Goal: Task Accomplishment & Management: Manage account settings

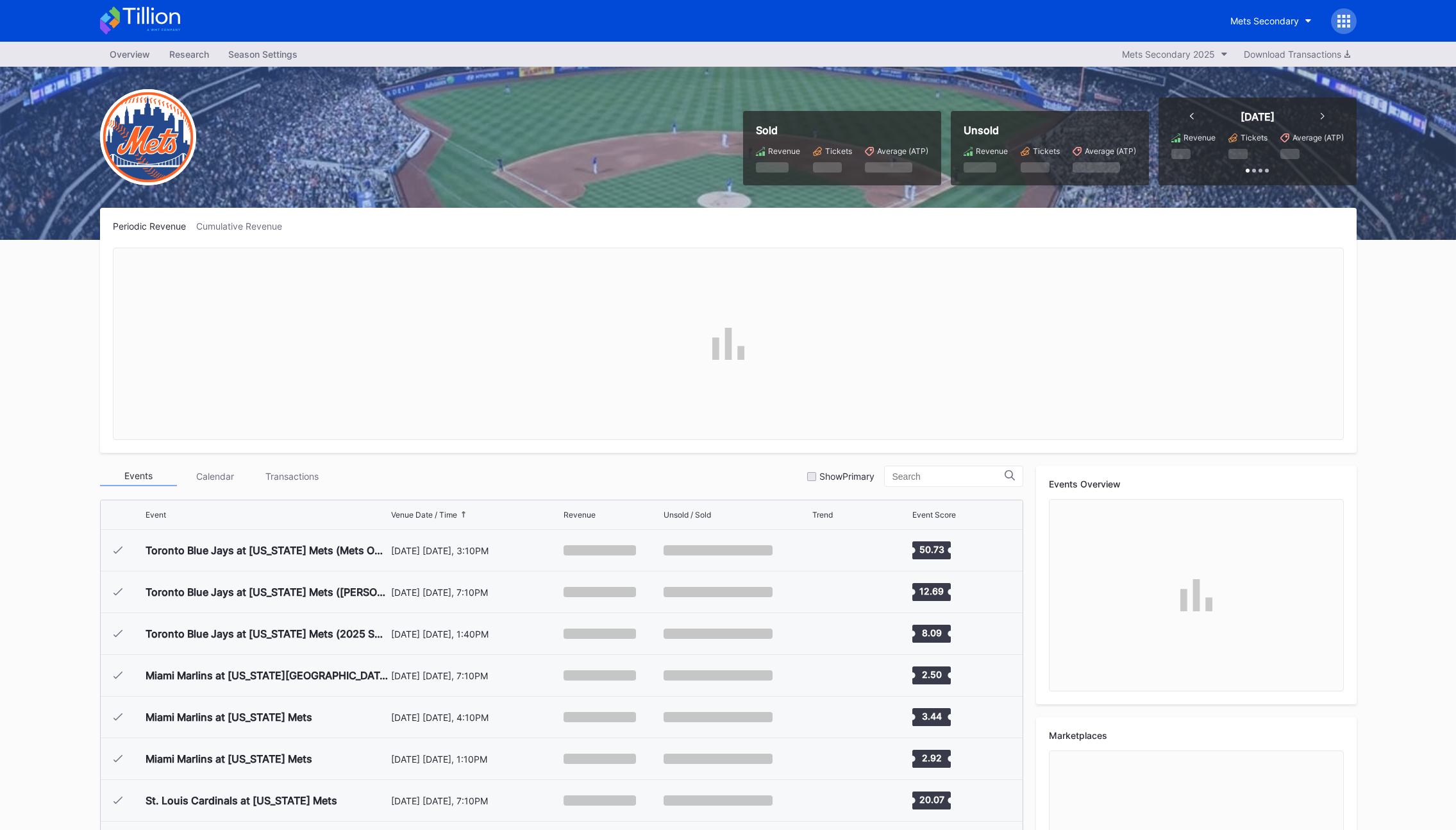
scroll to position [3249, 0]
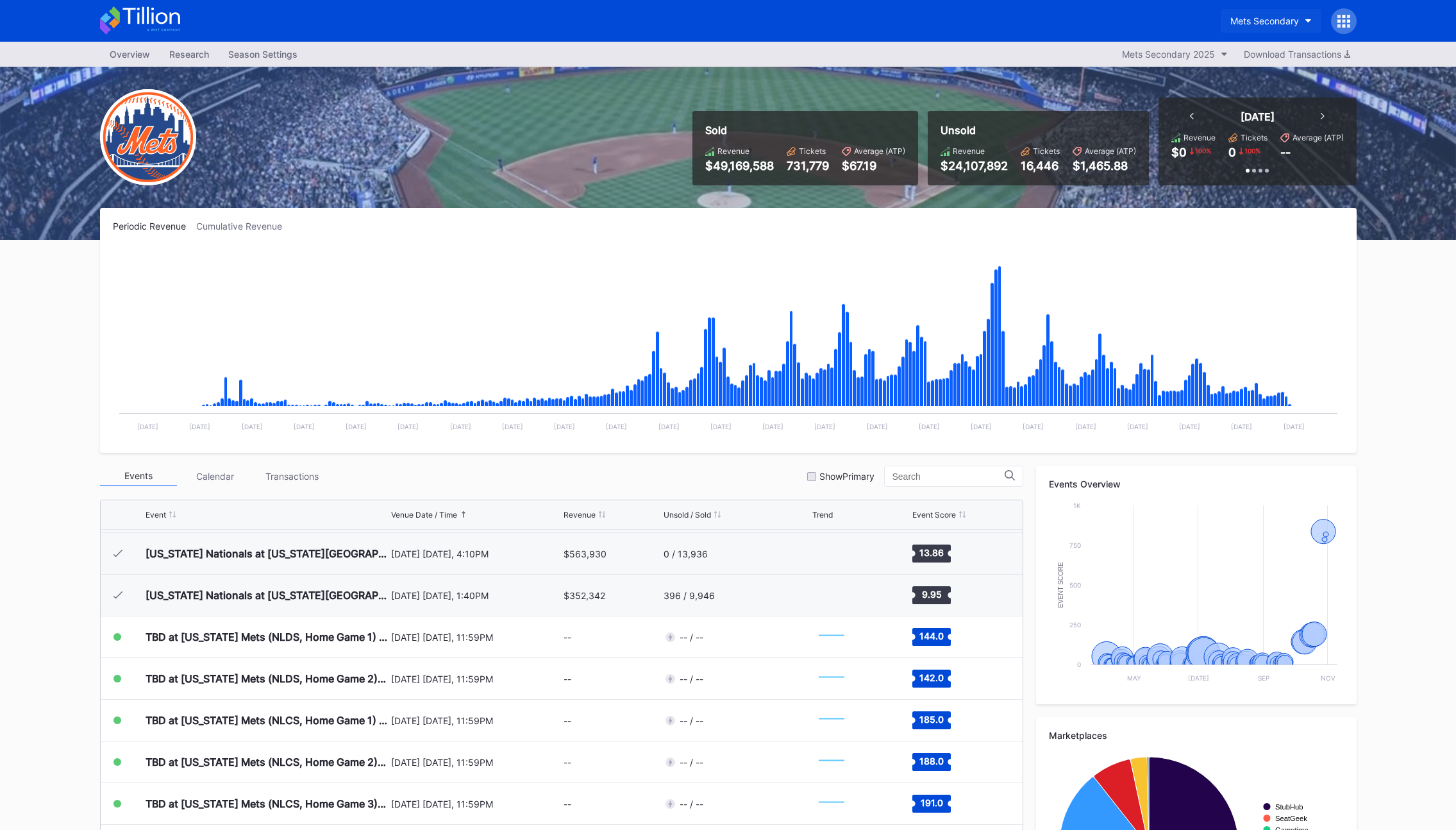
click at [1279, 28] on button "Mets Secondary" at bounding box center [1271, 21] width 101 height 24
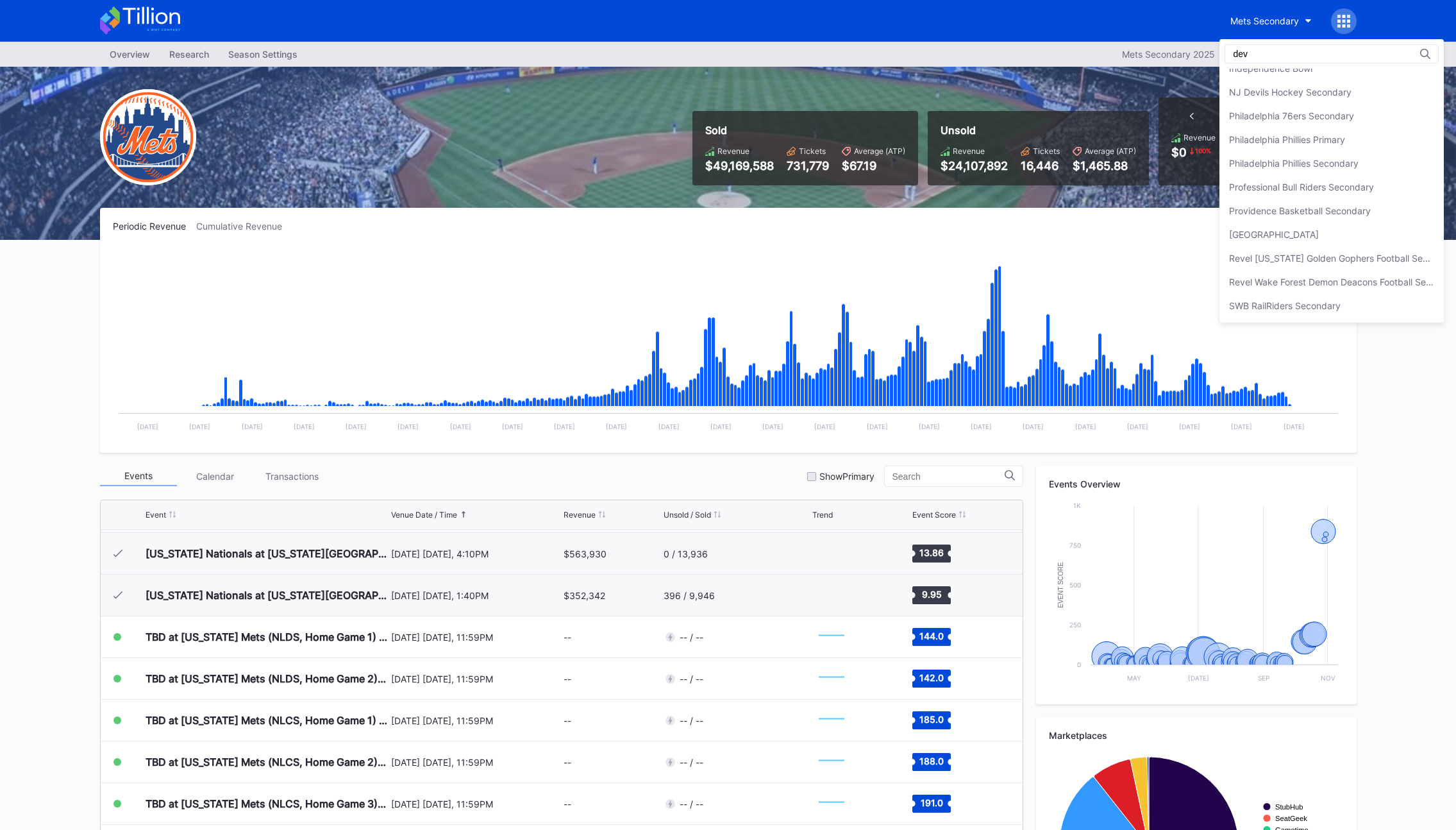
scroll to position [0, 0]
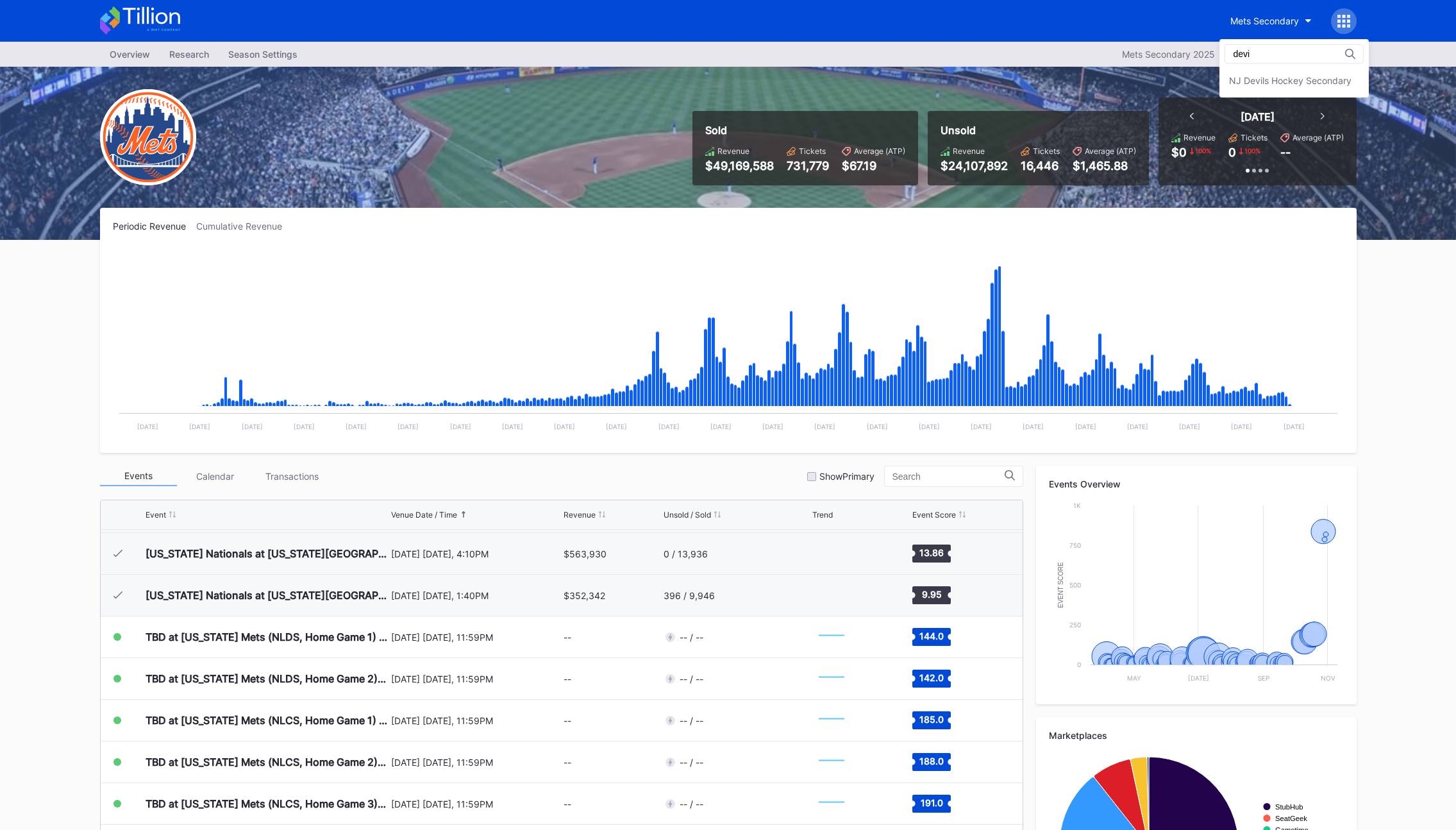
type input "devi"
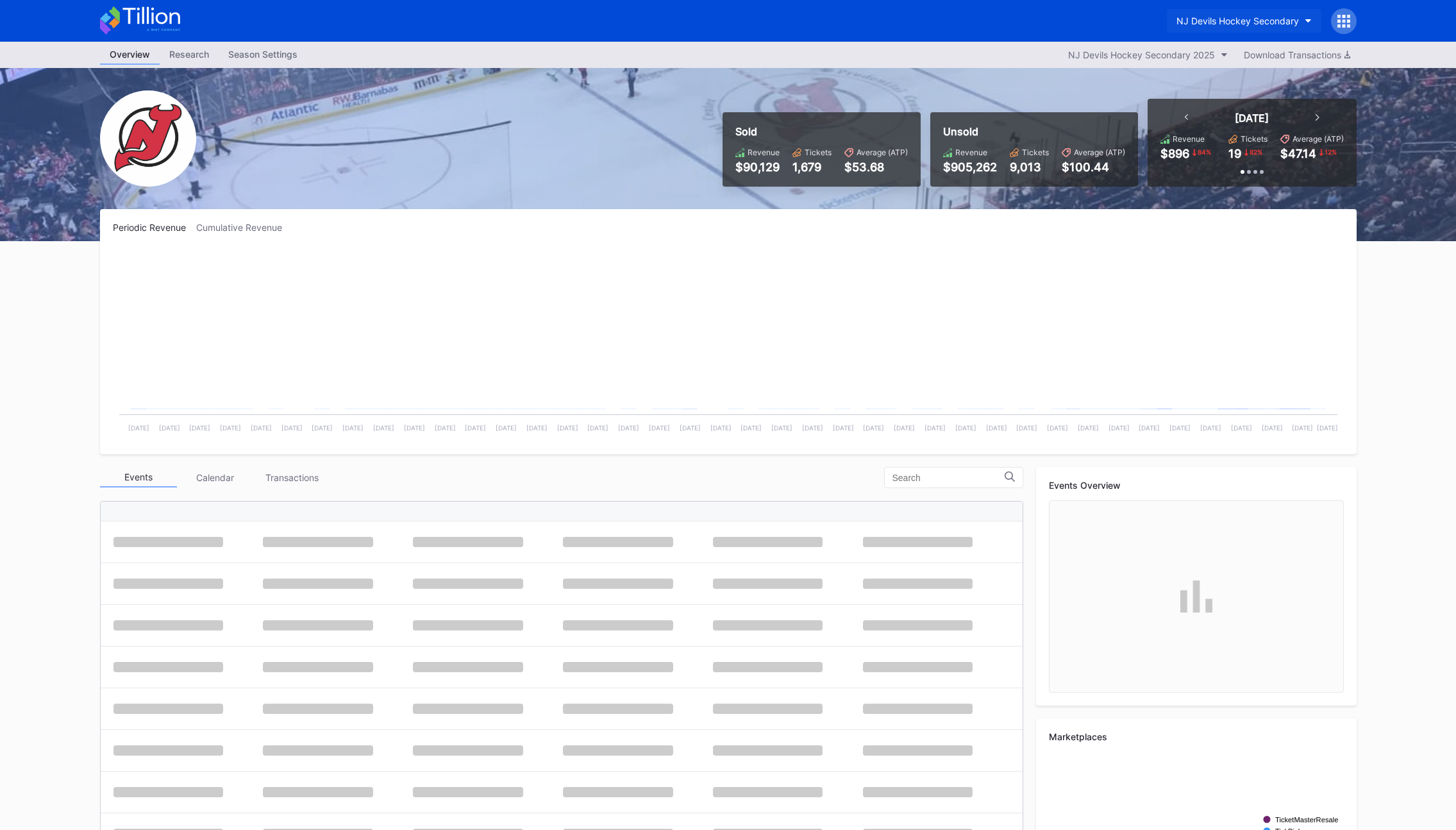
scroll to position [125, 0]
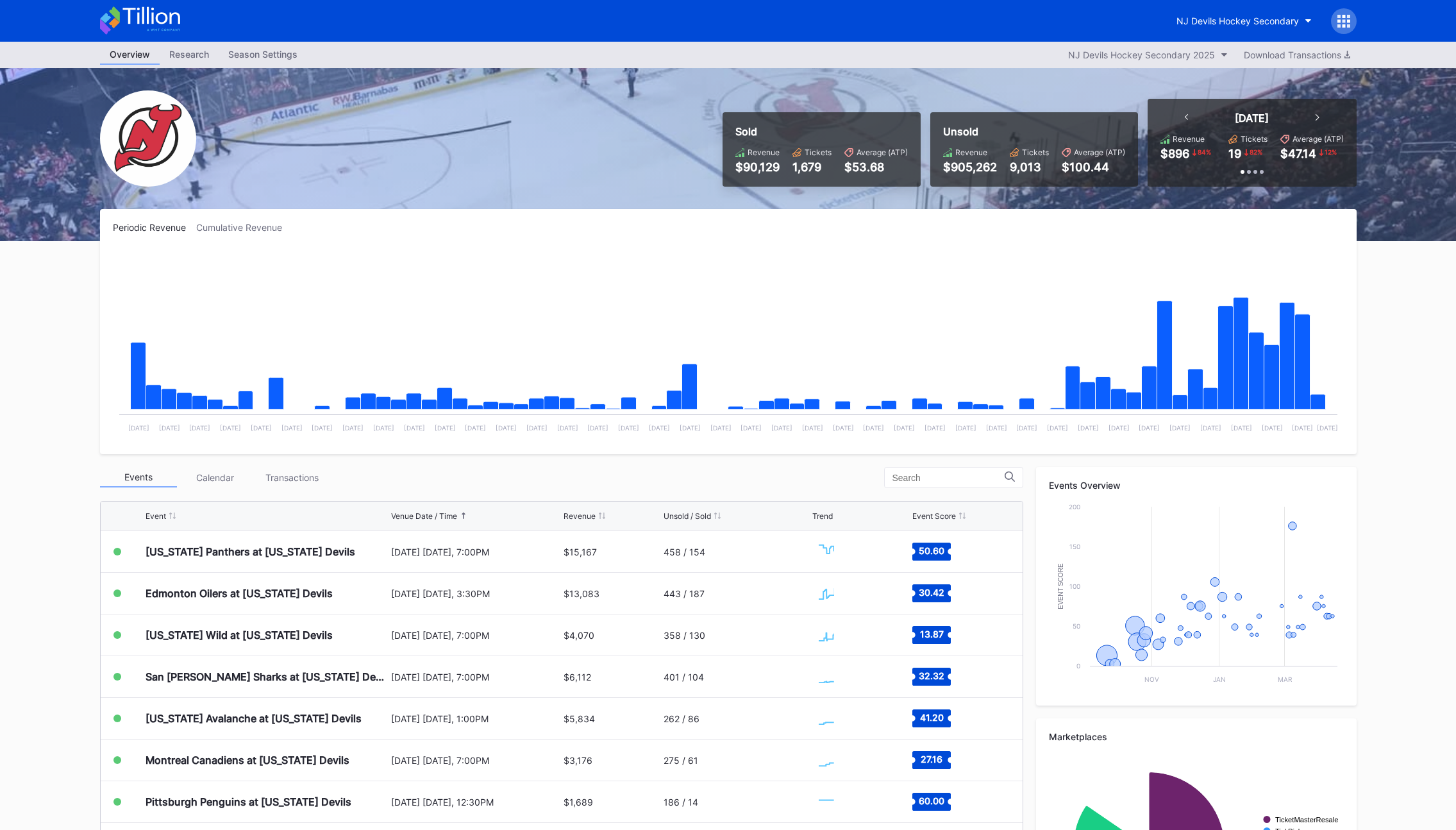
click at [1334, 22] on div at bounding box center [1344, 21] width 26 height 26
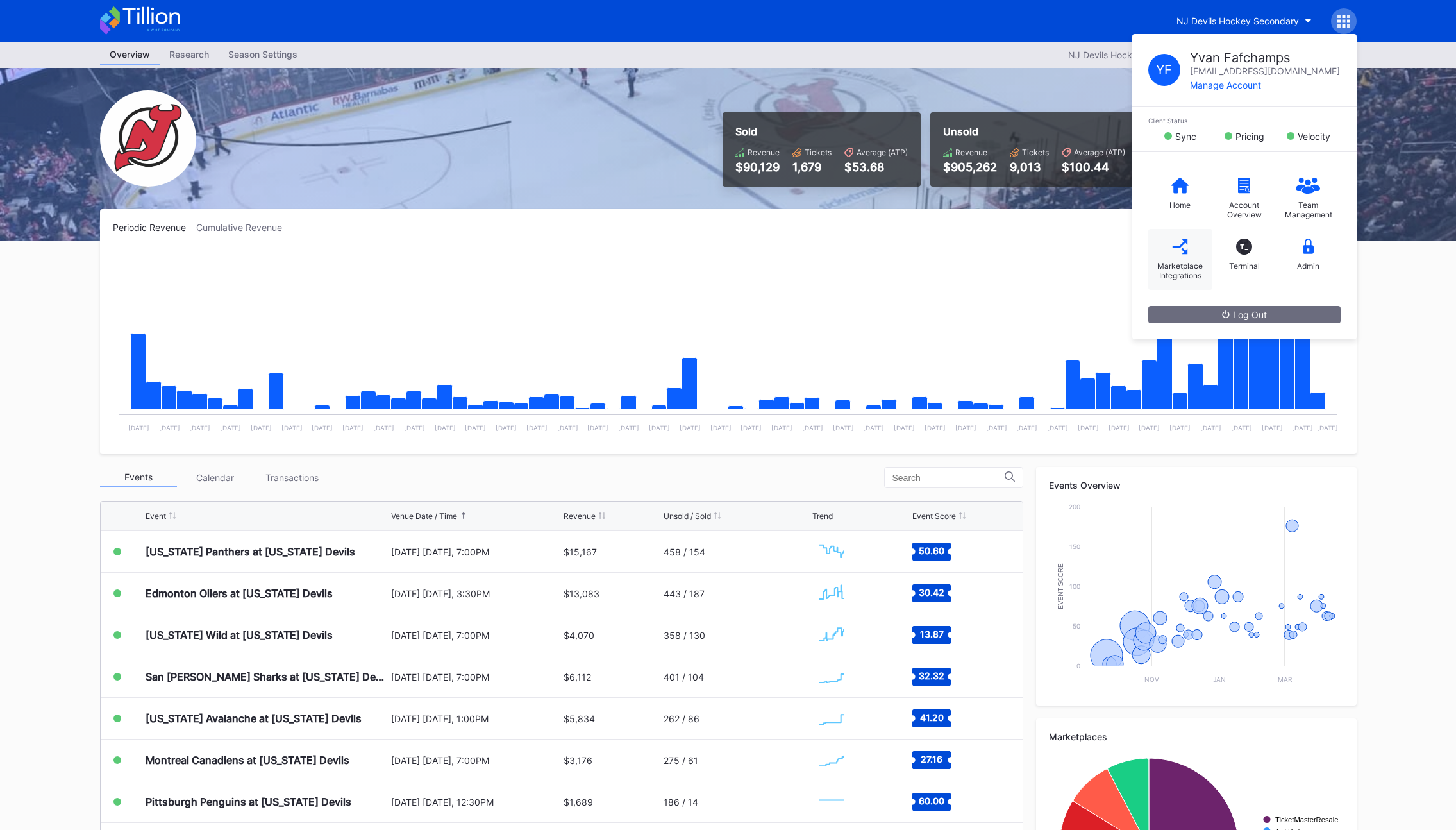
click at [1164, 253] on div "Marketplace Integrations" at bounding box center [1180, 259] width 64 height 61
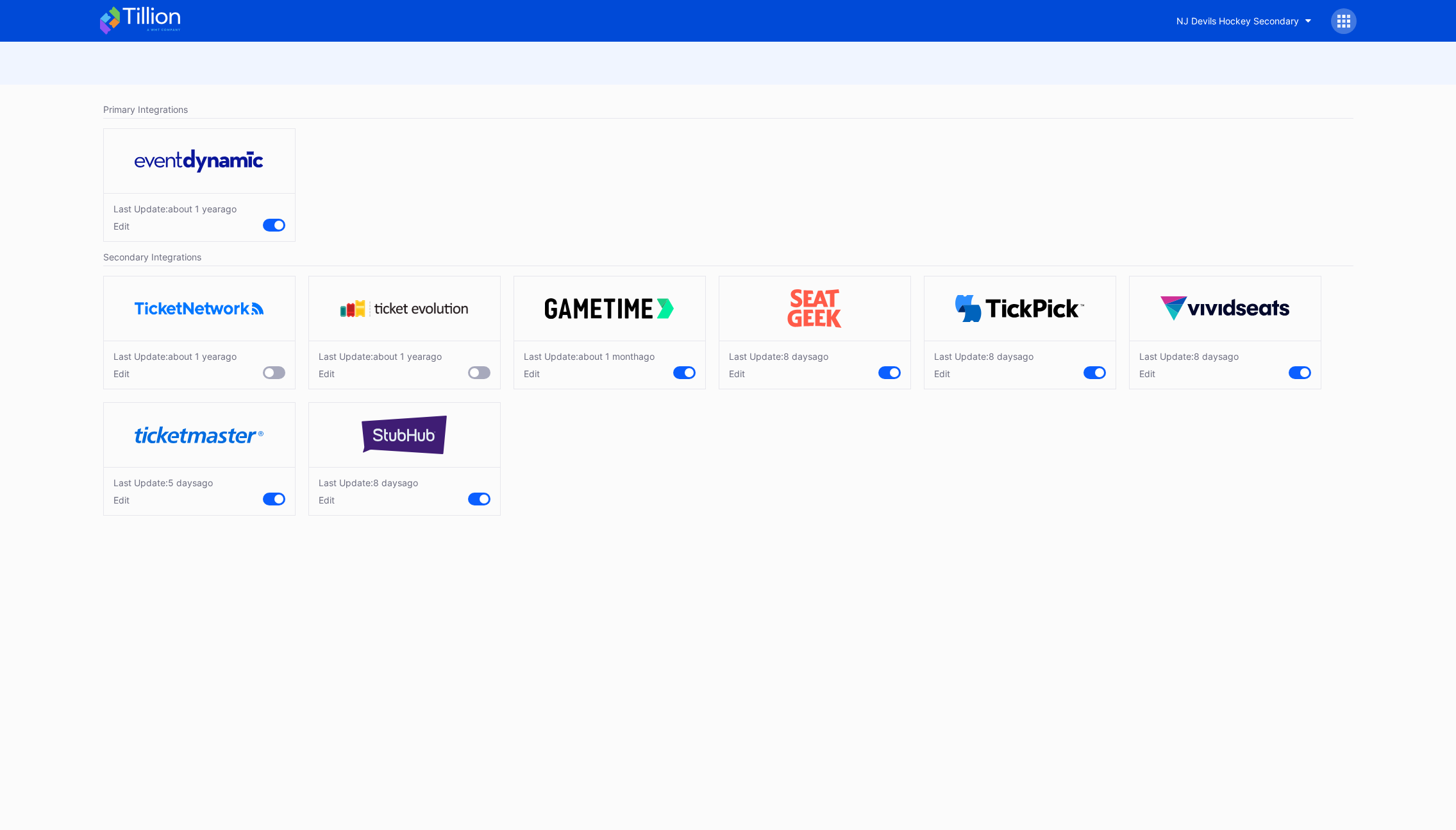
click at [604, 195] on div "Last Update: about 1 year ago Edit" at bounding box center [728, 188] width 1263 height 133
click at [706, 156] on div "Last Update: about 1 year ago Edit" at bounding box center [728, 188] width 1263 height 133
click at [129, 375] on div "Edit" at bounding box center [175, 374] width 123 height 11
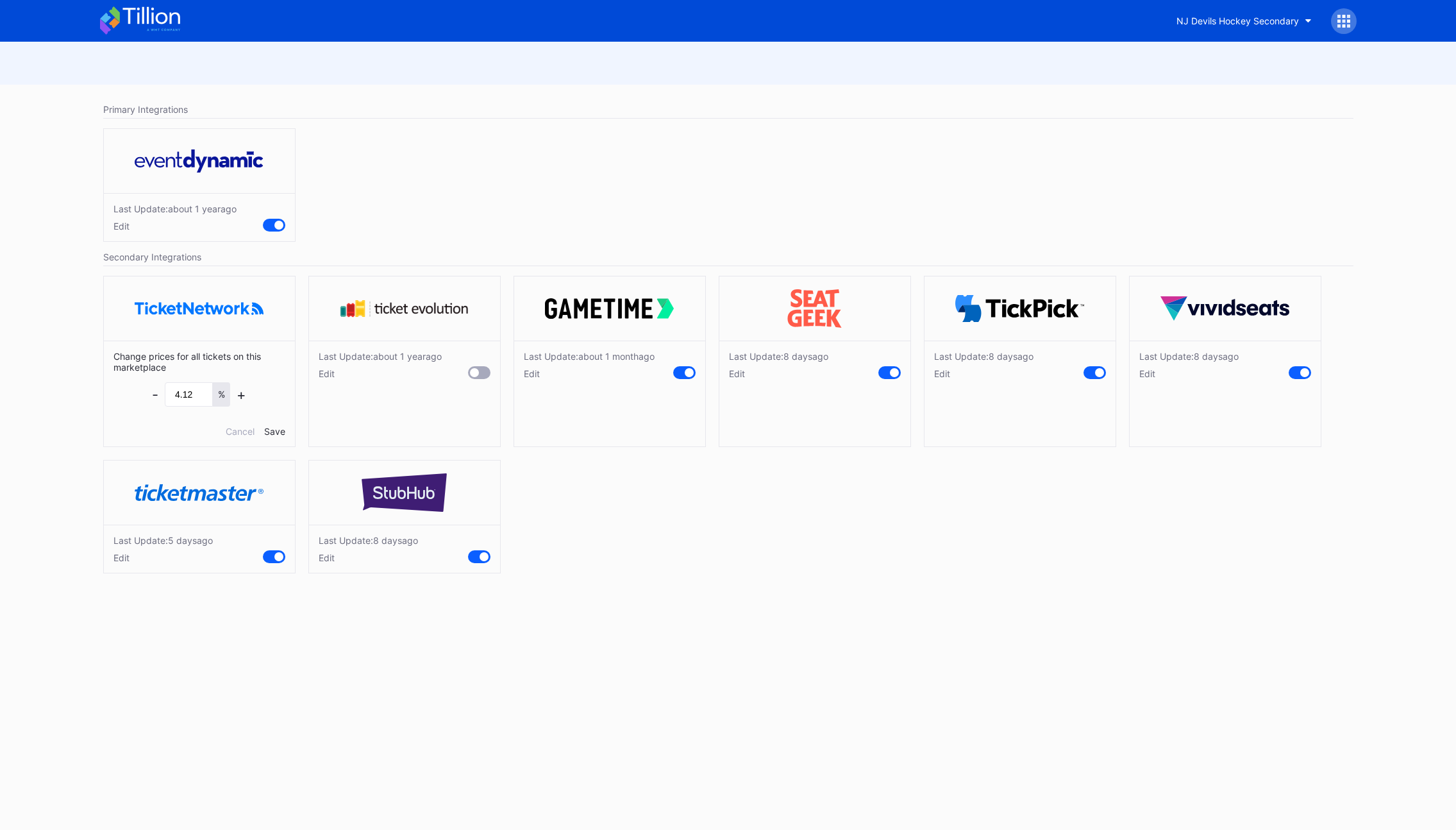
click at [330, 374] on div "Edit" at bounding box center [380, 374] width 123 height 11
click at [537, 374] on div "Edit" at bounding box center [589, 374] width 131 height 11
click at [740, 373] on div "Edit" at bounding box center [779, 374] width 99 height 11
click at [949, 372] on div "Edit" at bounding box center [984, 374] width 99 height 11
click at [1146, 372] on div "Edit" at bounding box center [1189, 374] width 99 height 11
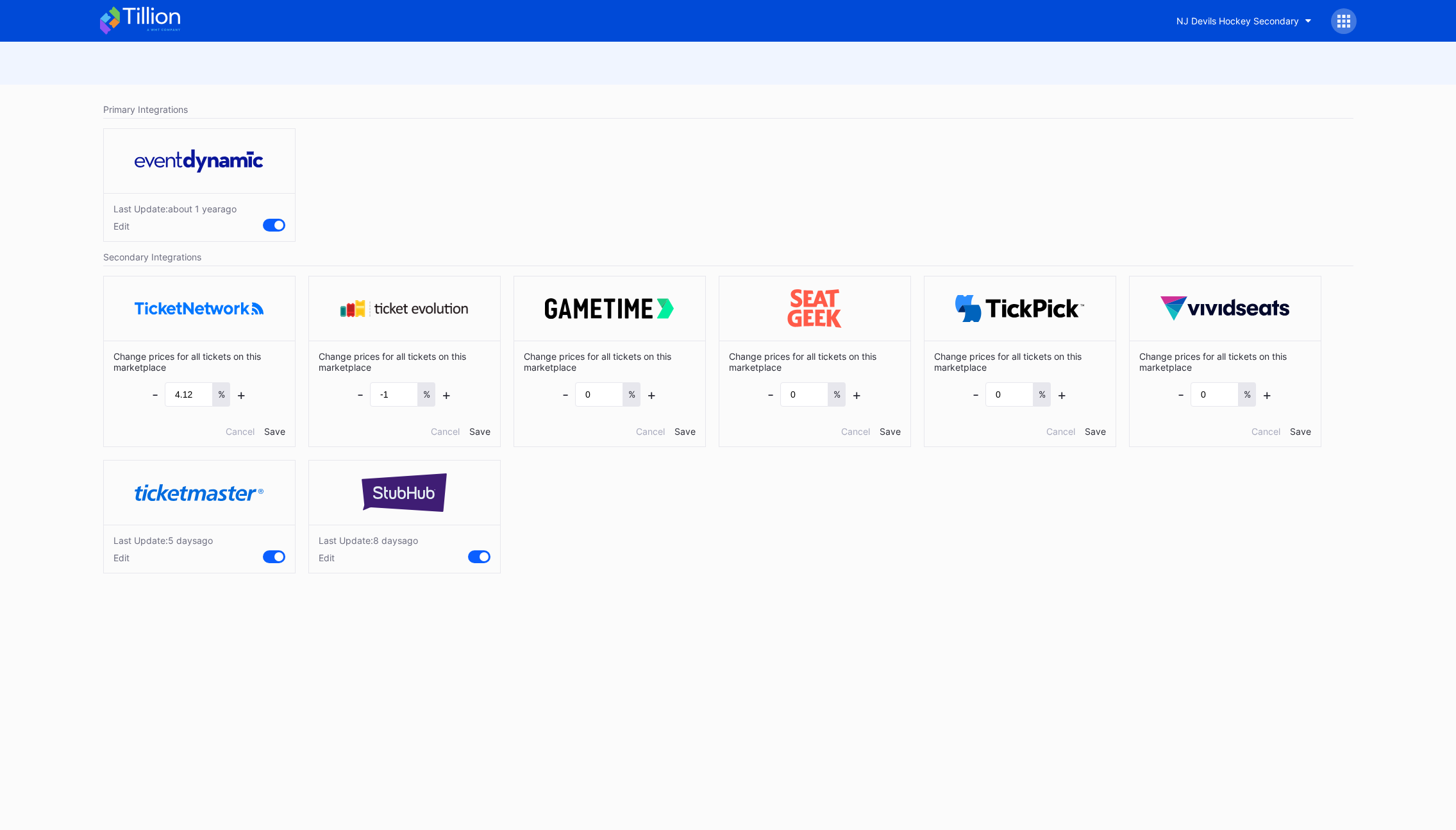
click at [115, 562] on div "Edit" at bounding box center [163, 558] width 99 height 11
click at [326, 560] on div "Edit" at bounding box center [368, 558] width 99 height 11
click at [435, 430] on div "Cancel" at bounding box center [445, 432] width 29 height 11
click at [235, 434] on div "Cancel" at bounding box center [240, 432] width 29 height 11
click at [633, 428] on div "Change prices for all tickets on this marketplace - 0 % + Cancel Save" at bounding box center [610, 394] width 191 height 106
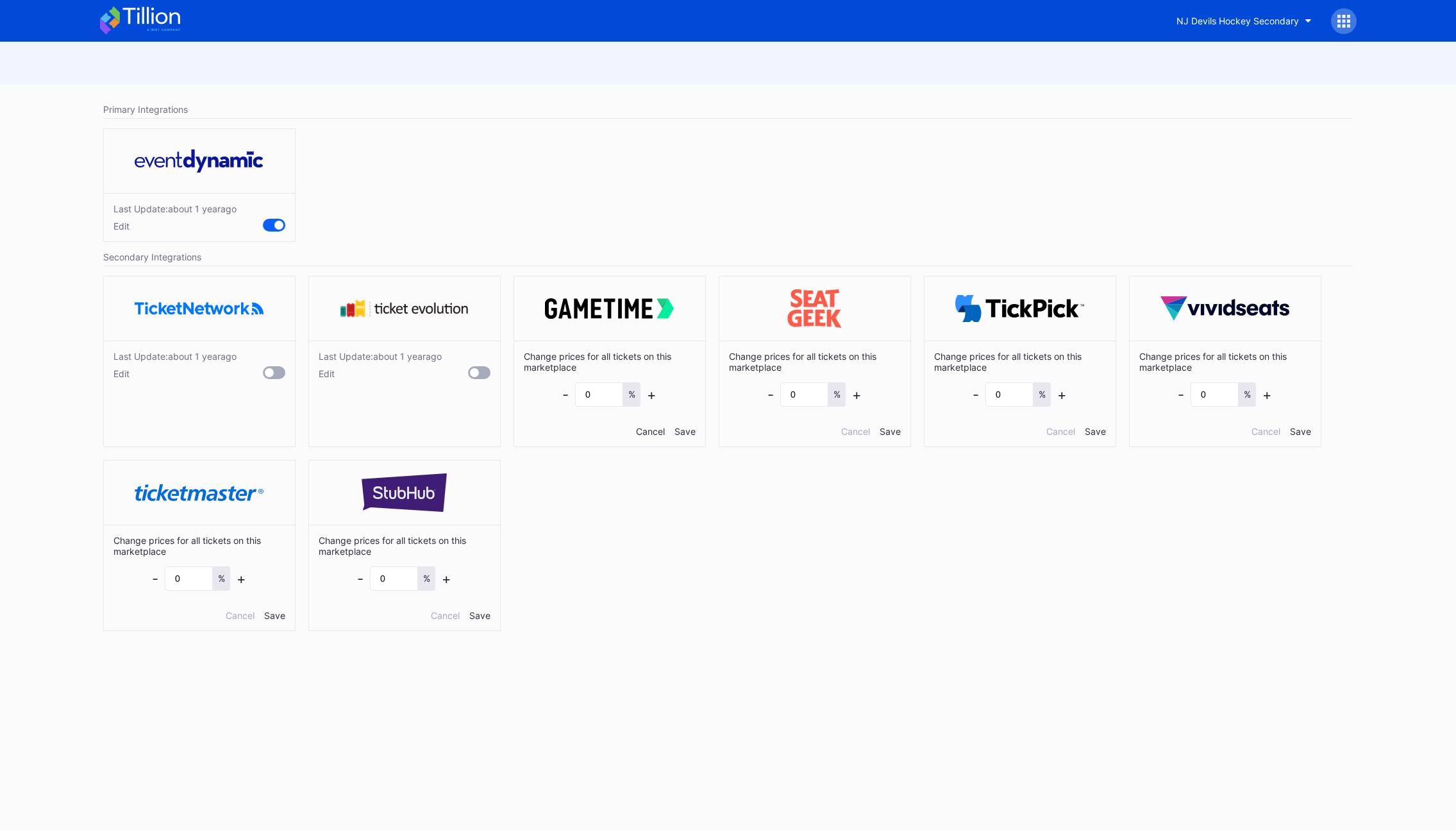
click at [638, 428] on div "Cancel" at bounding box center [650, 432] width 29 height 11
click at [850, 432] on div "Cancel" at bounding box center [855, 432] width 29 height 11
click at [1048, 431] on div "Cancel" at bounding box center [1060, 432] width 29 height 11
click at [1265, 429] on div "Cancel" at bounding box center [1265, 432] width 29 height 11
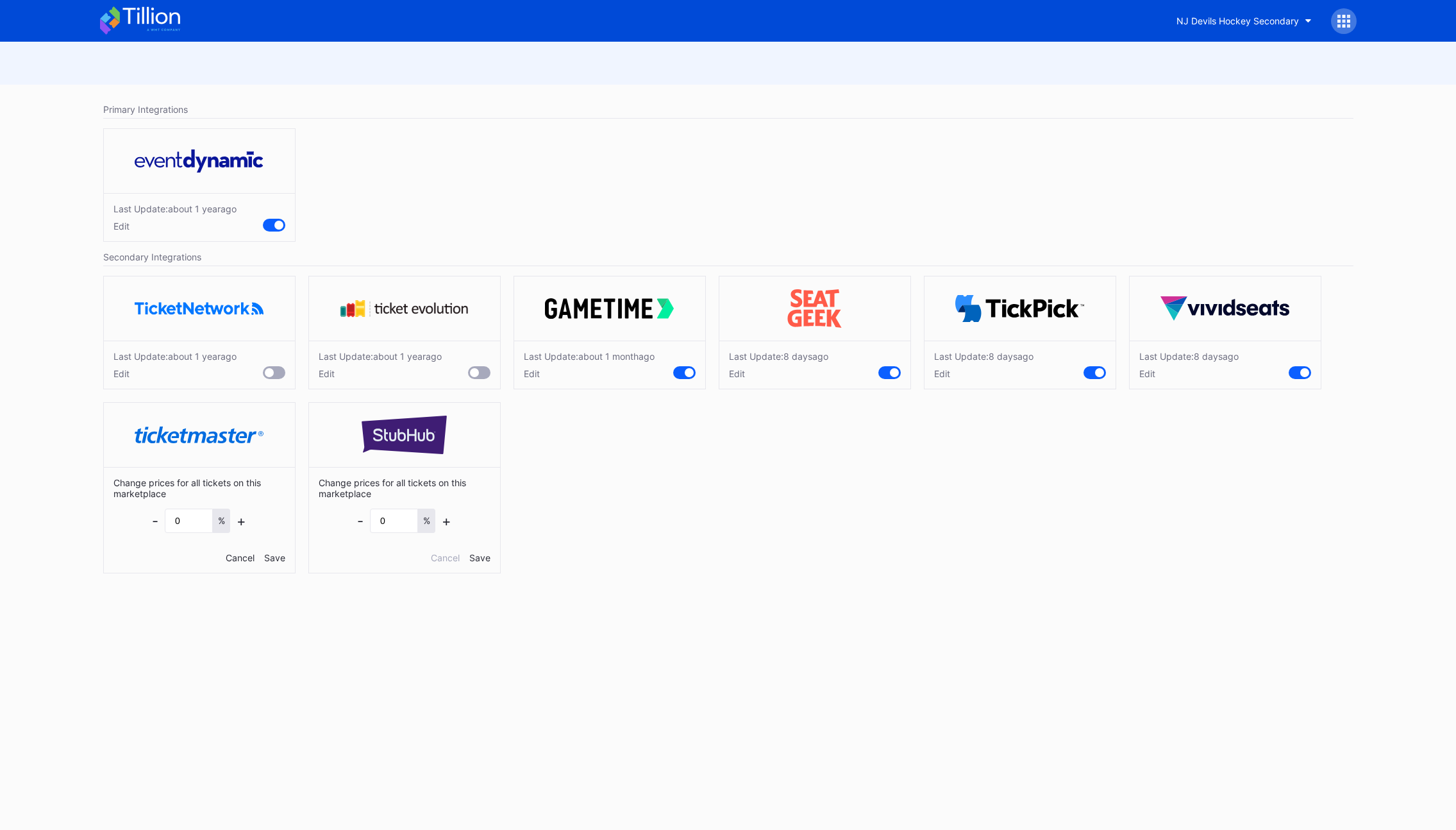
click at [231, 562] on div "Cancel" at bounding box center [240, 558] width 29 height 11
click at [443, 555] on div "Cancel" at bounding box center [445, 558] width 29 height 11
click at [701, 533] on div "Primary Integrations Last Update: about 1 year ago Edit Secondary Integrations …" at bounding box center [728, 311] width 1282 height 453
click at [800, 151] on div "Last Update: about 1 year ago Edit" at bounding box center [728, 188] width 1263 height 133
click at [737, 373] on div "Edit" at bounding box center [779, 374] width 99 height 11
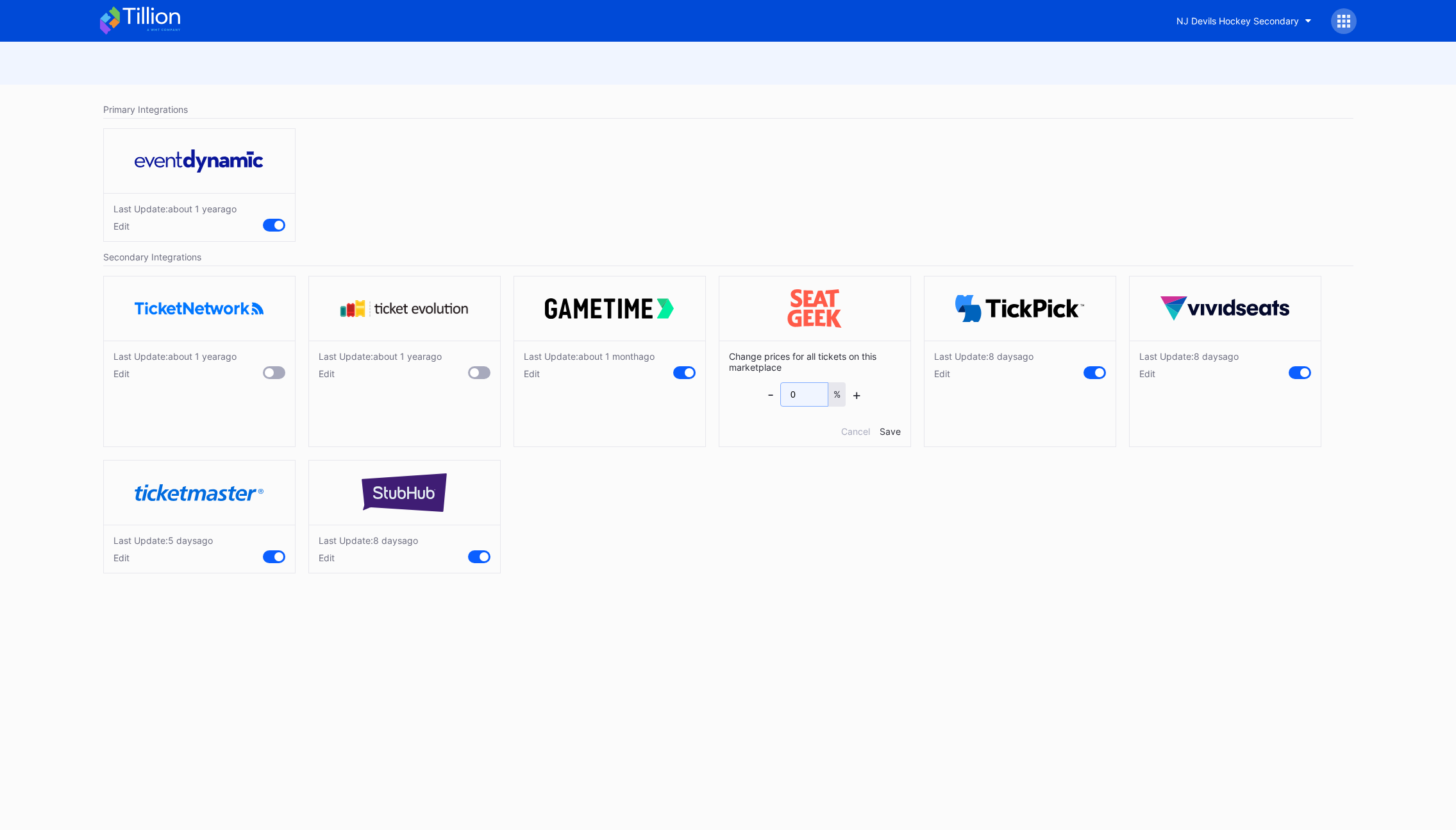
drag, startPoint x: 803, startPoint y: 398, endPoint x: 746, endPoint y: 389, distance: 57.7
click at [746, 389] on div "Change prices for all tickets on this marketplace - 0 % + Cancel Save" at bounding box center [815, 394] width 191 height 106
click at [846, 431] on div "Cancel" at bounding box center [855, 432] width 29 height 11
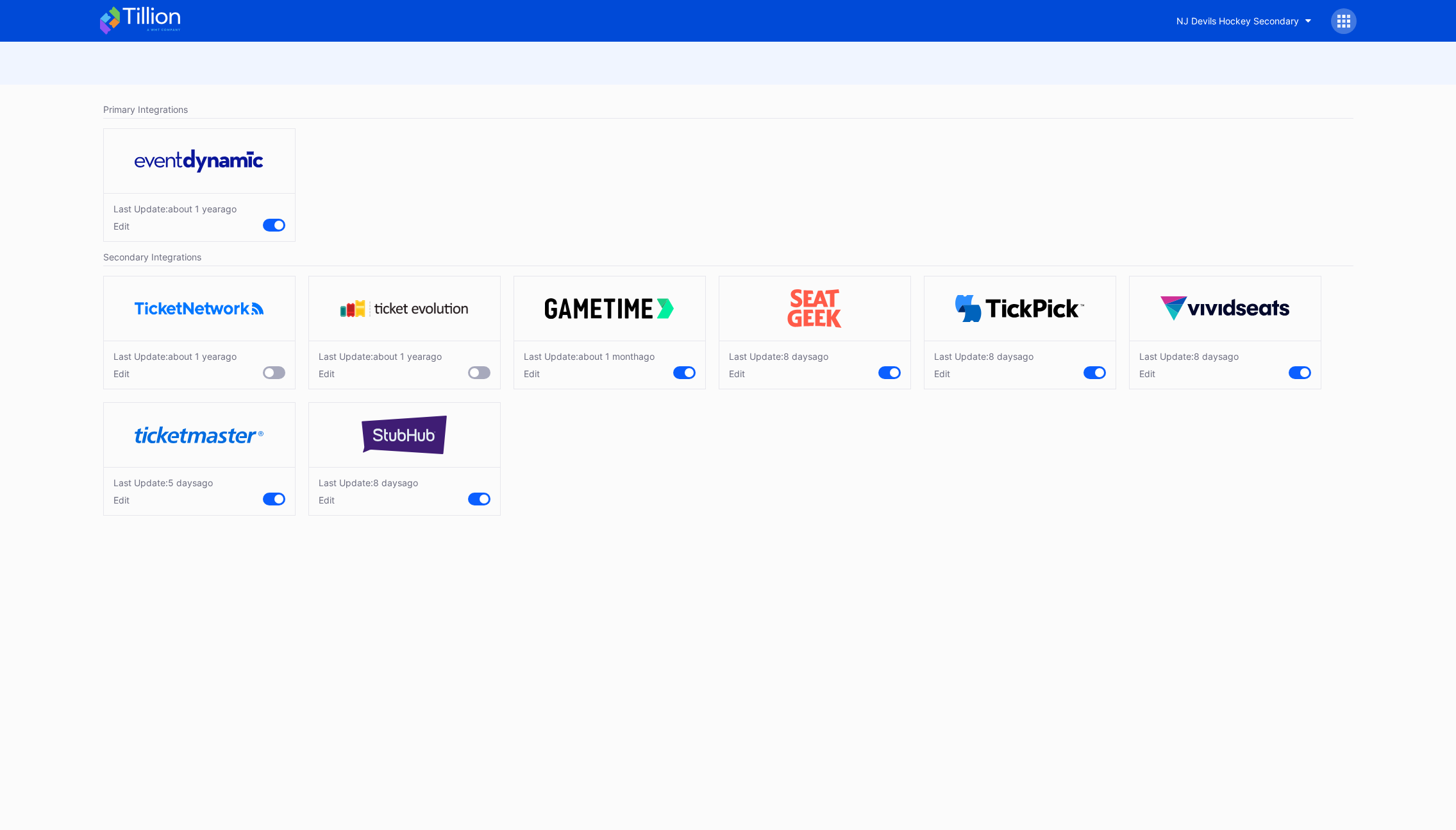
click at [737, 375] on div "Edit" at bounding box center [779, 374] width 99 height 11
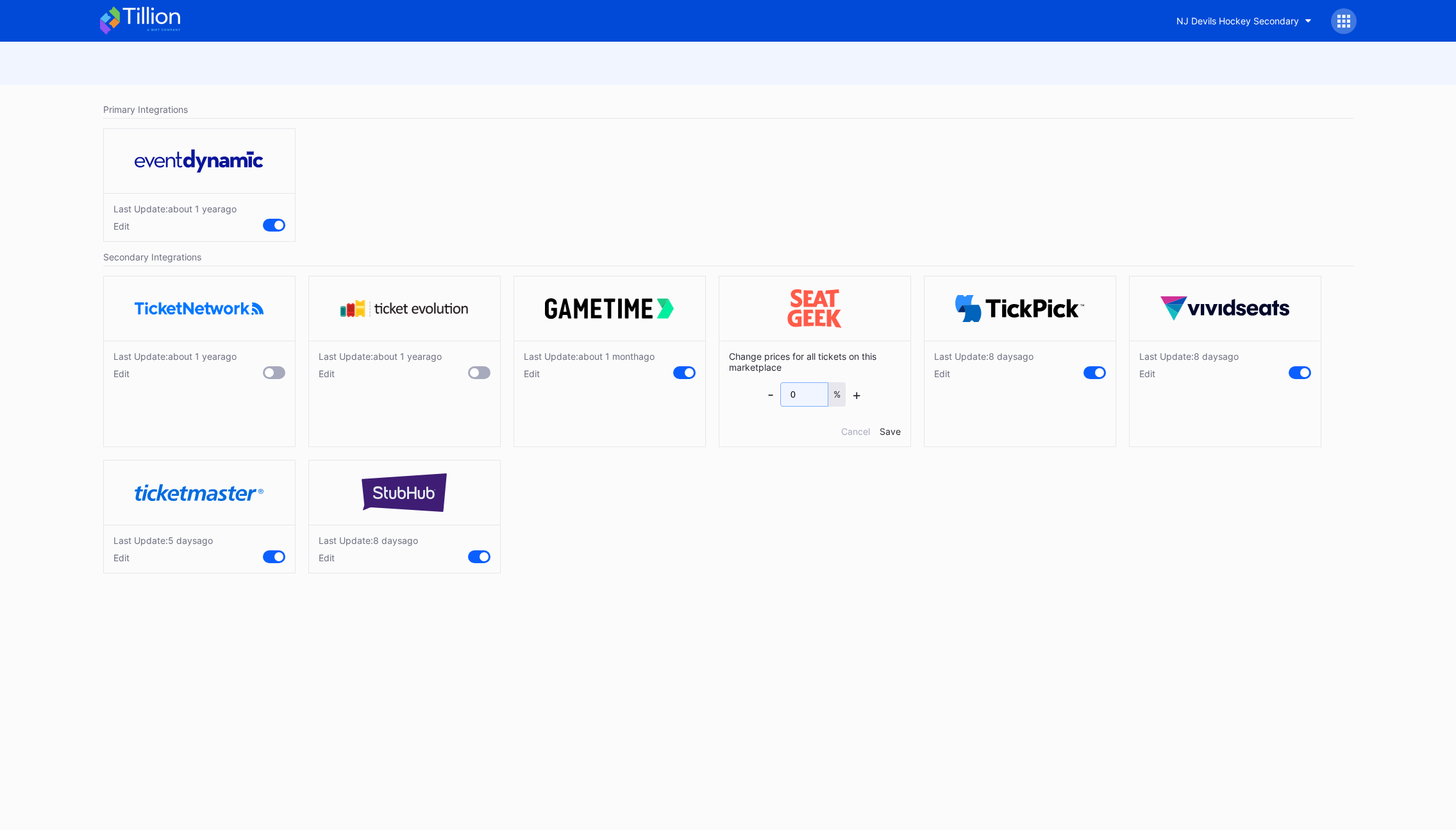
drag, startPoint x: 809, startPoint y: 399, endPoint x: 763, endPoint y: 393, distance: 46.4
click at [772, 392] on div "- 0 % +" at bounding box center [814, 394] width 94 height 24
type input "2"
click at [895, 430] on div "Save" at bounding box center [890, 432] width 21 height 11
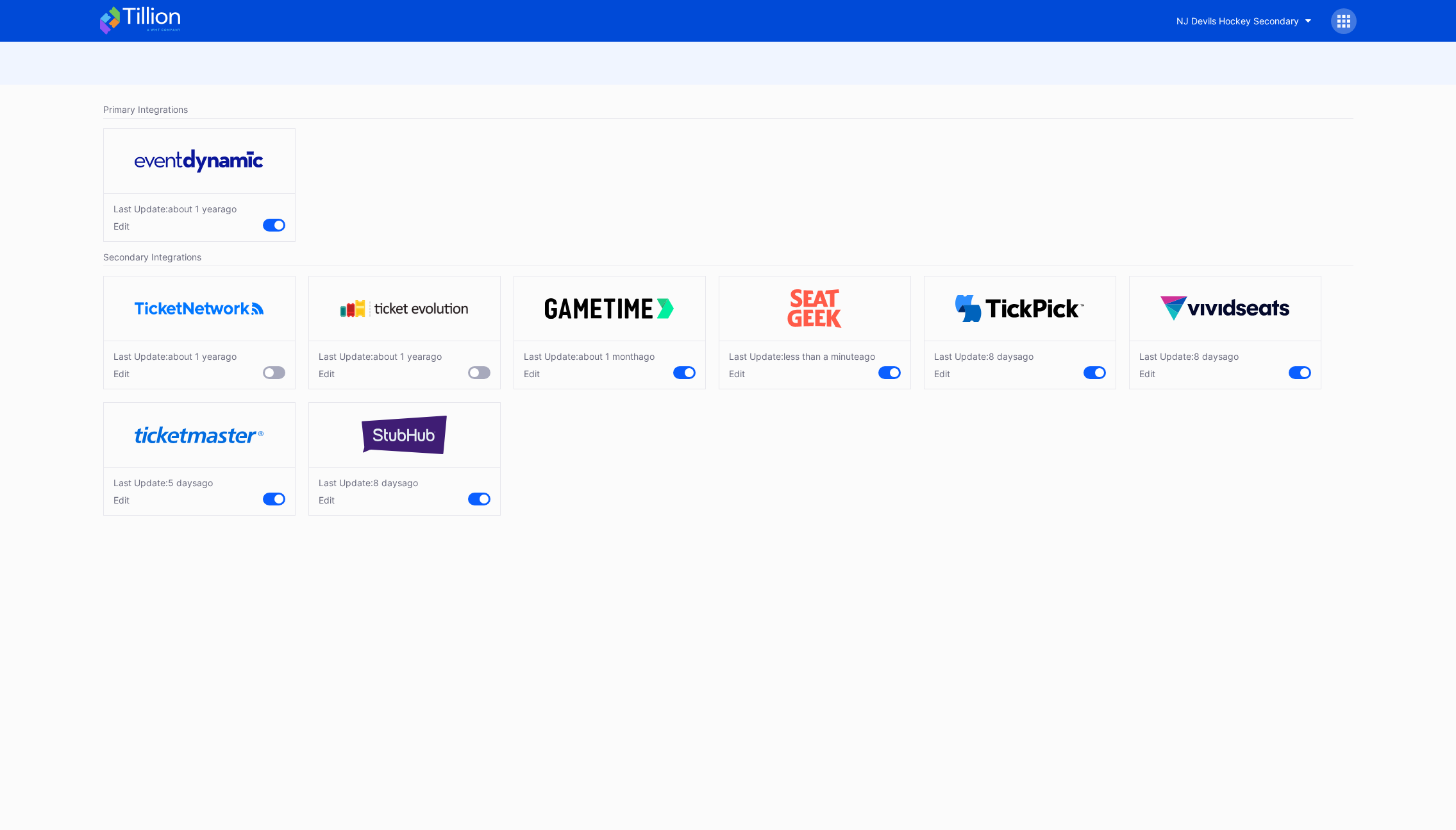
click at [331, 506] on div "Edit" at bounding box center [368, 500] width 99 height 11
drag, startPoint x: 394, startPoint y: 532, endPoint x: 334, endPoint y: 530, distance: 60.0
click at [334, 530] on div "Change prices for all tickets on this marketplace - 0 % + Cancel Save" at bounding box center [405, 520] width 191 height 106
type input "3"
click at [476, 563] on div "Save" at bounding box center [480, 558] width 21 height 11
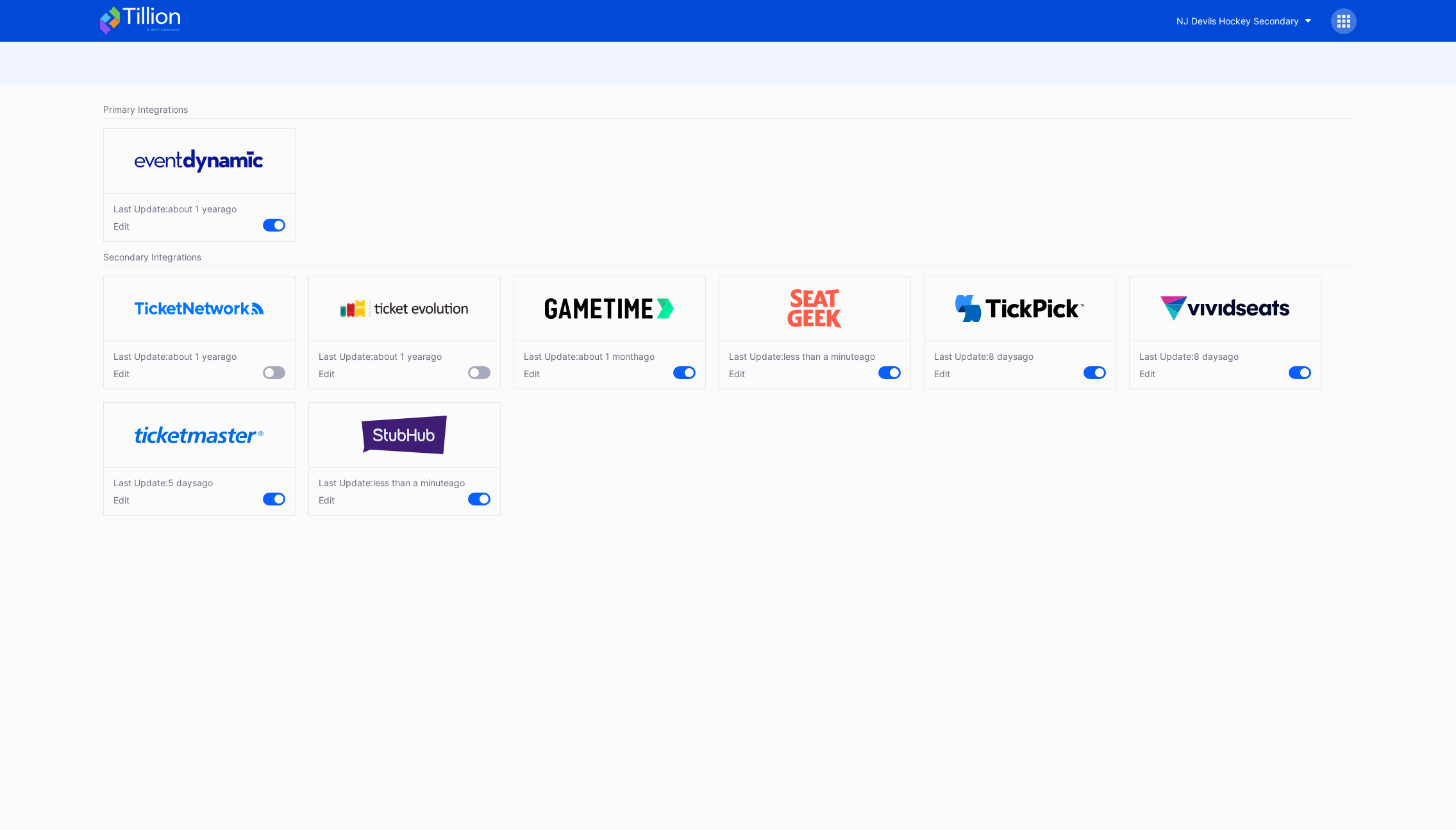
click at [114, 506] on div "Edit" at bounding box center [163, 500] width 99 height 11
drag, startPoint x: 200, startPoint y: 534, endPoint x: 140, endPoint y: 530, distance: 60.1
click at [140, 530] on div "Change prices for all tickets on this marketplace - 0 % + Cancel Save" at bounding box center [200, 520] width 191 height 106
type input "4"
click at [272, 563] on div "Save" at bounding box center [274, 558] width 21 height 11
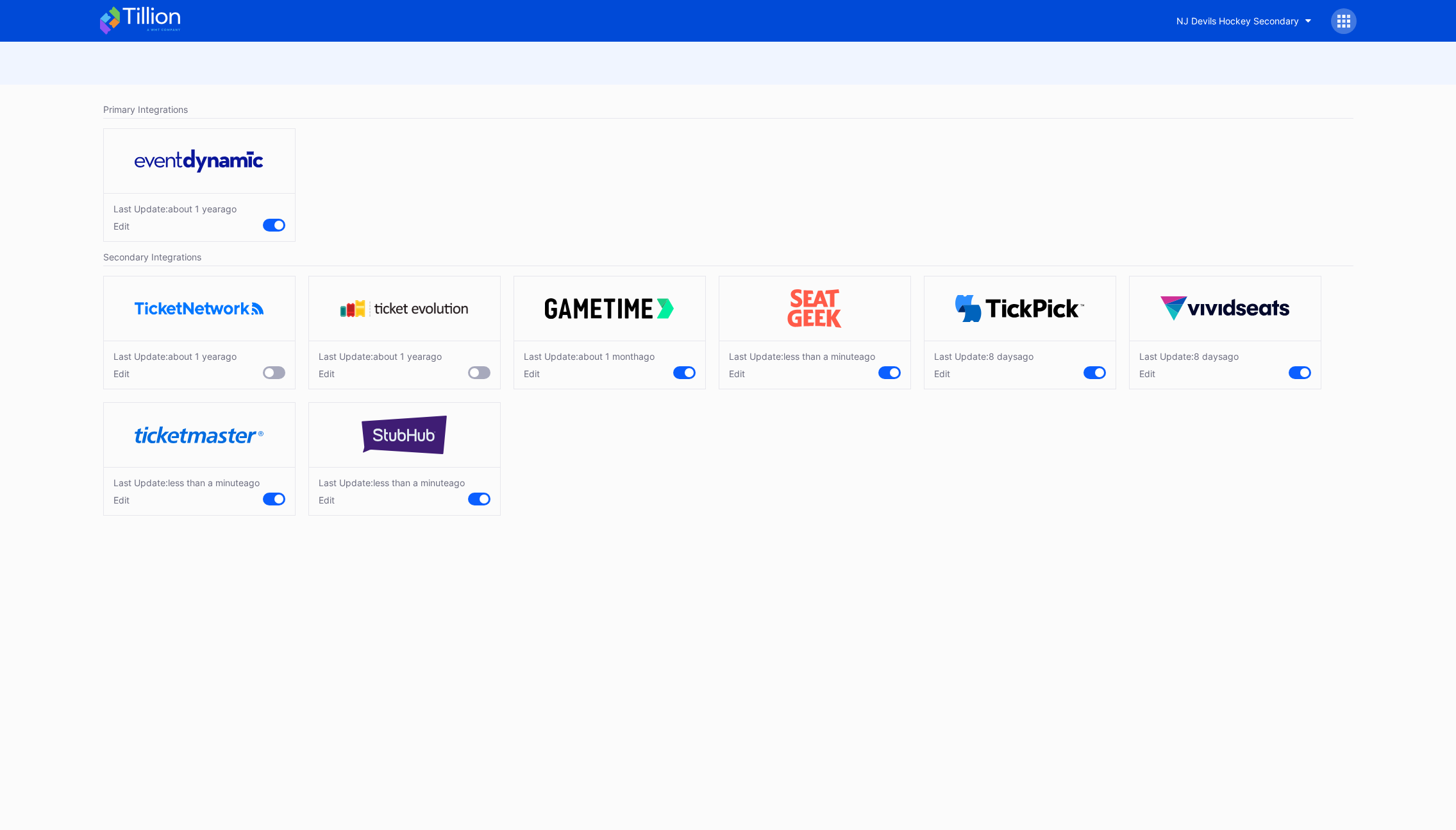
click at [120, 377] on div "Edit" at bounding box center [175, 374] width 123 height 11
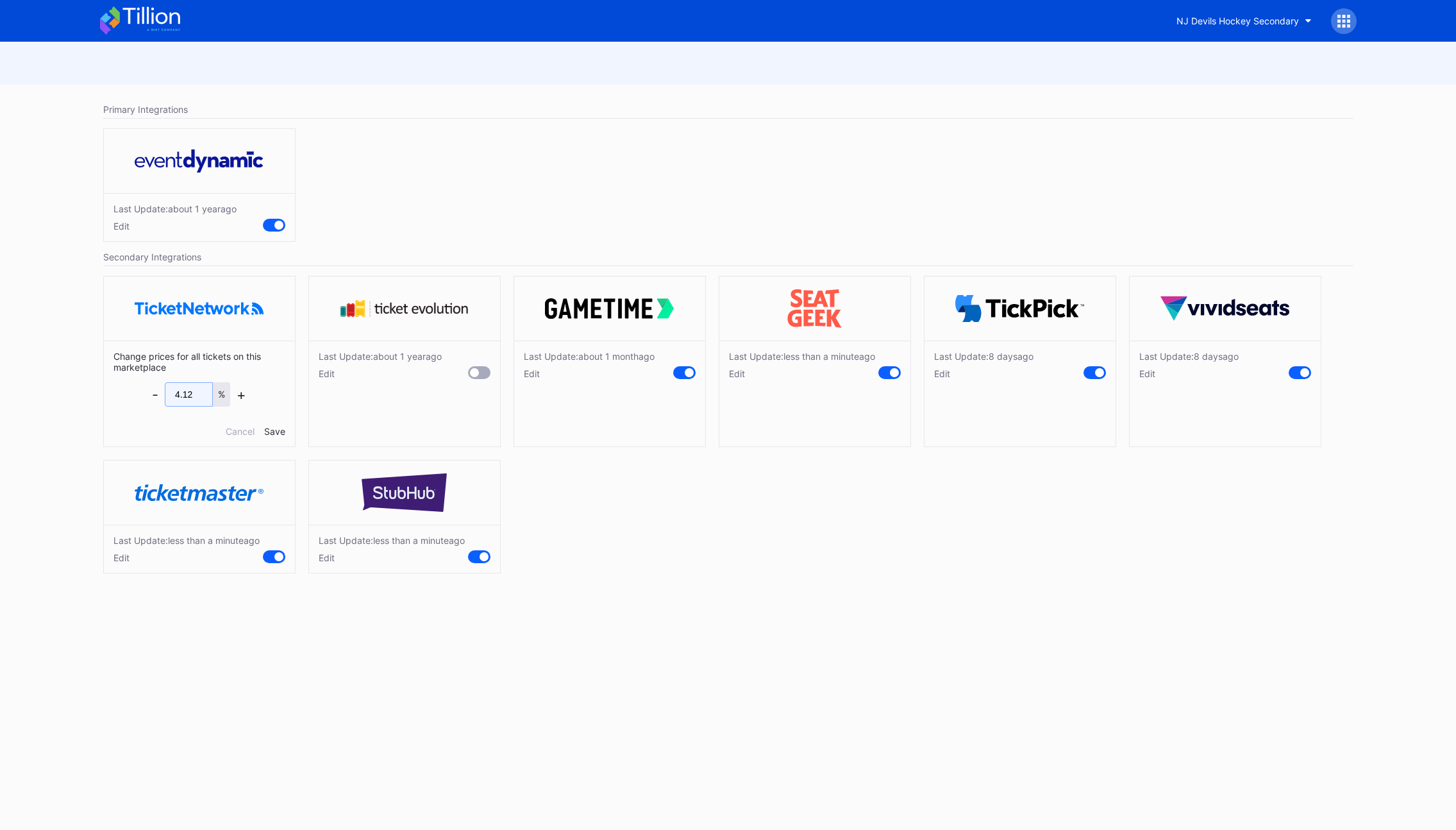
drag, startPoint x: 199, startPoint y: 395, endPoint x: 142, endPoint y: 395, distance: 57.0
click at [142, 395] on div "Change prices for all tickets on this marketplace - 4.12 % + Cancel Save" at bounding box center [200, 394] width 191 height 106
type input "10"
click at [273, 432] on div "Save" at bounding box center [274, 432] width 21 height 11
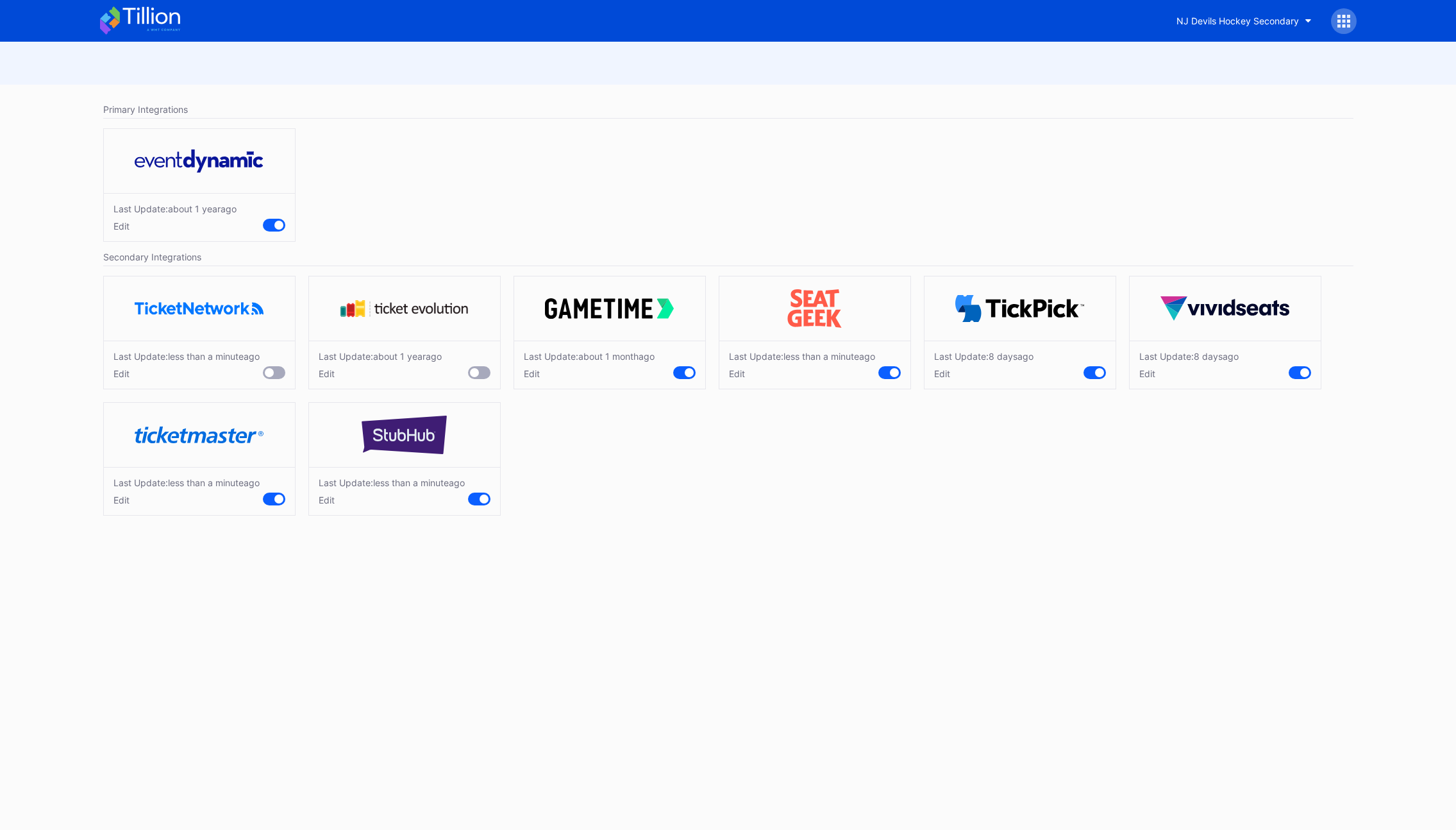
click at [1159, 381] on div "Last Update: [DATE] Edit" at bounding box center [1226, 365] width 191 height 48
click at [1149, 376] on div "Edit" at bounding box center [1189, 374] width 99 height 11
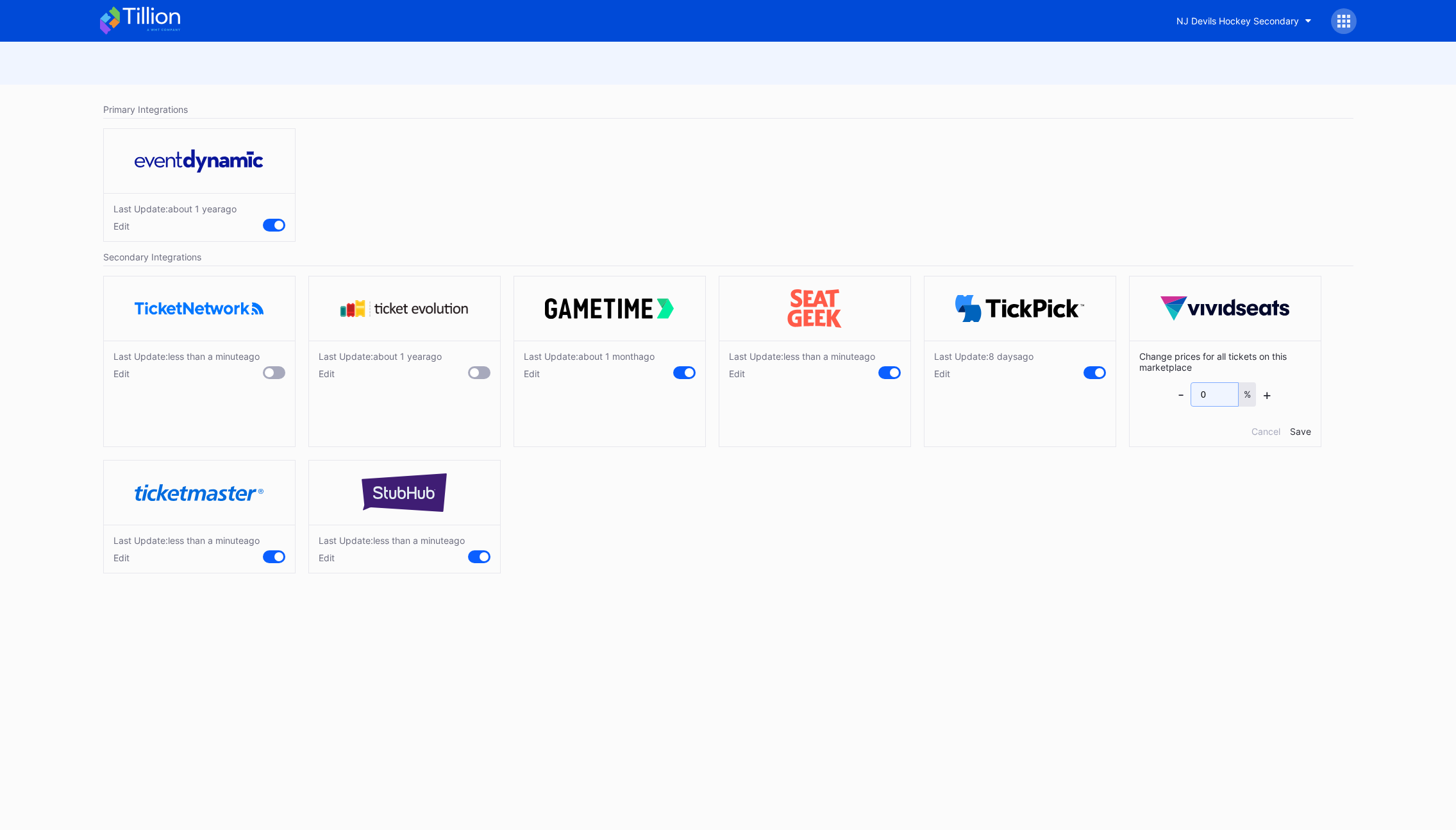
drag, startPoint x: 1196, startPoint y: 393, endPoint x: 1173, endPoint y: 391, distance: 23.1
click at [1173, 391] on div "Change prices for all tickets on this marketplace - 0 % + Cancel Save" at bounding box center [1226, 394] width 191 height 106
type input "2"
click at [1307, 429] on div "Save" at bounding box center [1300, 432] width 21 height 11
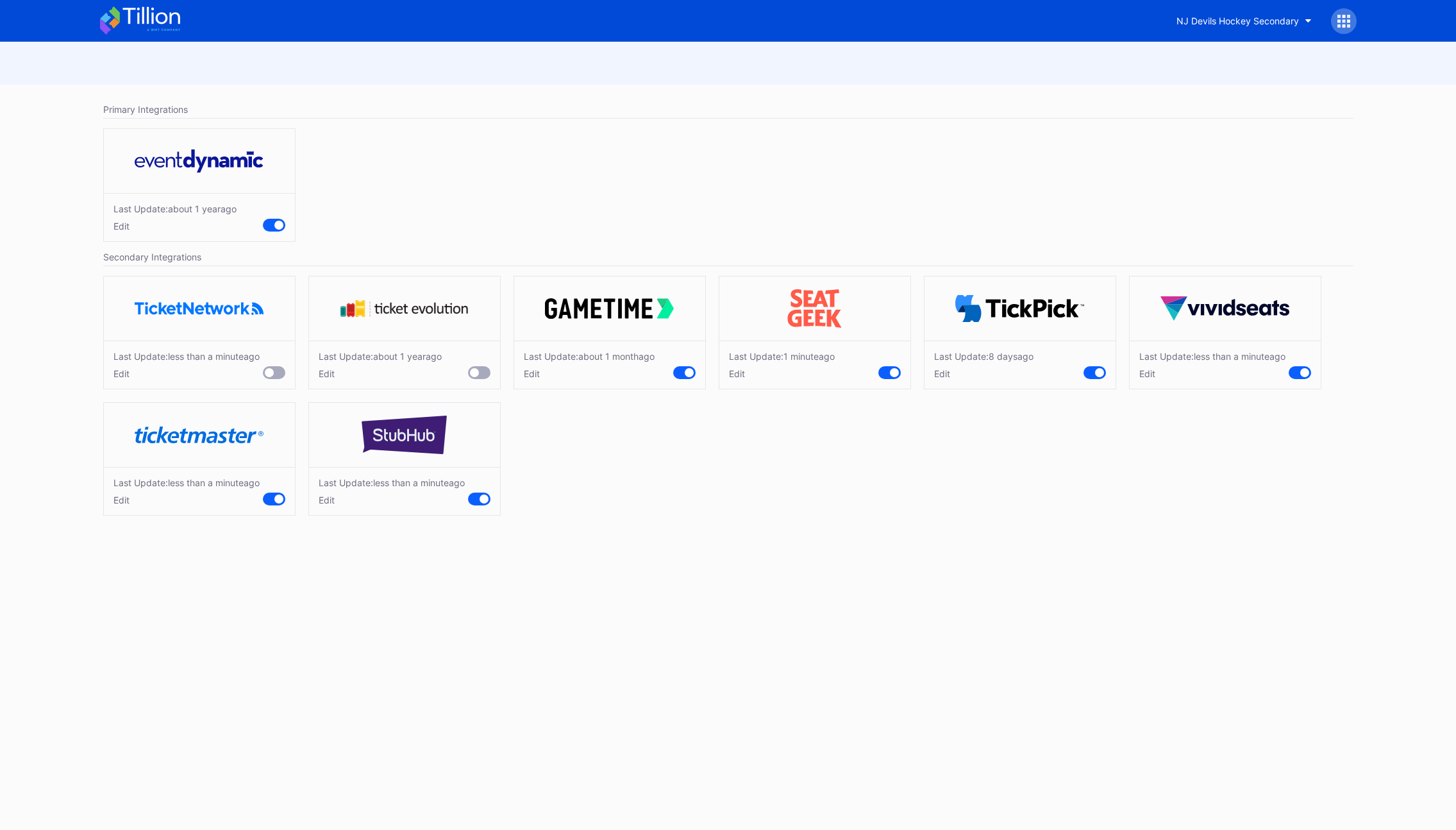
click at [326, 375] on div "Edit" at bounding box center [380, 374] width 123 height 11
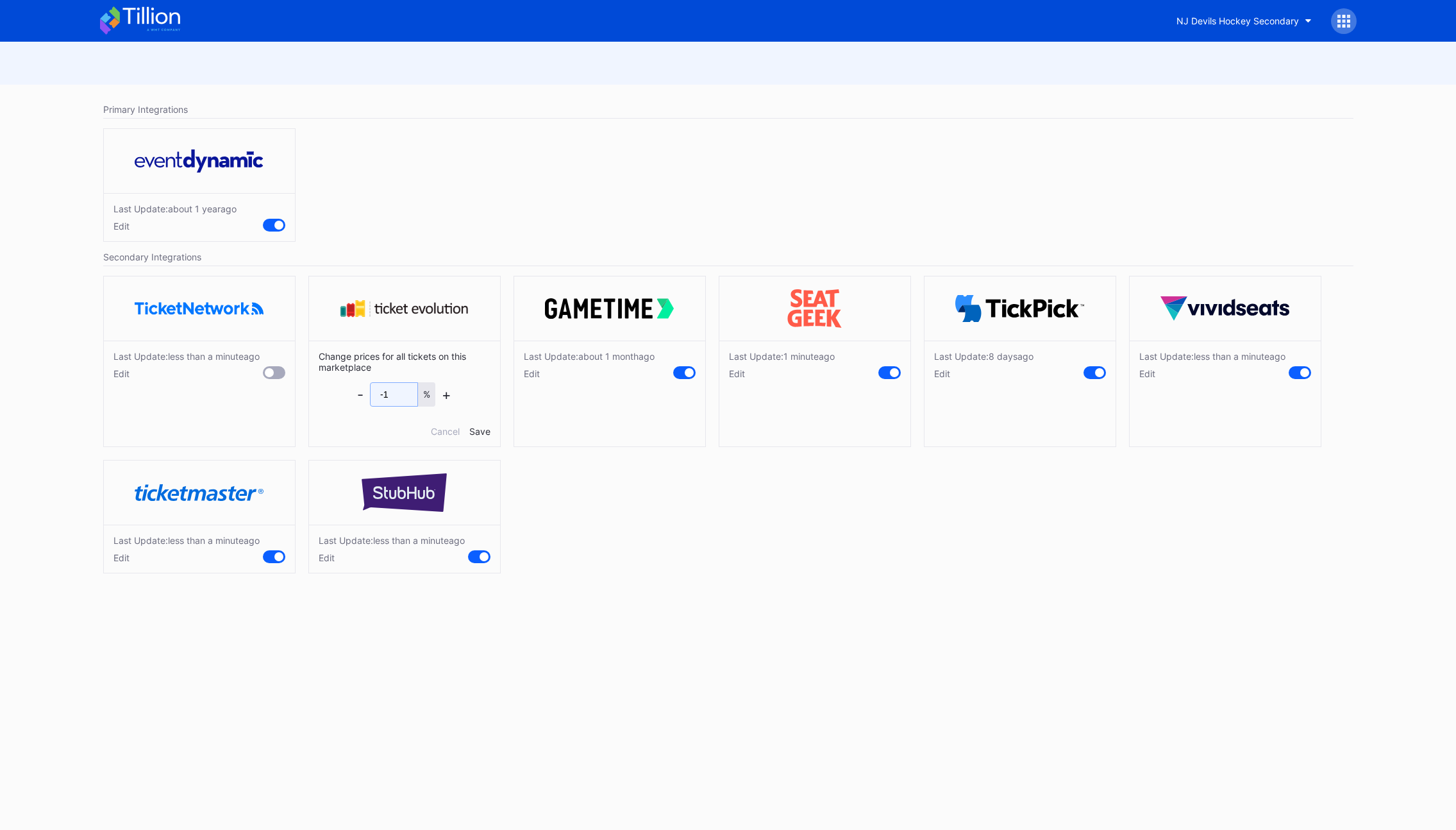
drag, startPoint x: 405, startPoint y: 393, endPoint x: 335, endPoint y: 388, distance: 70.2
click at [335, 388] on div "Change prices for all tickets on this marketplace - -1 % + Cancel Save" at bounding box center [405, 394] width 191 height 106
type input "3"
click at [480, 428] on div "Save" at bounding box center [480, 432] width 21 height 11
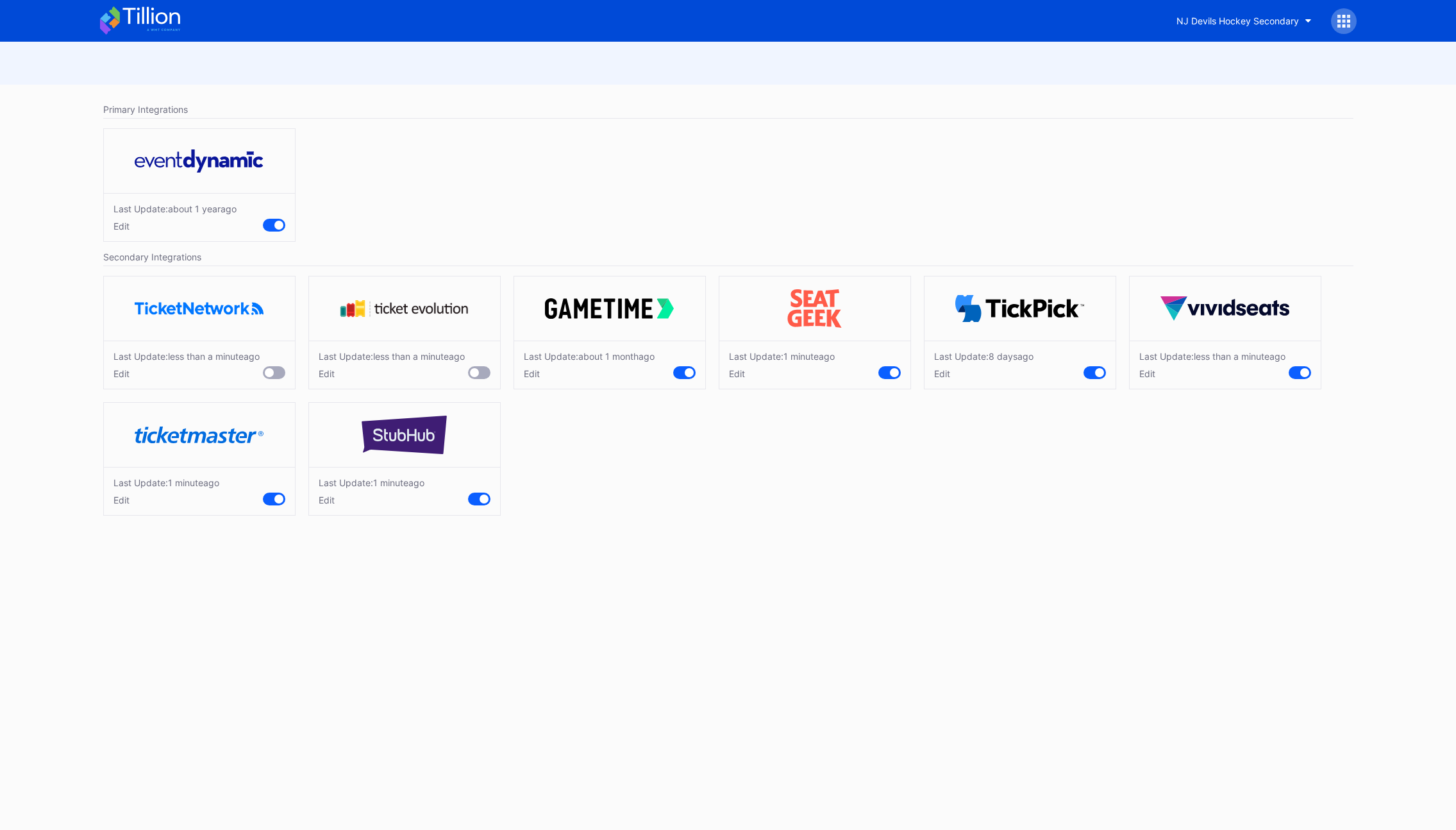
click at [949, 374] on div "Edit" at bounding box center [984, 374] width 99 height 11
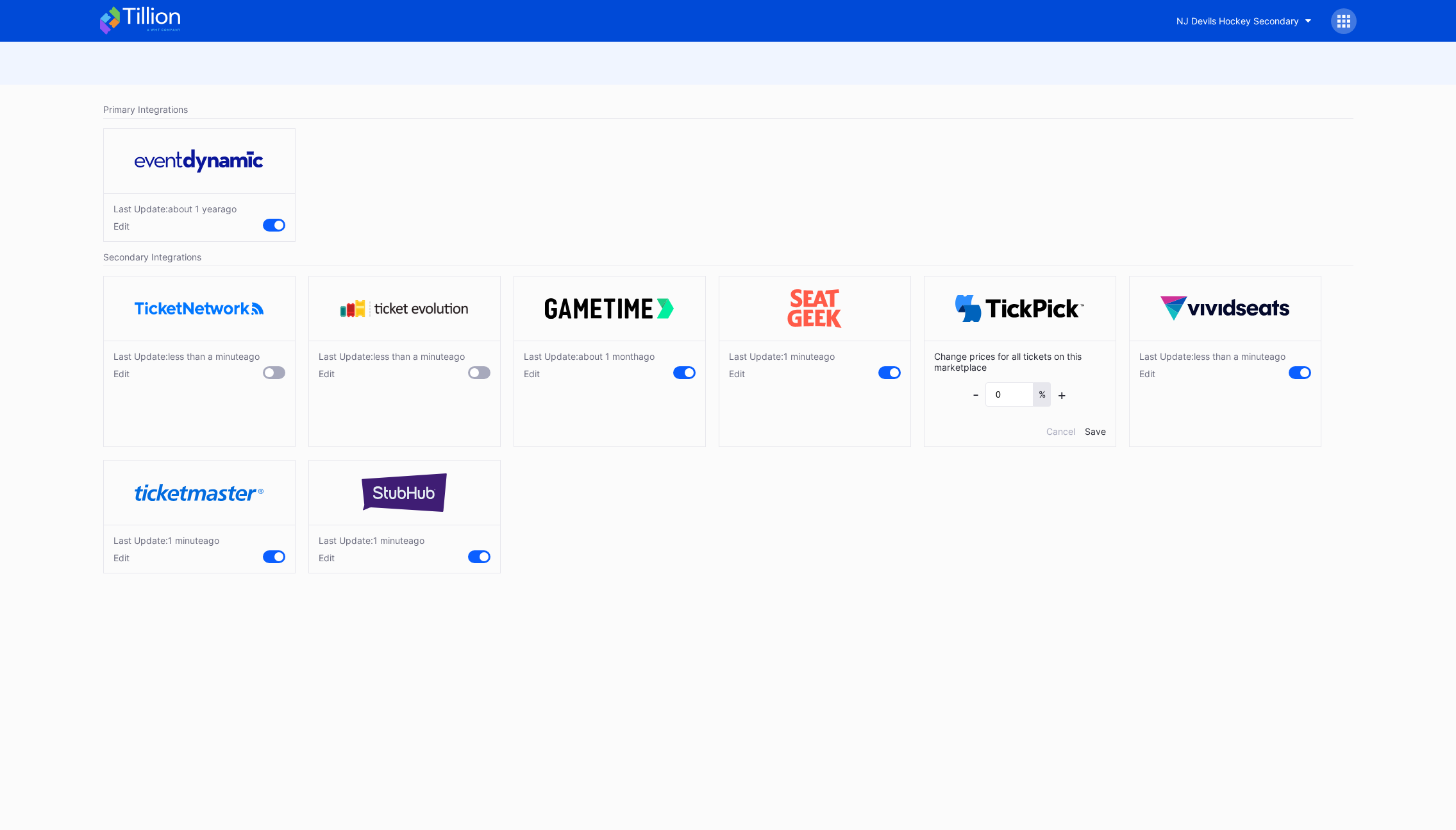
click at [1094, 429] on div "Save" at bounding box center [1096, 432] width 21 height 11
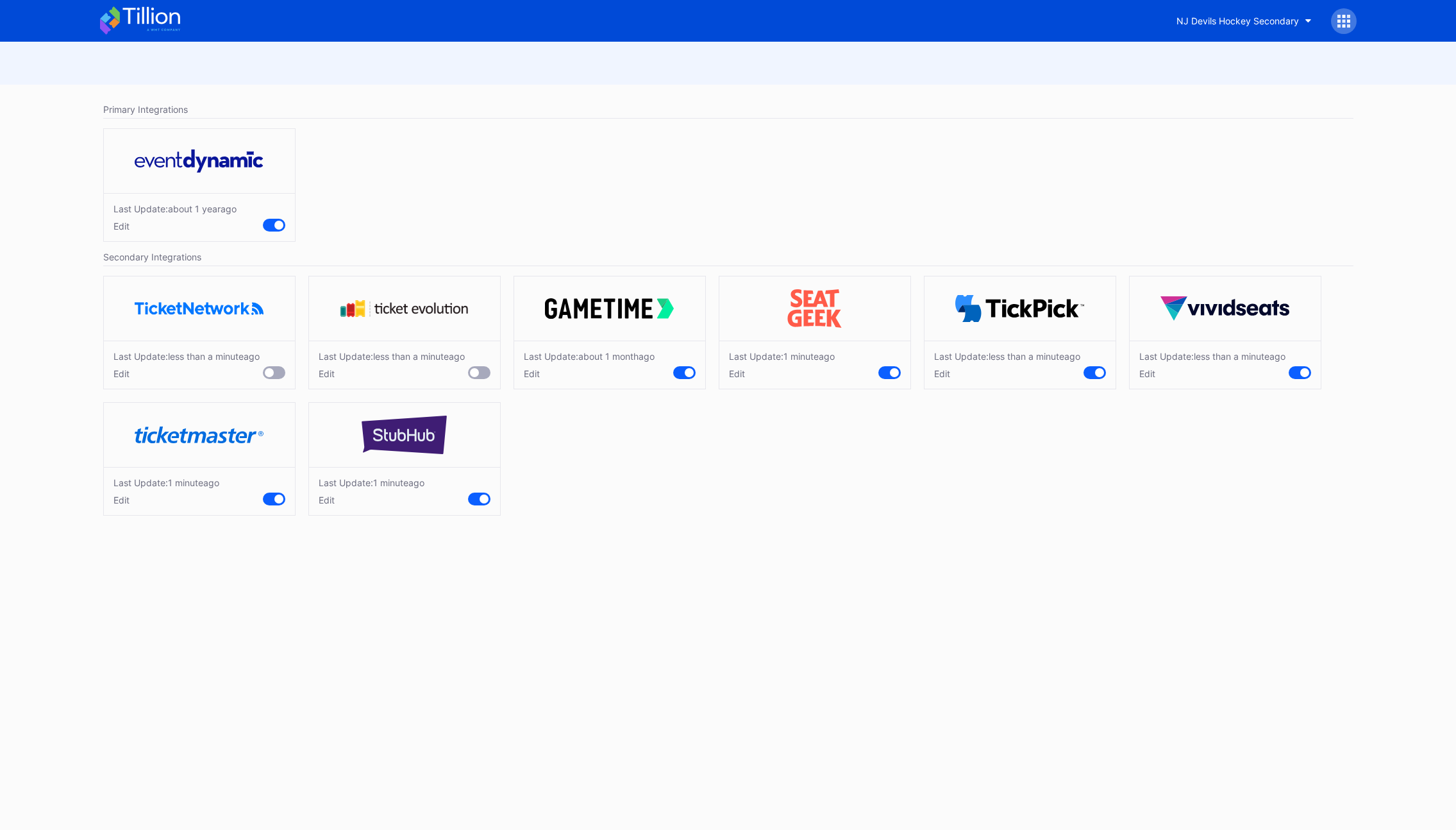
click at [122, 506] on div "Edit" at bounding box center [167, 500] width 106 height 11
click at [276, 563] on div "Save" at bounding box center [274, 558] width 21 height 11
click at [685, 529] on div "Last Update: less than a minute ago Edit Last Update: less than a minute ago Ed…" at bounding box center [728, 399] width 1263 height 259
click at [737, 368] on div "Edit" at bounding box center [782, 374] width 106 height 11
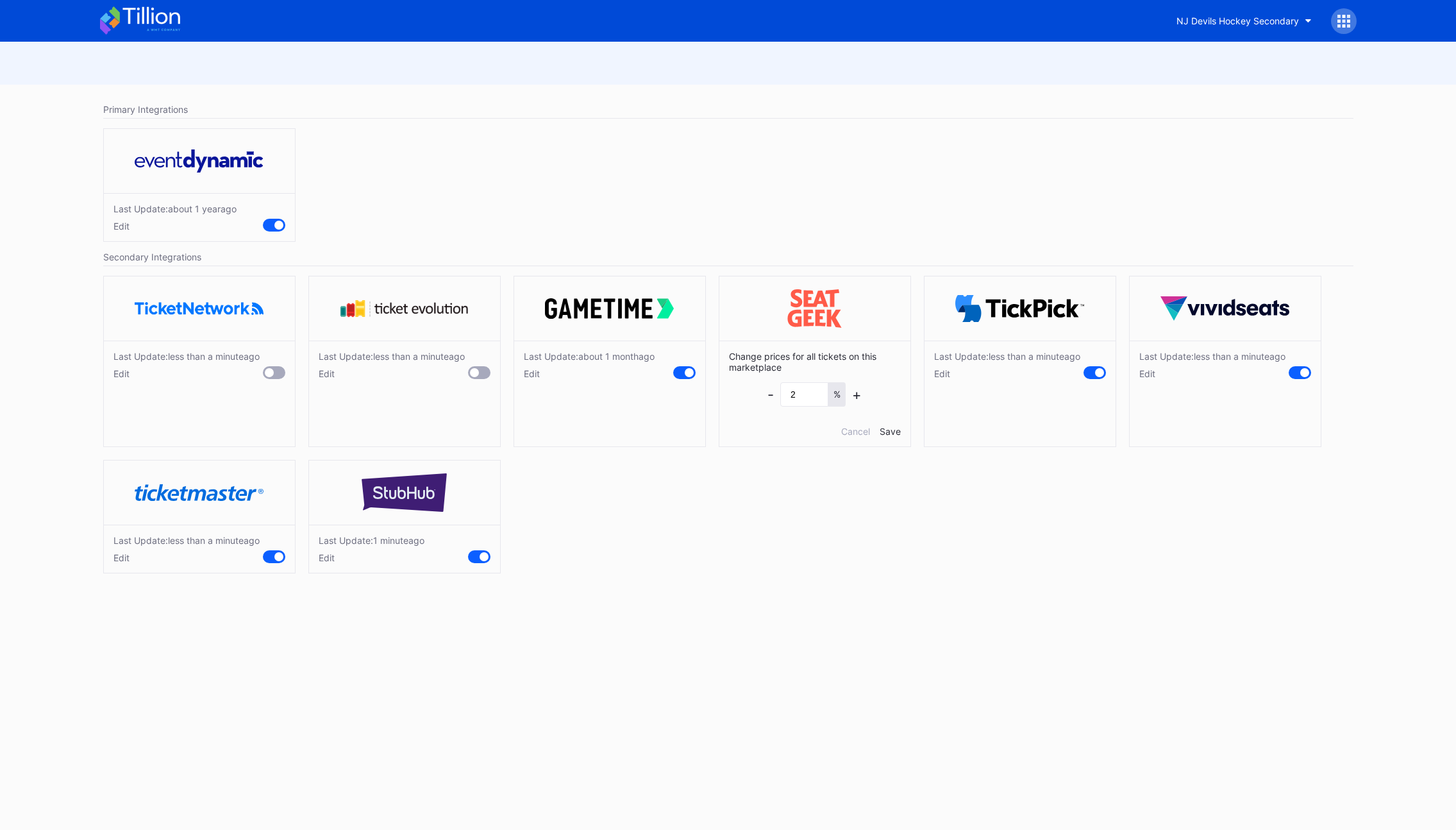
click at [855, 437] on div "Change prices for all tickets on this marketplace - 2 % + Cancel Save" at bounding box center [815, 394] width 191 height 106
click at [851, 435] on div "Cancel" at bounding box center [855, 432] width 29 height 11
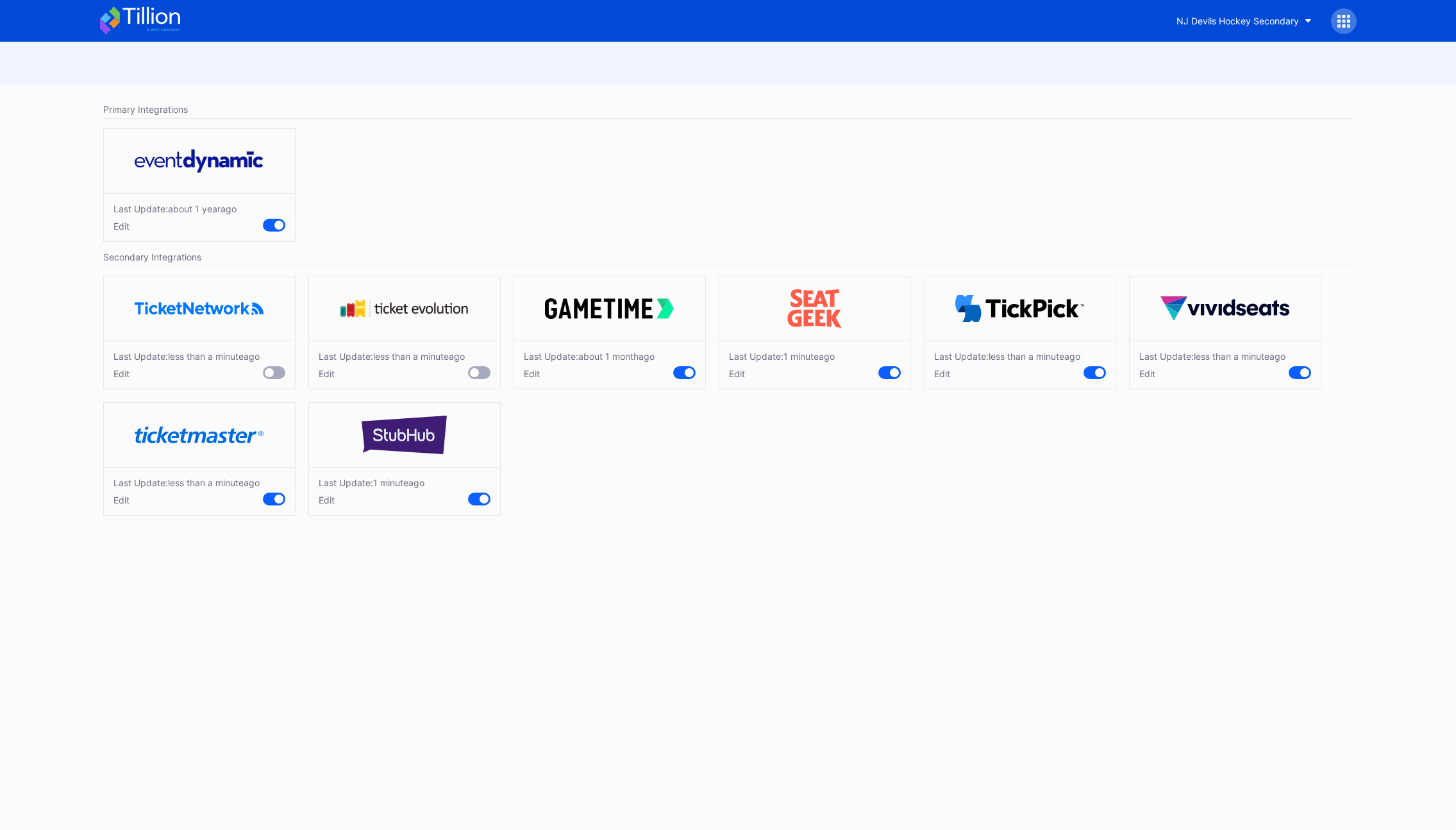
drag, startPoint x: 684, startPoint y: 492, endPoint x: 729, endPoint y: 416, distance: 88.3
click at [685, 492] on div "Last Update: less than a minute ago Edit Last Update: less than a minute ago Ed…" at bounding box center [728, 399] width 1263 height 259
click at [1214, 23] on div "NJ Devils Hockey Secondary" at bounding box center [1237, 21] width 122 height 11
type input "76"
click at [1219, 75] on div "Philadelphia 76ers Secondary" at bounding box center [1239, 80] width 125 height 11
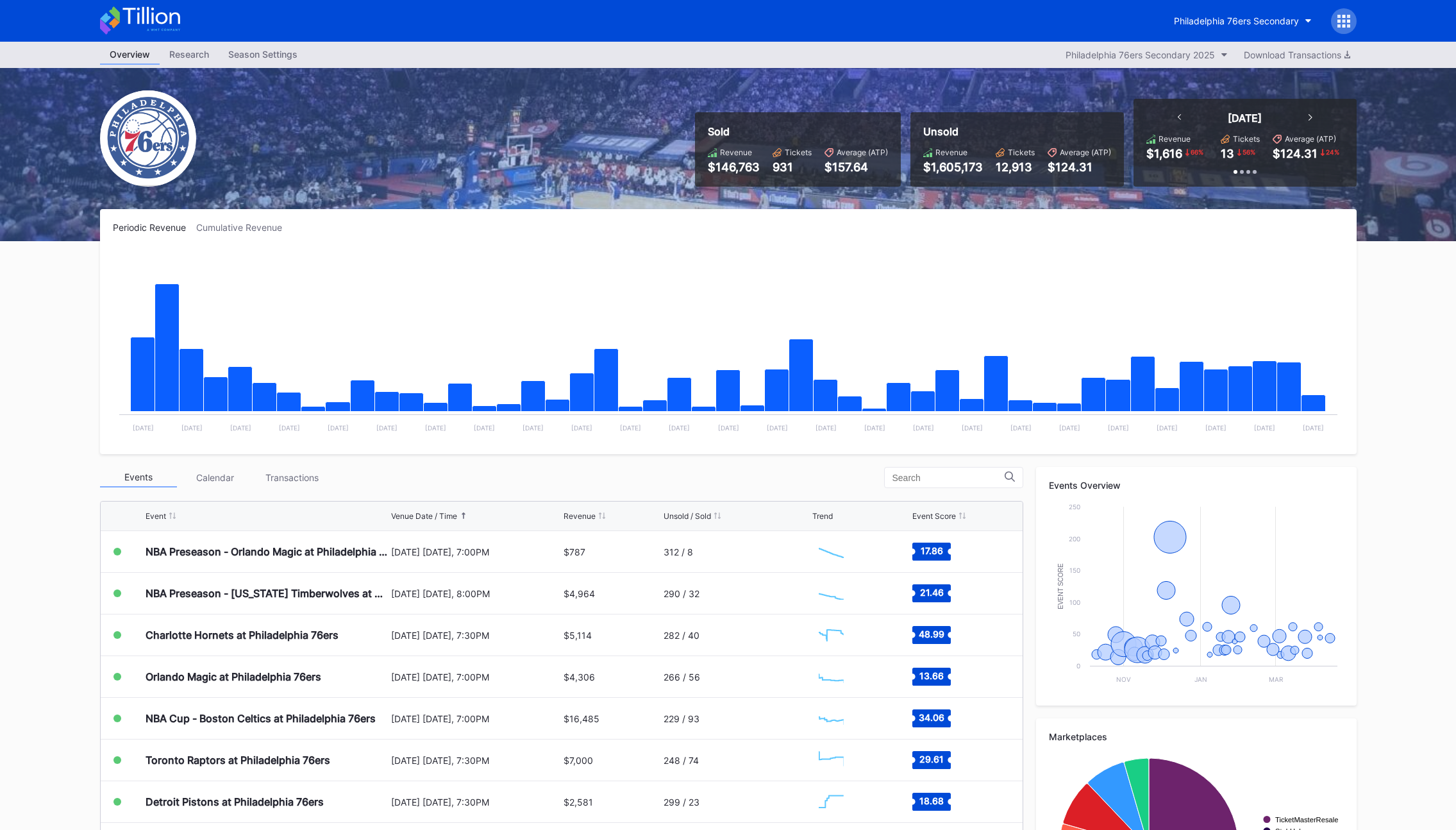
click at [1353, 23] on div at bounding box center [1344, 21] width 26 height 26
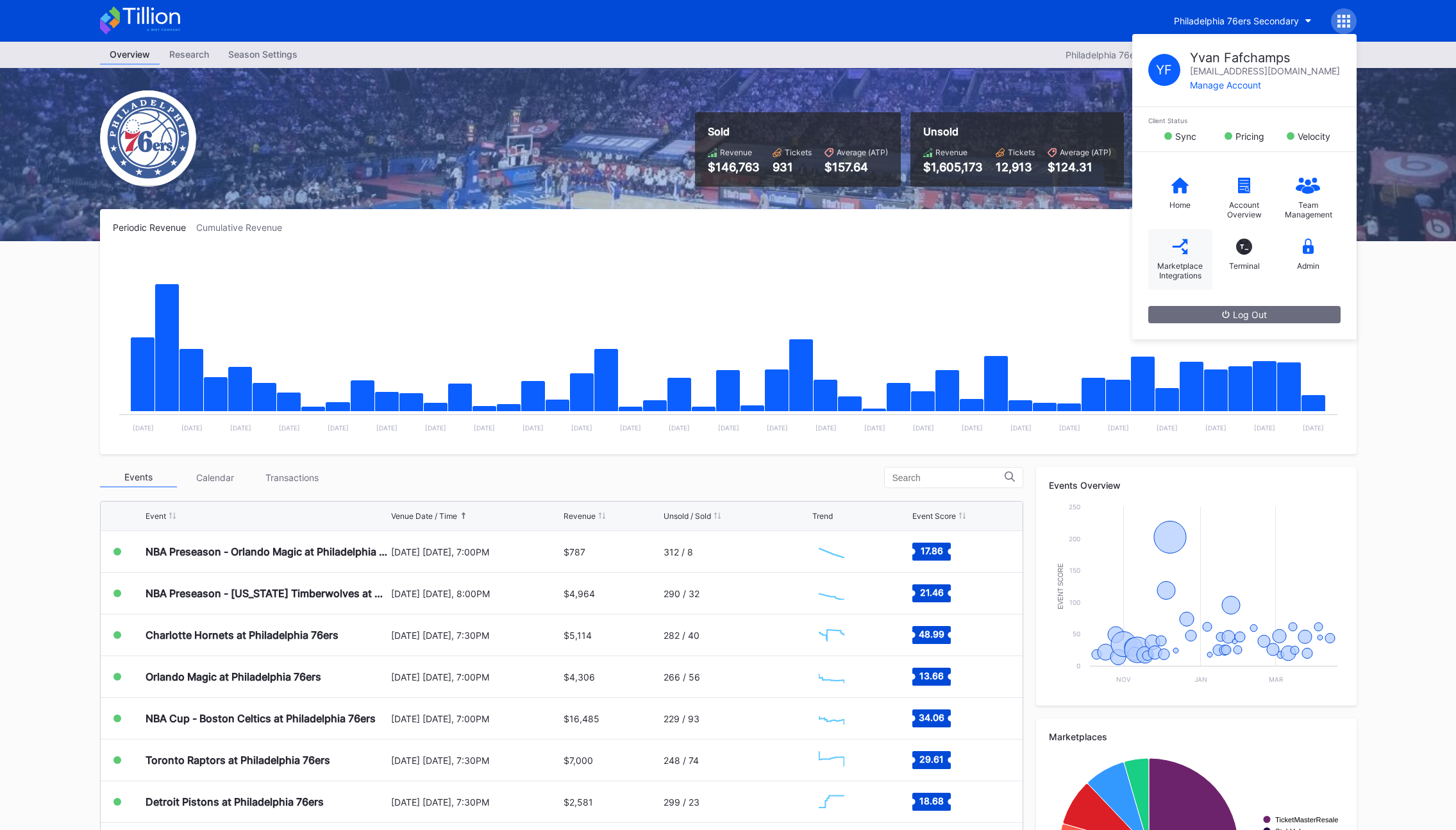
click at [1180, 259] on div "Marketplace Integrations" at bounding box center [1180, 259] width 64 height 61
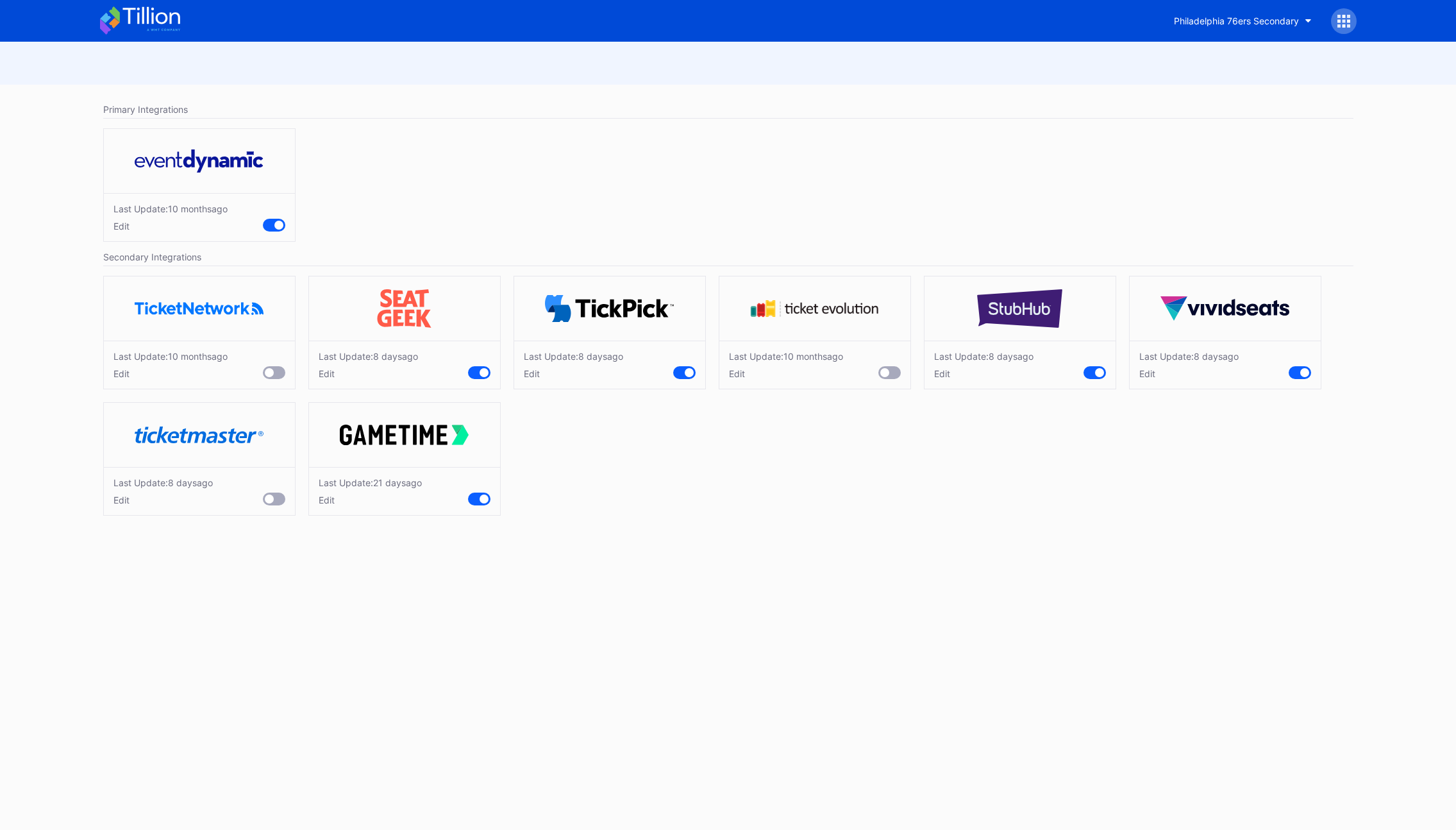
click at [693, 477] on div "Last Update: [DATE] Edit Last Update: [DATE] Edit Last Update: [DATE] Edit Last…" at bounding box center [728, 399] width 1263 height 259
click at [321, 502] on div "Edit" at bounding box center [370, 500] width 103 height 11
click at [483, 560] on div "Save" at bounding box center [480, 558] width 21 height 11
click at [332, 377] on div "Edit" at bounding box center [368, 374] width 99 height 11
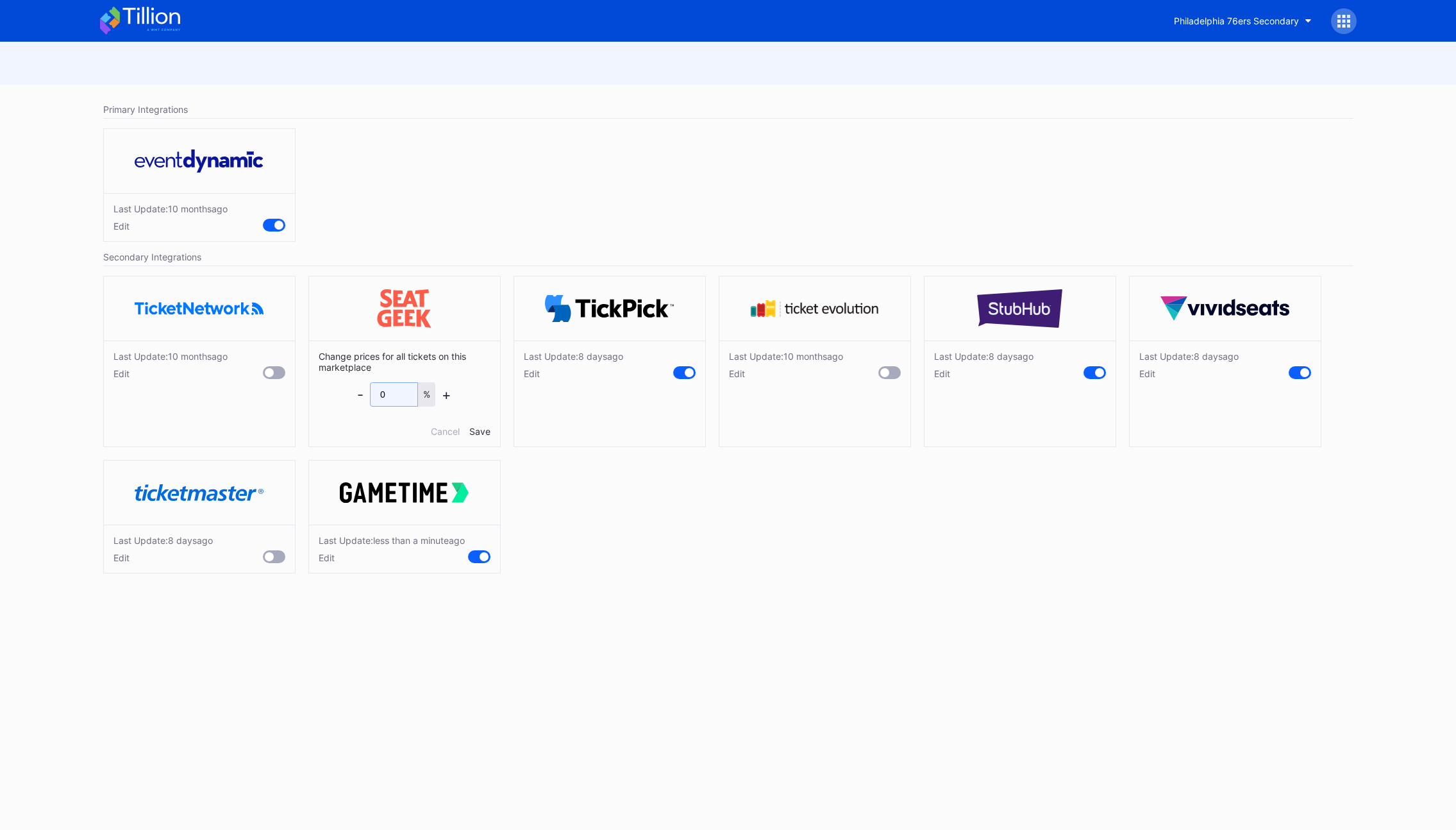
drag, startPoint x: 390, startPoint y: 395, endPoint x: 348, endPoint y: 395, distance: 42.0
click at [354, 396] on div "Change prices for all tickets on this marketplace - 0 % + Cancel Save" at bounding box center [405, 394] width 191 height 106
type input "2"
click at [478, 430] on div "Save" at bounding box center [480, 432] width 21 height 11
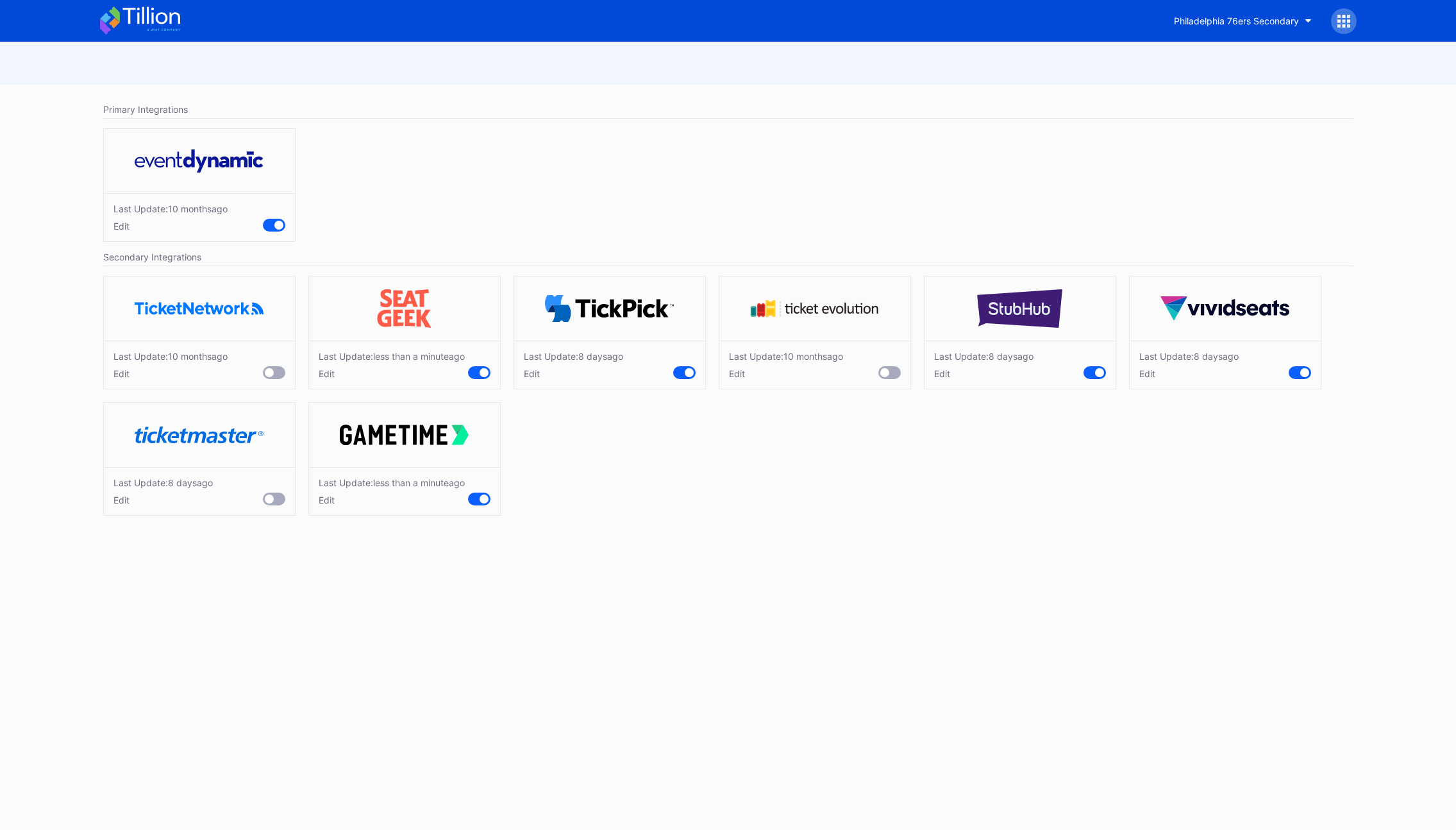
click at [938, 374] on div "Edit" at bounding box center [984, 374] width 99 height 11
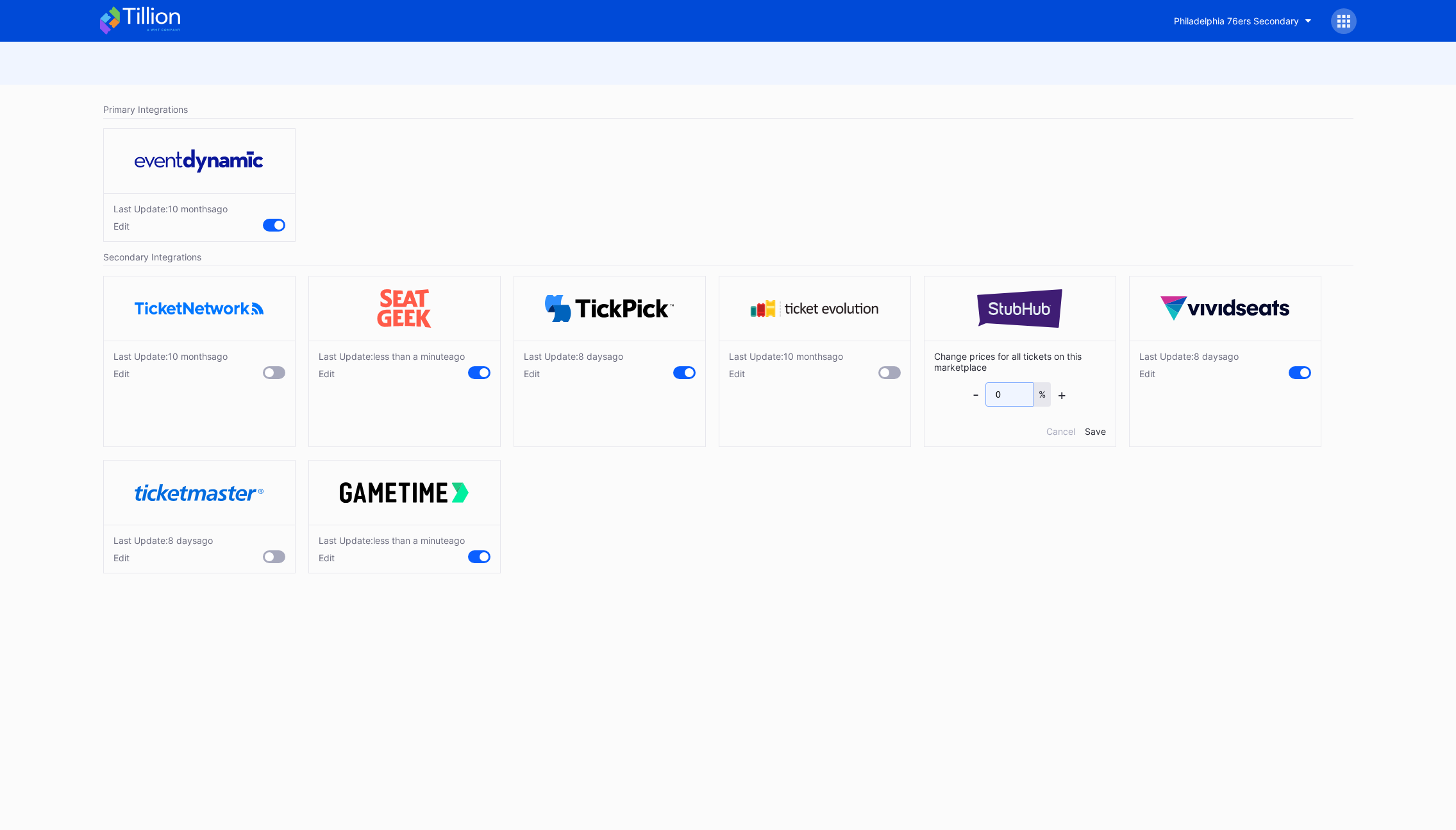
drag, startPoint x: 1006, startPoint y: 396, endPoint x: 962, endPoint y: 392, distance: 44.2
click at [962, 392] on div "Change prices for all tickets on this marketplace - 0 % + Cancel Save" at bounding box center [1020, 394] width 191 height 106
type input "3"
click at [1101, 430] on div "Save" at bounding box center [1096, 432] width 21 height 11
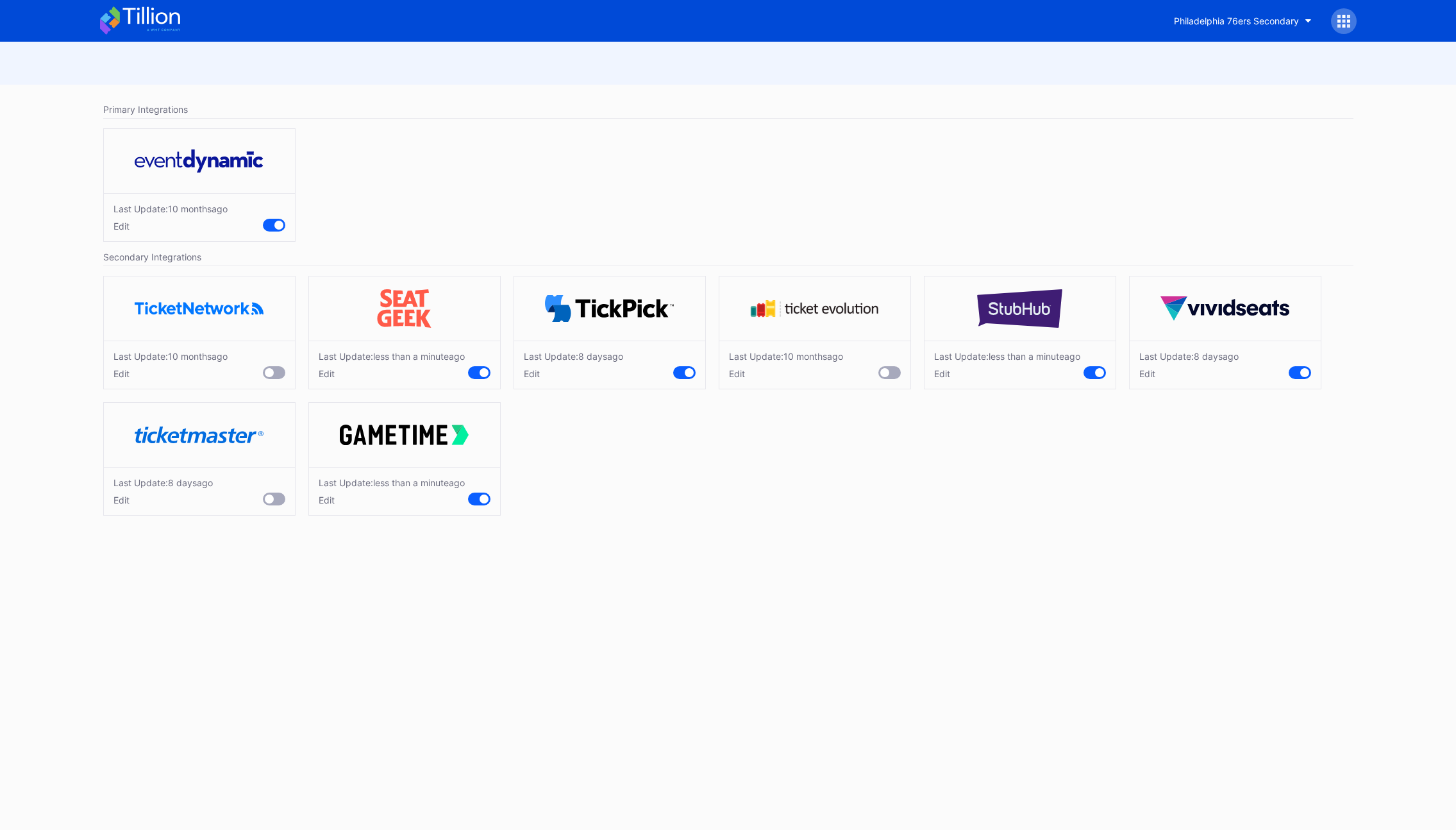
click at [115, 506] on div "Edit" at bounding box center [163, 500] width 99 height 11
drag, startPoint x: 192, startPoint y: 536, endPoint x: 144, endPoint y: 529, distance: 48.5
click at [145, 529] on div "Change prices for all tickets on this marketplace - 0 % + Cancel Save" at bounding box center [200, 520] width 191 height 106
type input "4"
click at [272, 563] on div "Save" at bounding box center [274, 558] width 21 height 11
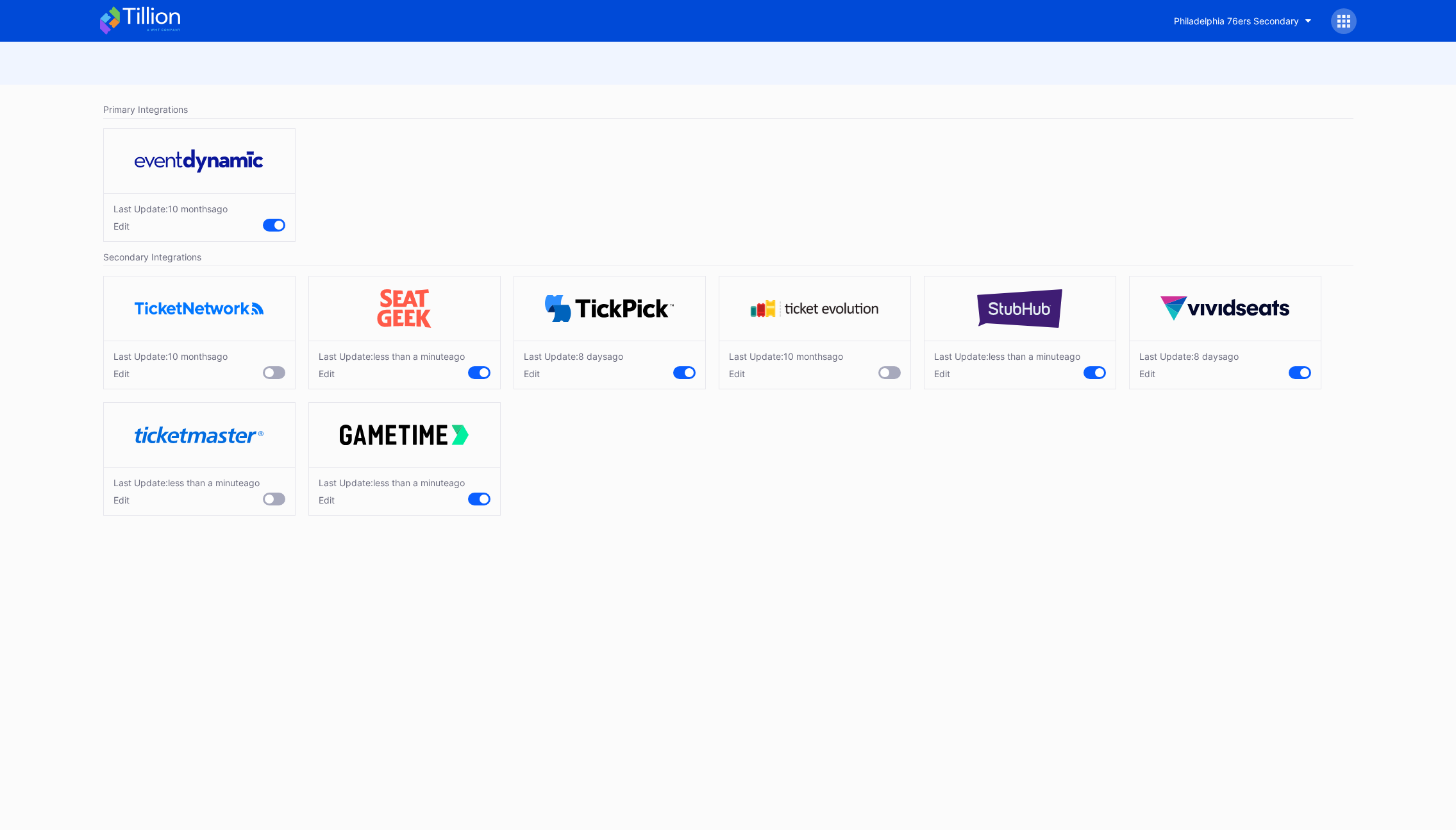
click at [116, 379] on div "Edit" at bounding box center [170, 374] width 114 height 11
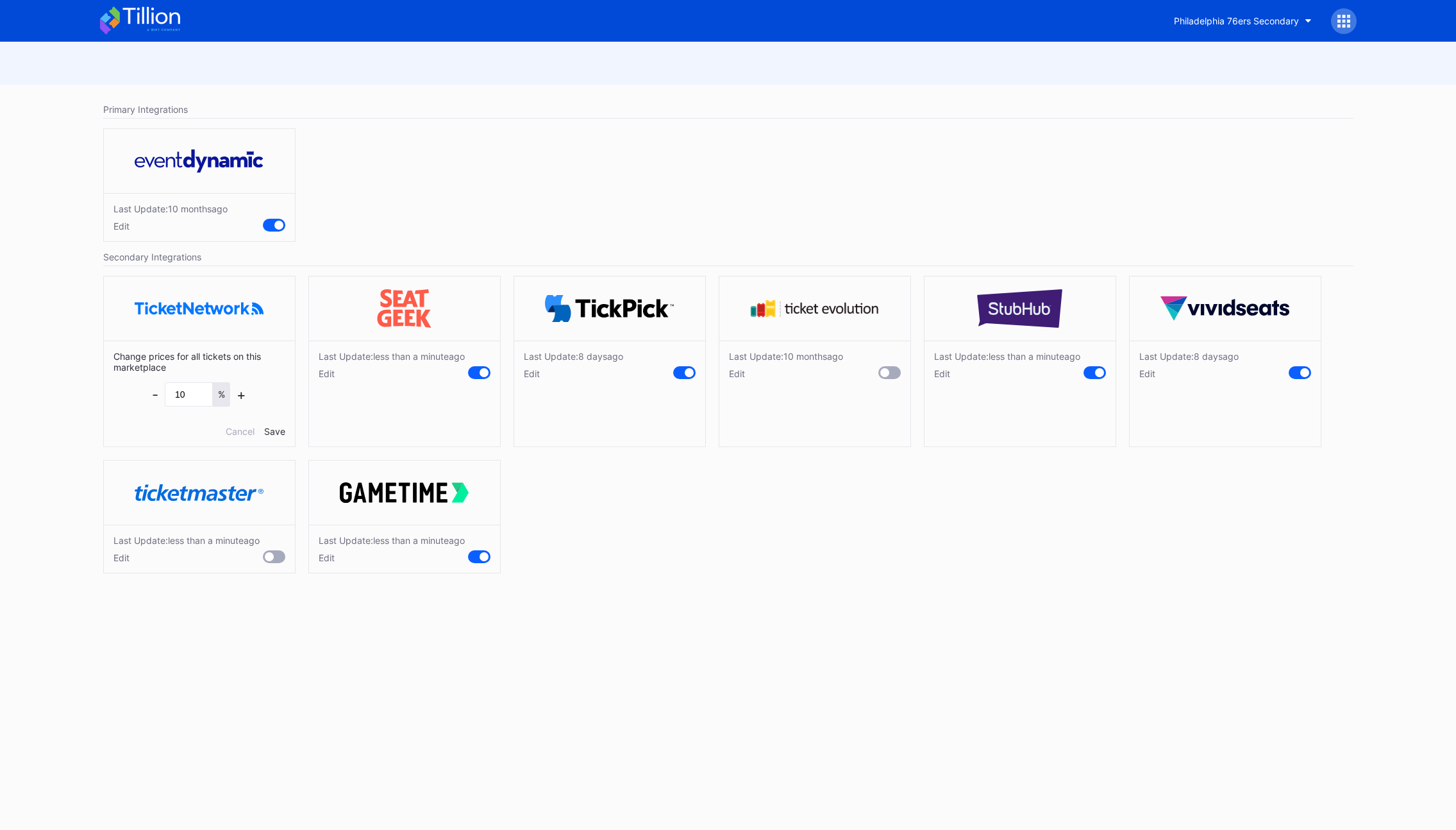
click at [279, 432] on div "Save" at bounding box center [274, 432] width 21 height 11
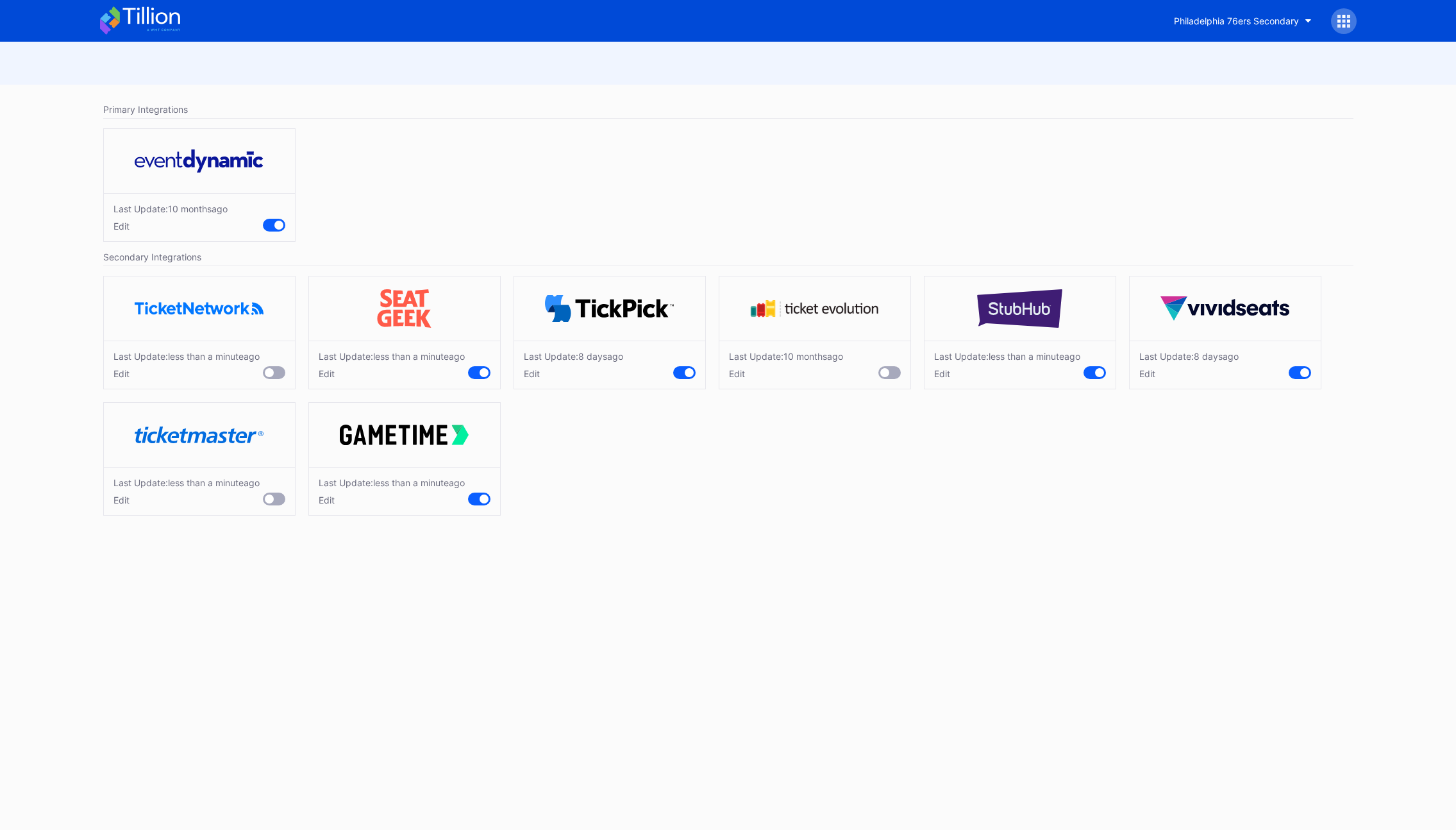
click at [1147, 376] on div "Edit" at bounding box center [1189, 374] width 99 height 11
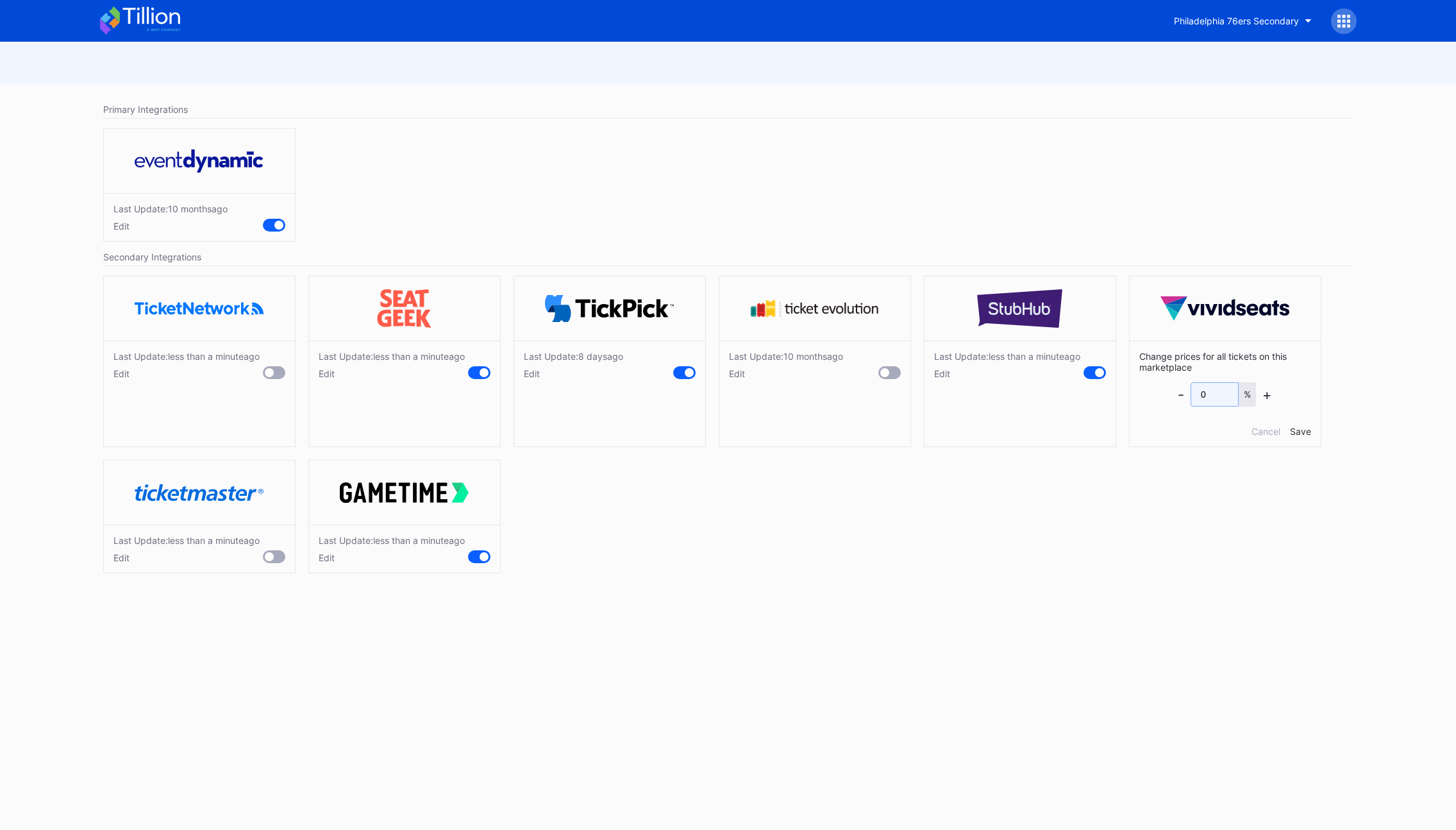
drag, startPoint x: 1221, startPoint y: 395, endPoint x: 1149, endPoint y: 390, distance: 72.2
click at [1149, 390] on div "Change prices for all tickets on this marketplace - 0 % + Cancel Save" at bounding box center [1226, 394] width 191 height 106
type input "2"
click at [1308, 432] on div "Save" at bounding box center [1300, 432] width 21 height 11
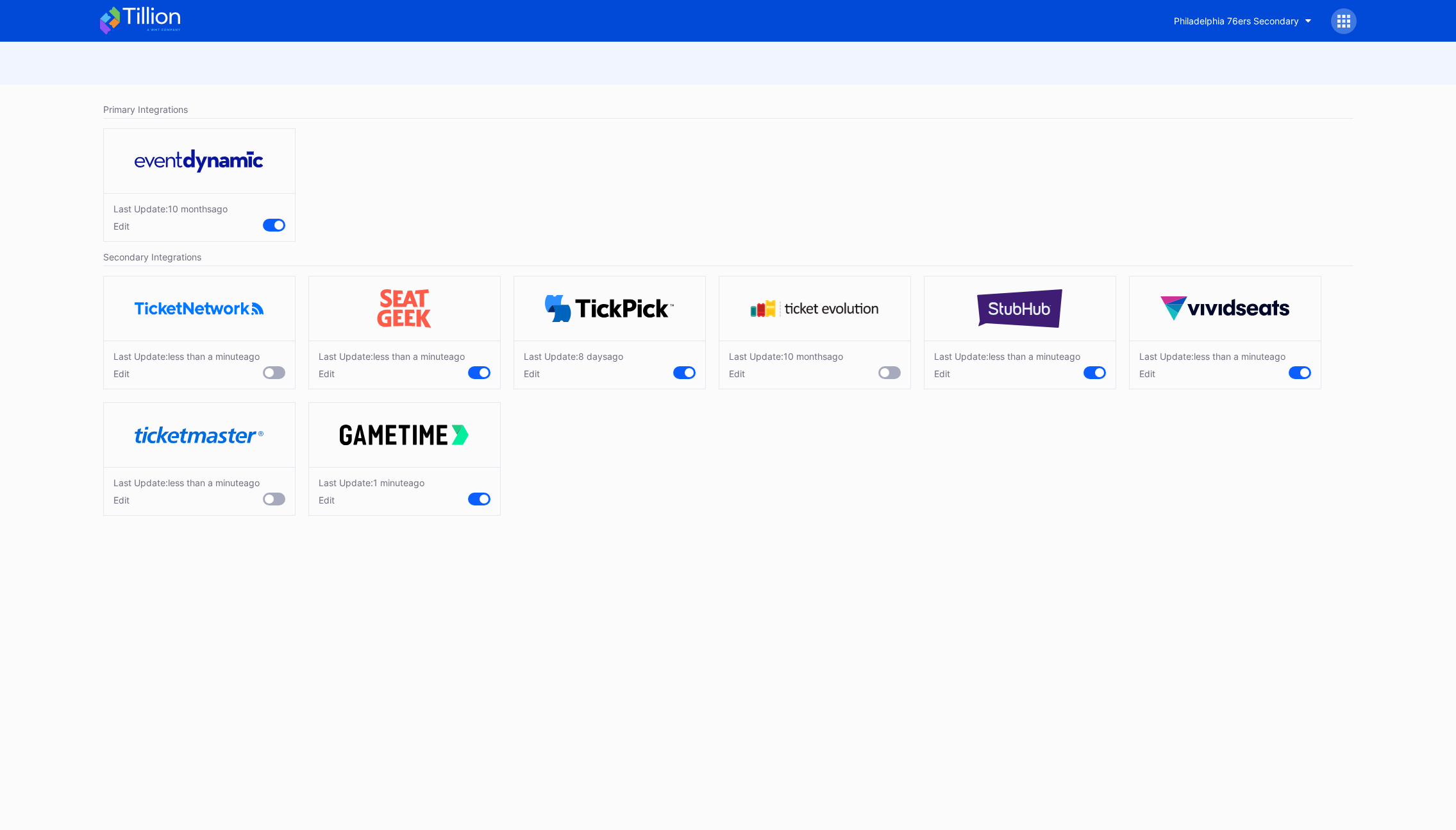
click at [735, 378] on div "Edit" at bounding box center [786, 374] width 114 height 11
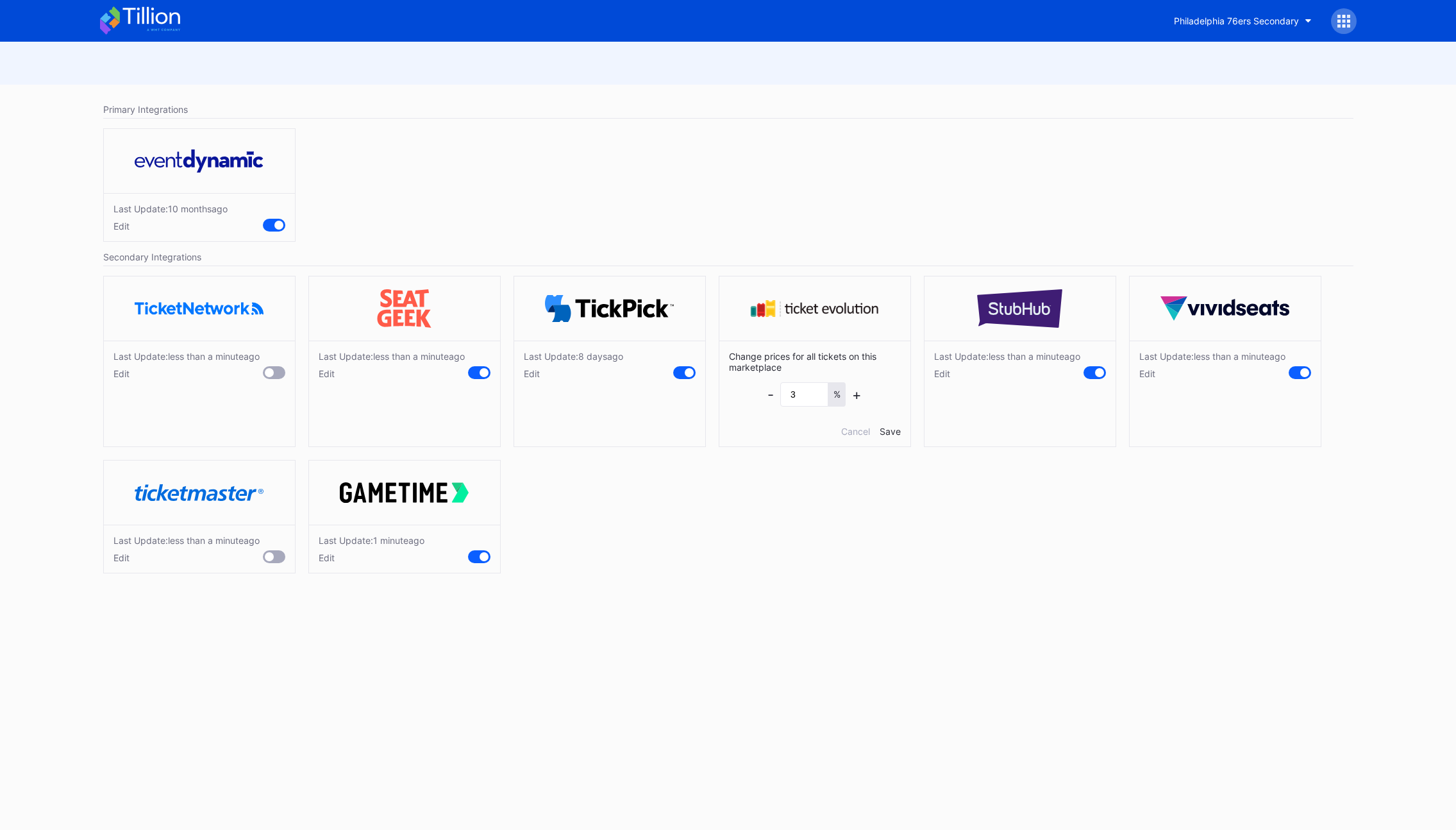
click at [885, 437] on div "Change prices for all tickets on this marketplace - 3 % + Cancel Save" at bounding box center [815, 394] width 191 height 106
click at [888, 435] on div "Save" at bounding box center [890, 432] width 21 height 11
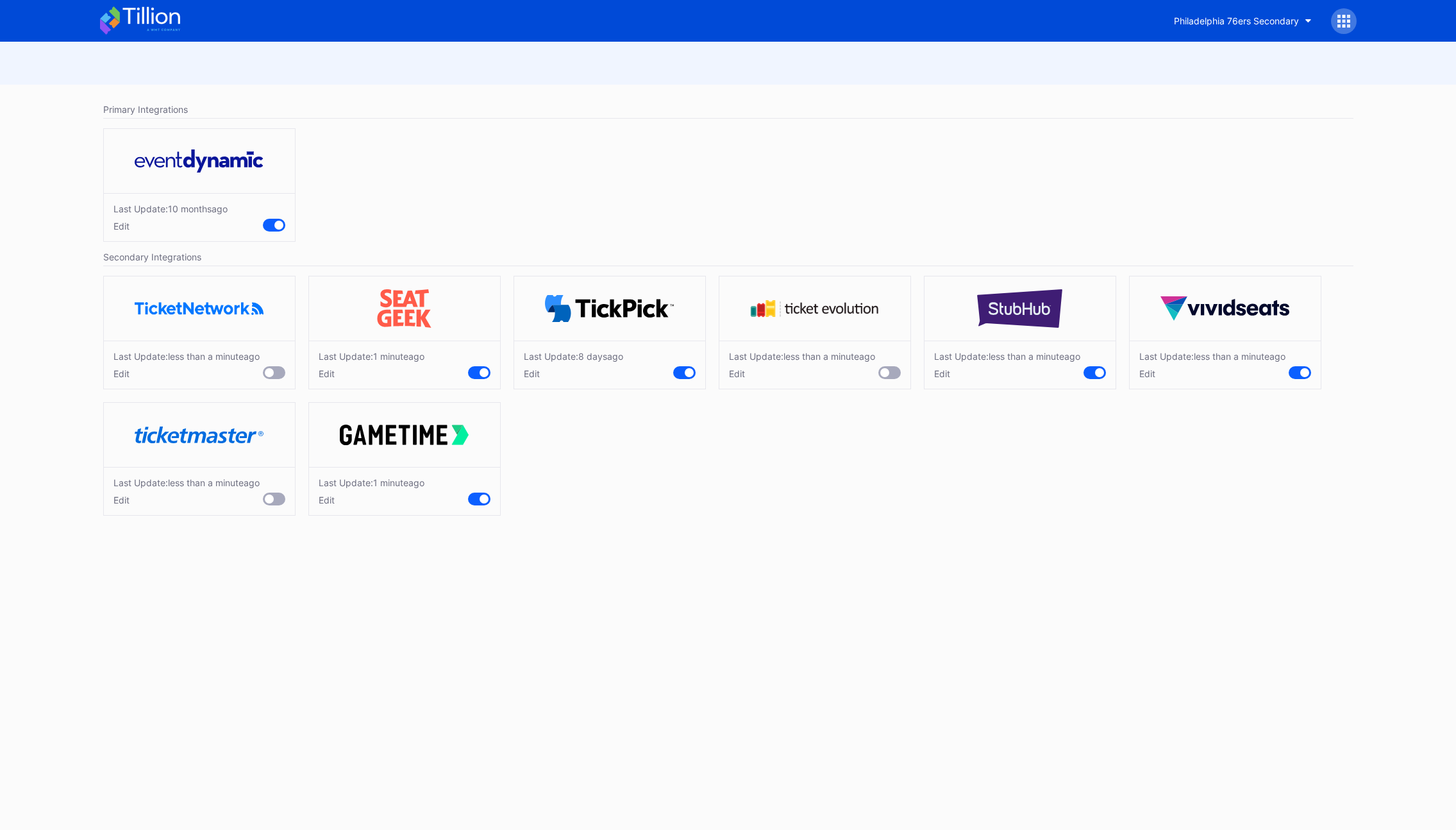
click at [841, 465] on div "Last Update: less than a minute ago Edit Last Update: 1 minute ago Edit Last Up…" at bounding box center [728, 399] width 1263 height 259
click at [531, 372] on div "Edit" at bounding box center [573, 374] width 99 height 11
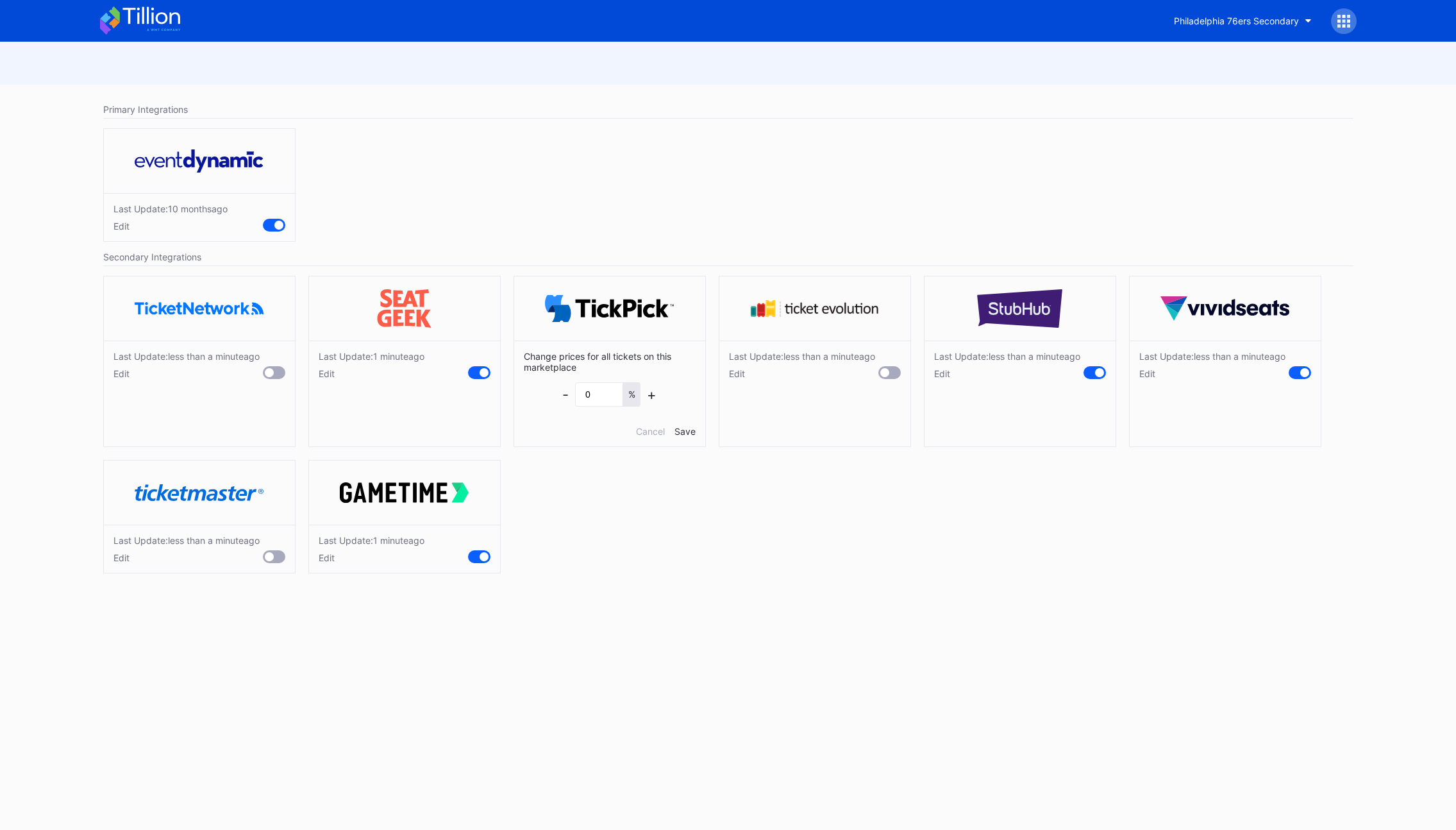
click at [686, 428] on div "Save" at bounding box center [685, 432] width 21 height 11
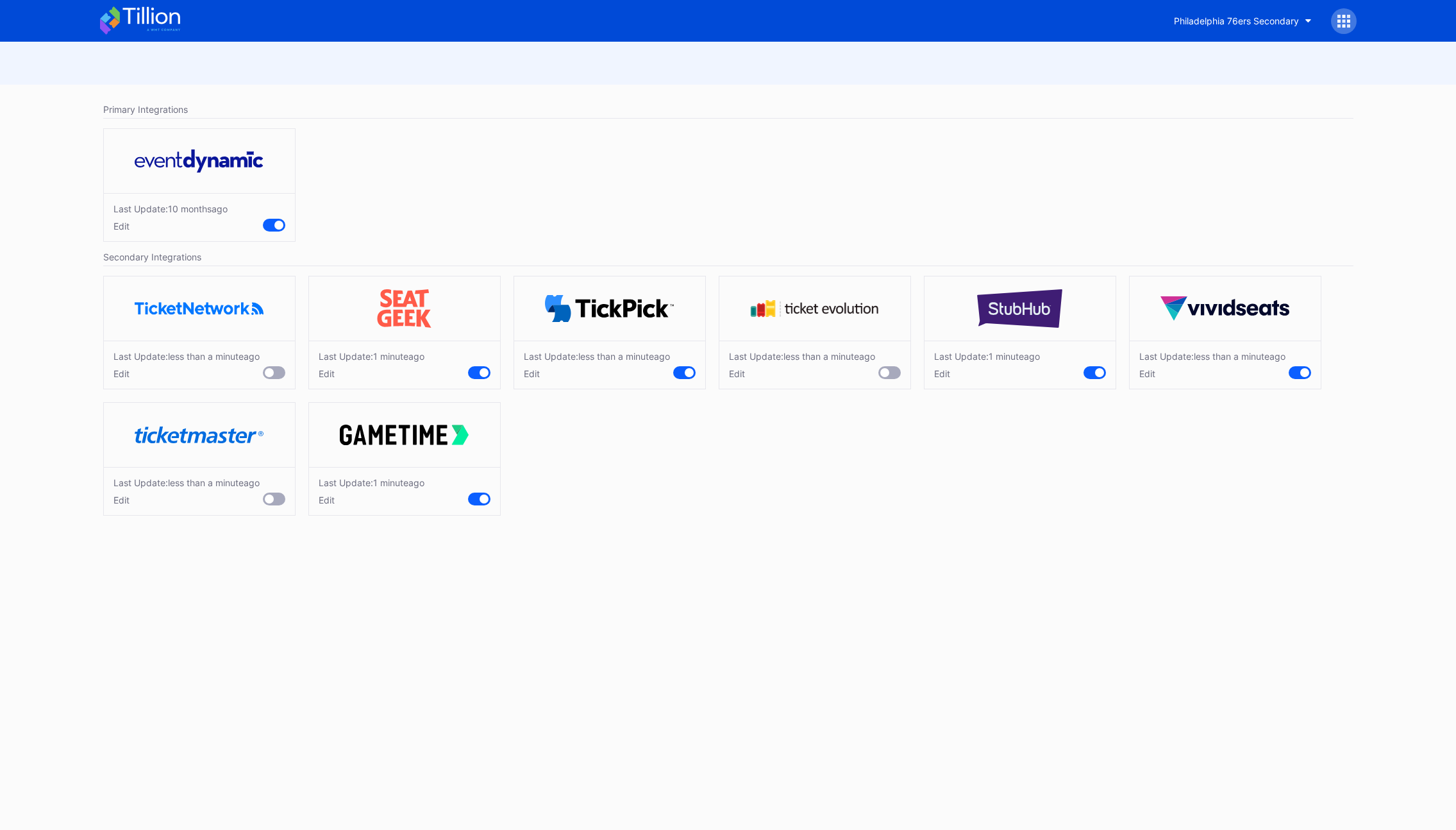
click at [716, 474] on div "Last Update: less than a minute ago Edit Last Update: 1 minute ago Edit Last Up…" at bounding box center [728, 399] width 1263 height 259
click at [944, 374] on div "Edit" at bounding box center [987, 374] width 106 height 11
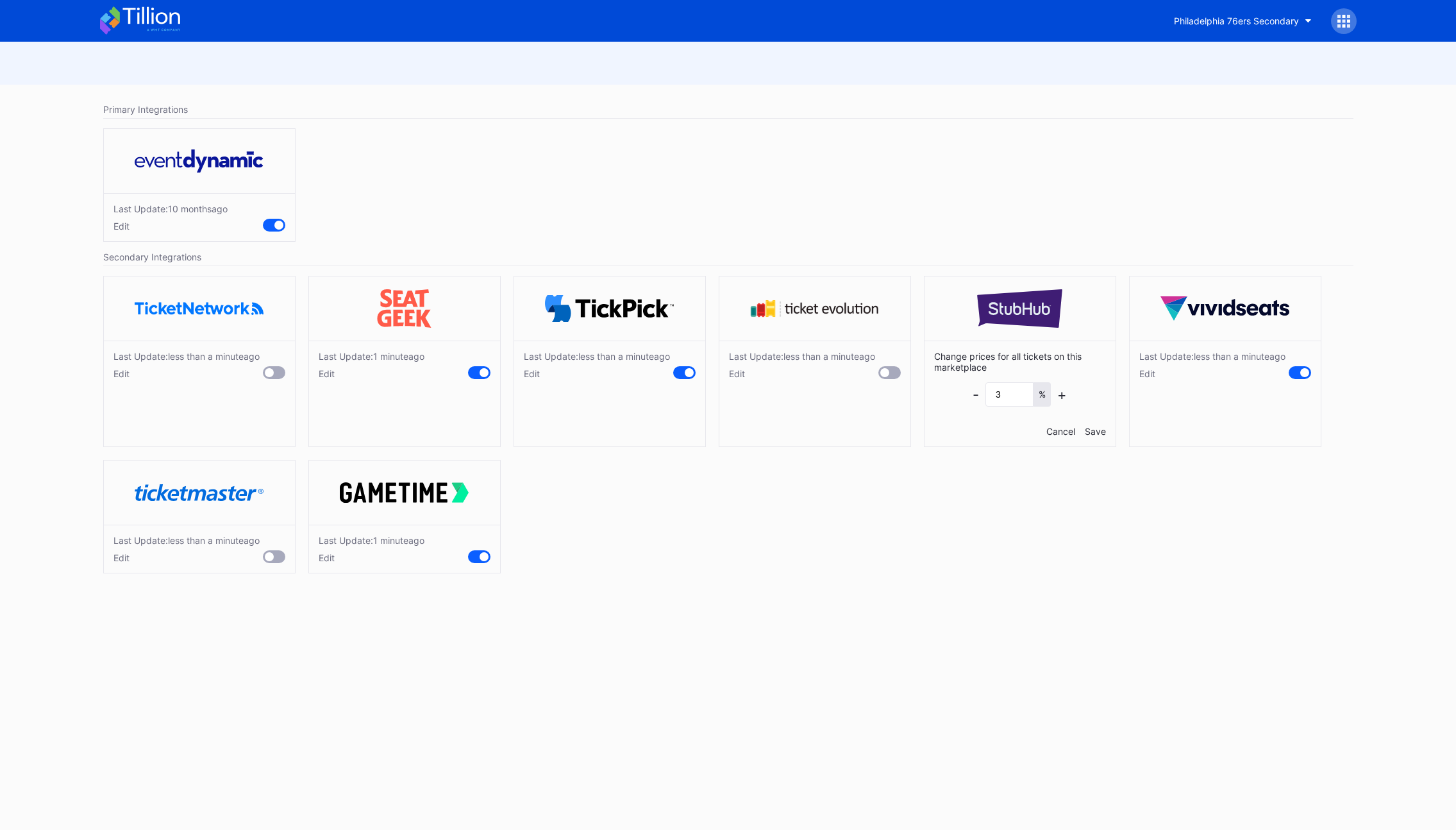
click at [1056, 430] on div "Cancel" at bounding box center [1060, 432] width 29 height 11
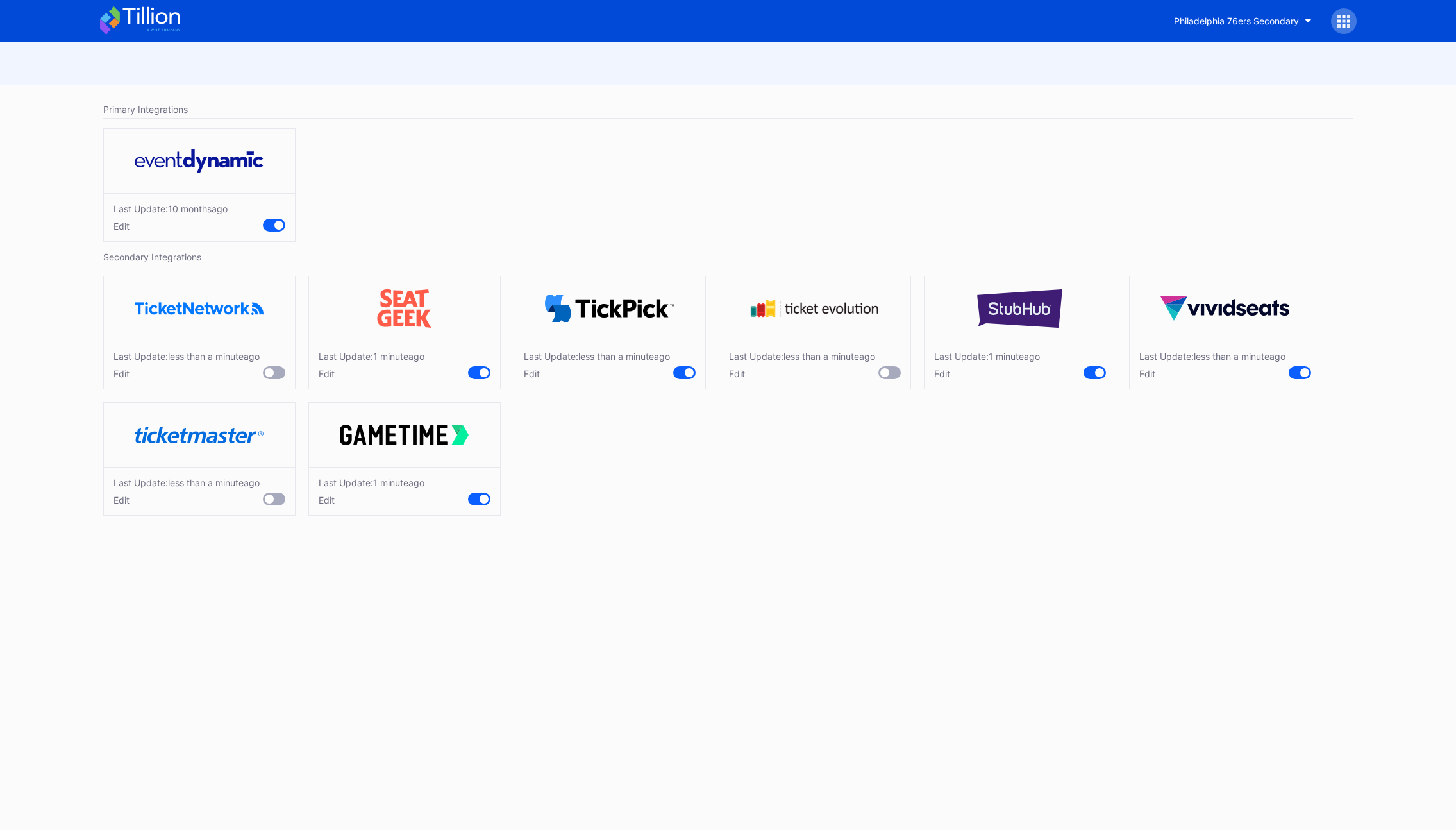
click at [883, 498] on div "Last Update: less than a minute ago Edit Last Update: 1 minute ago Edit Last Up…" at bounding box center [728, 399] width 1263 height 259
click at [720, 203] on div "Last Update: [DATE] Edit" at bounding box center [728, 188] width 1263 height 133
click at [1350, 17] on icon at bounding box center [1348, 16] width 3 height 3
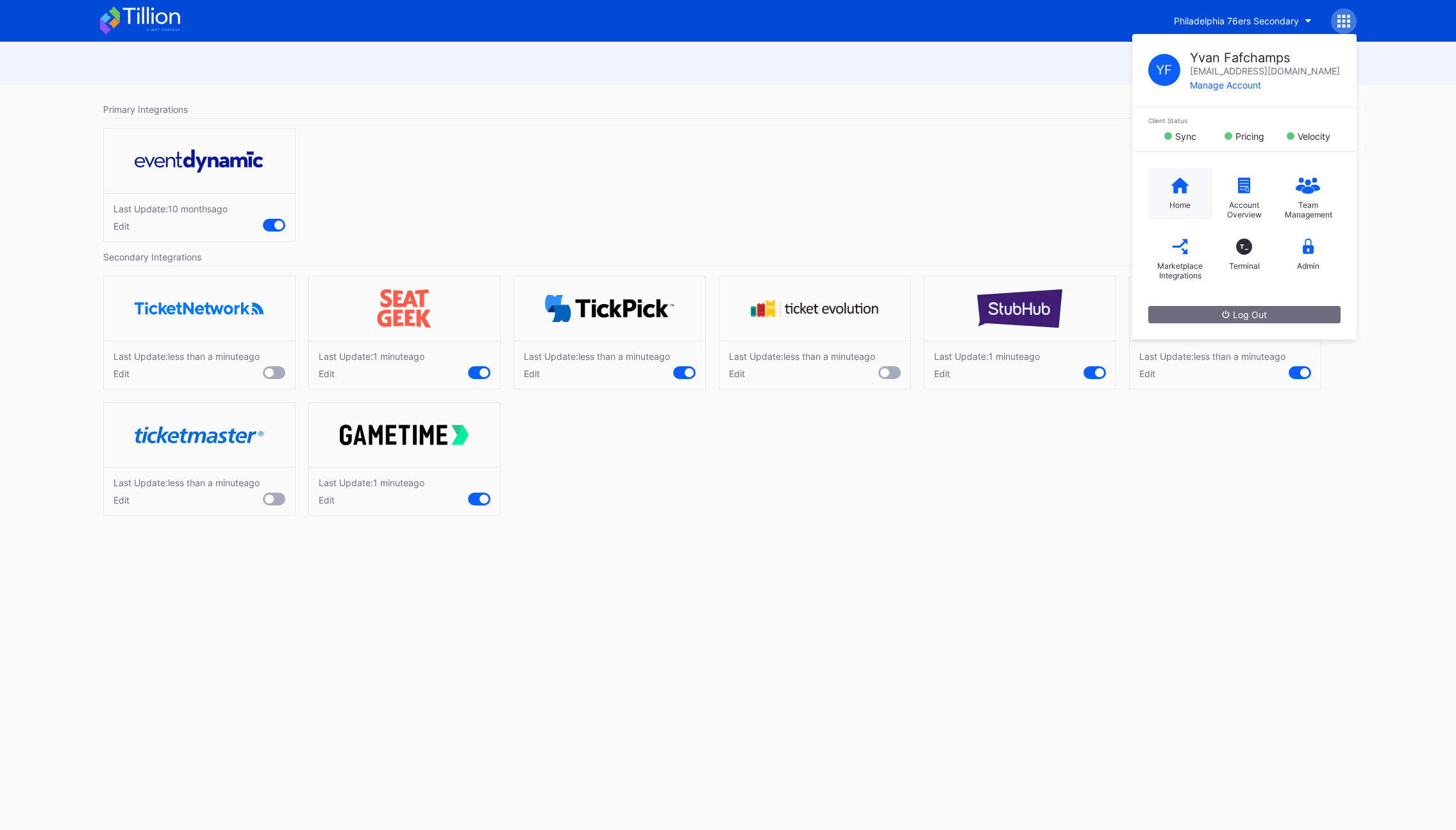
click at [1172, 192] on icon at bounding box center [1181, 184] width 18 height 16
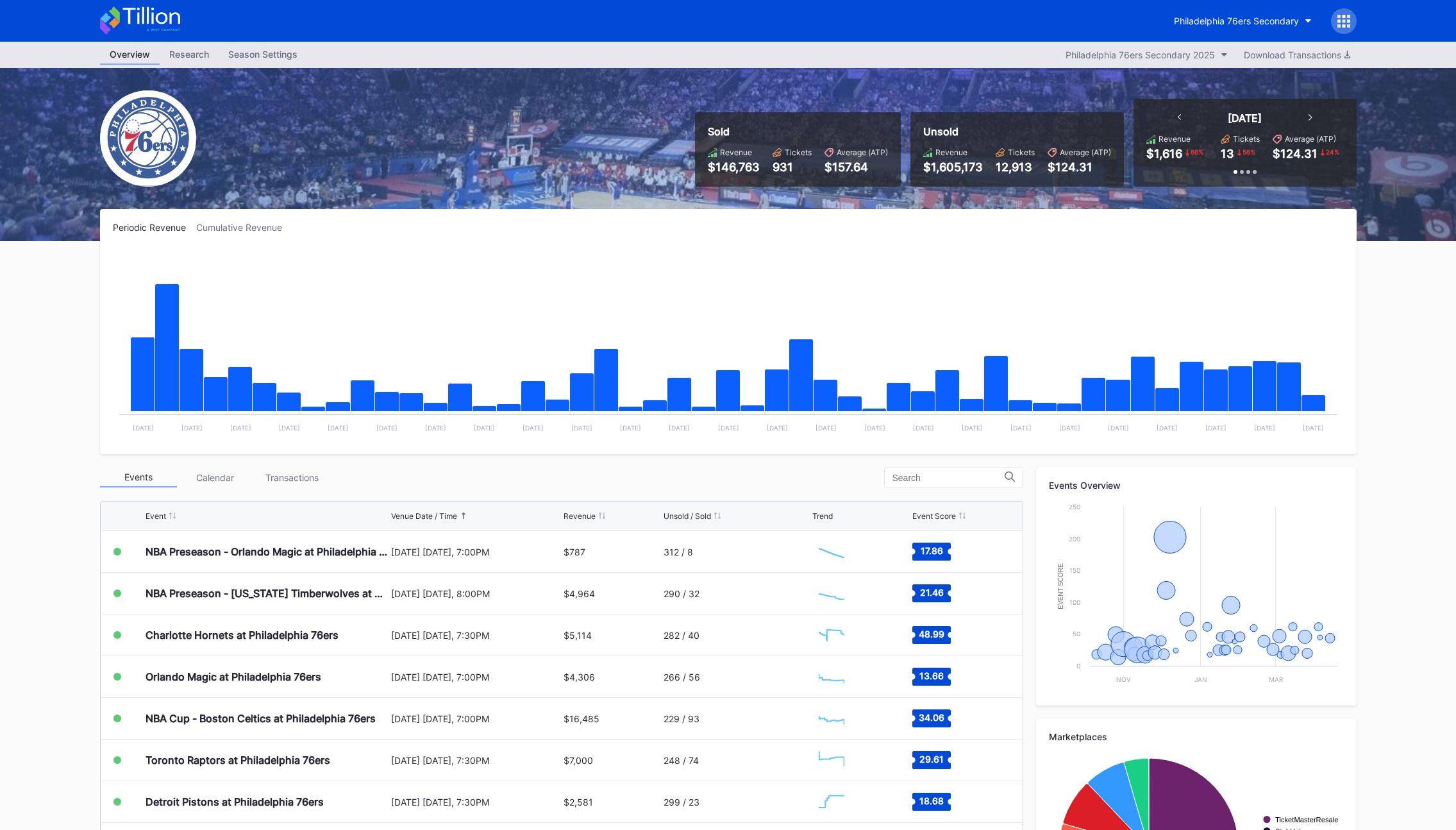
click at [1348, 20] on icon at bounding box center [1348, 21] width 3 height 3
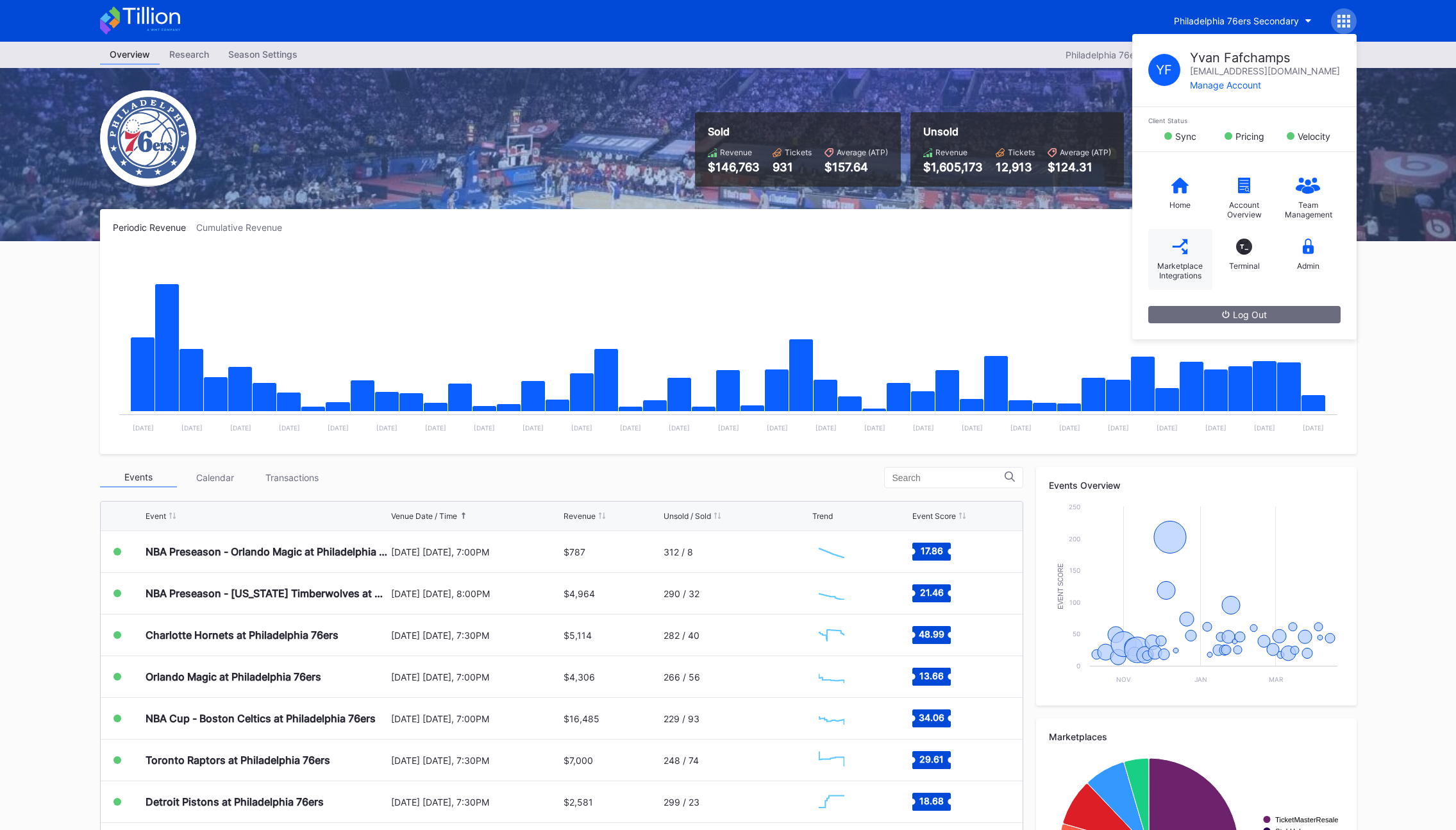
click at [1182, 251] on icon at bounding box center [1179, 247] width 16 height 16
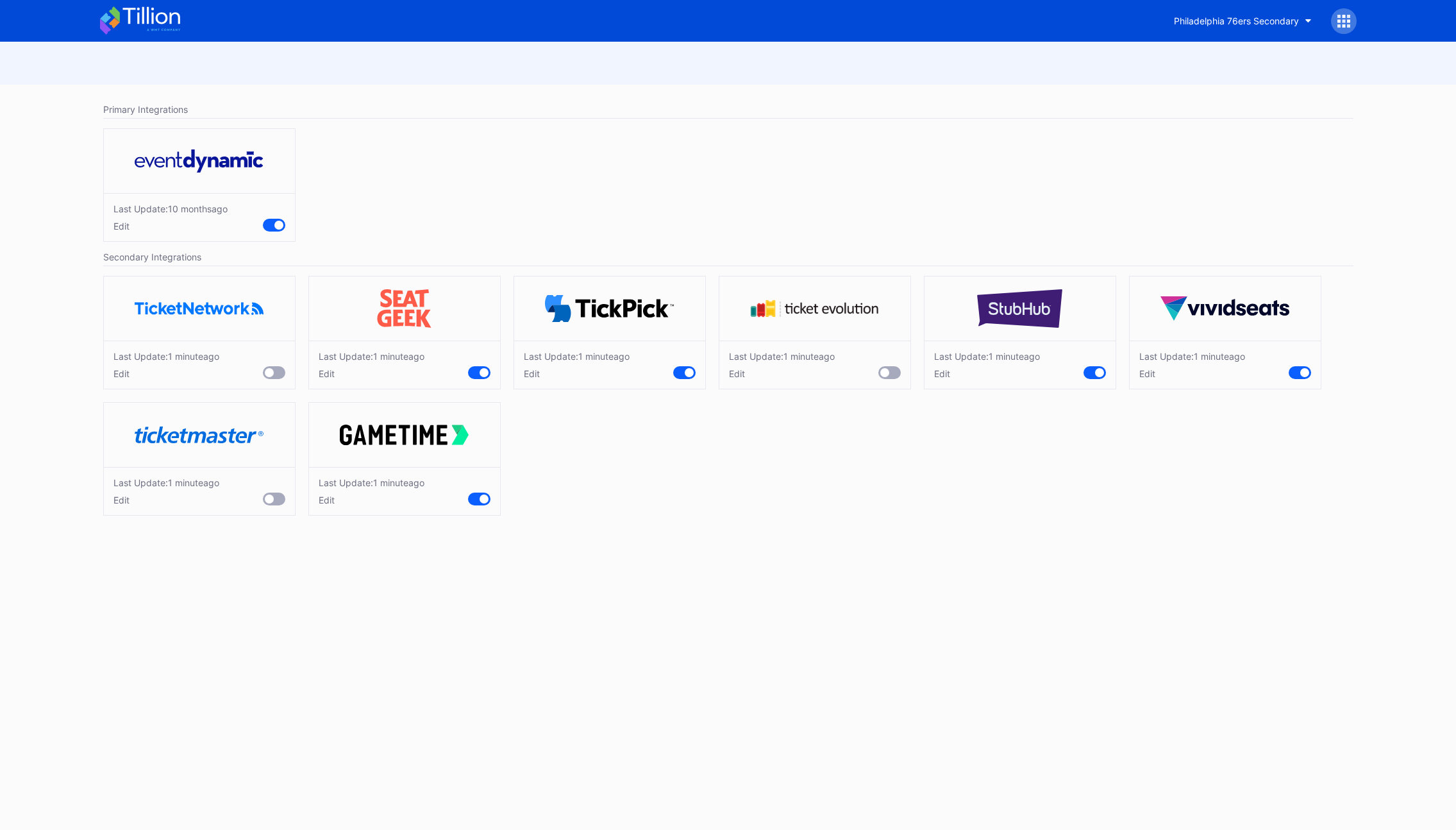
click at [526, 375] on div "Edit" at bounding box center [577, 374] width 106 height 11
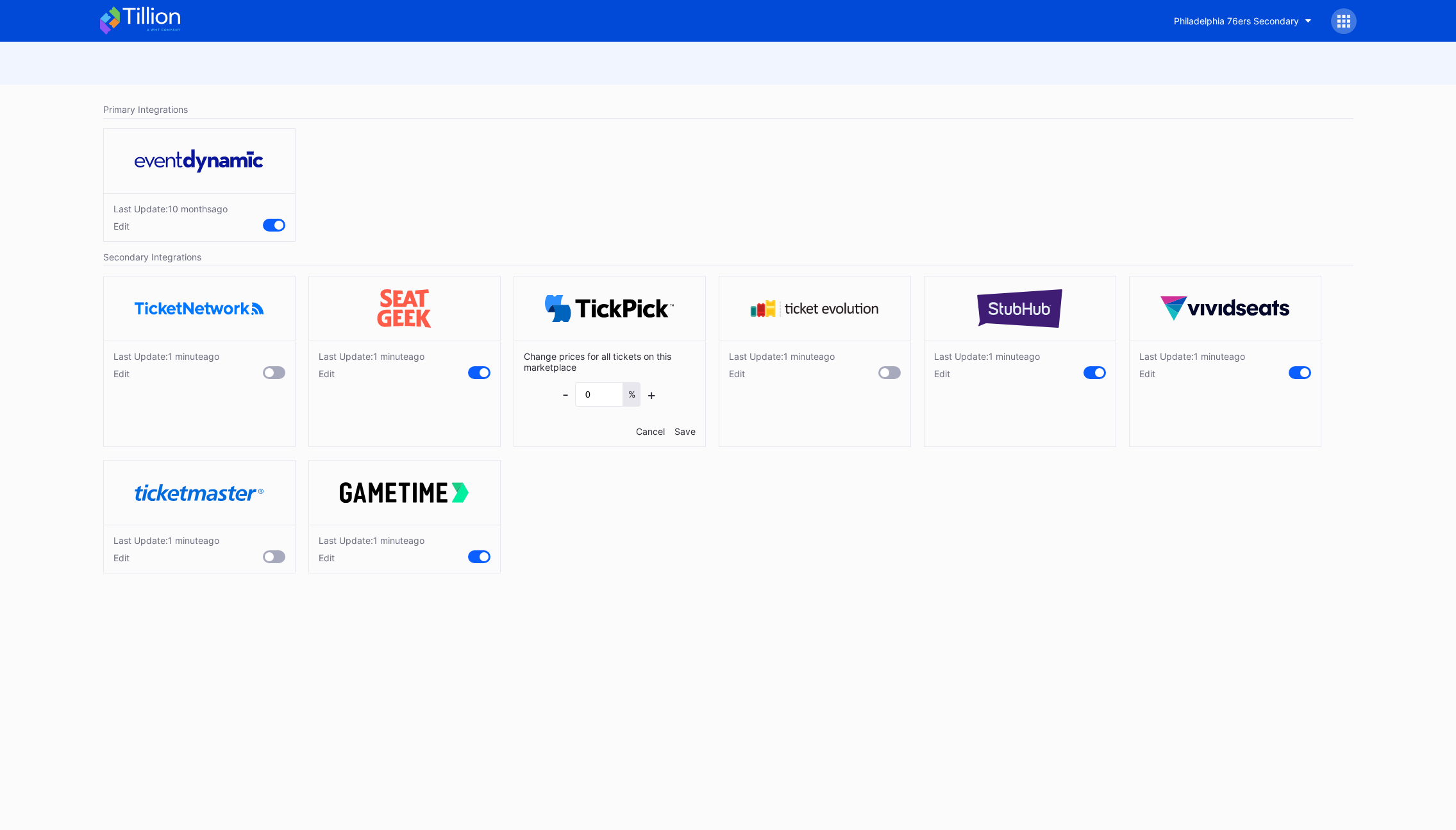
click at [649, 428] on div "Cancel" at bounding box center [650, 432] width 29 height 11
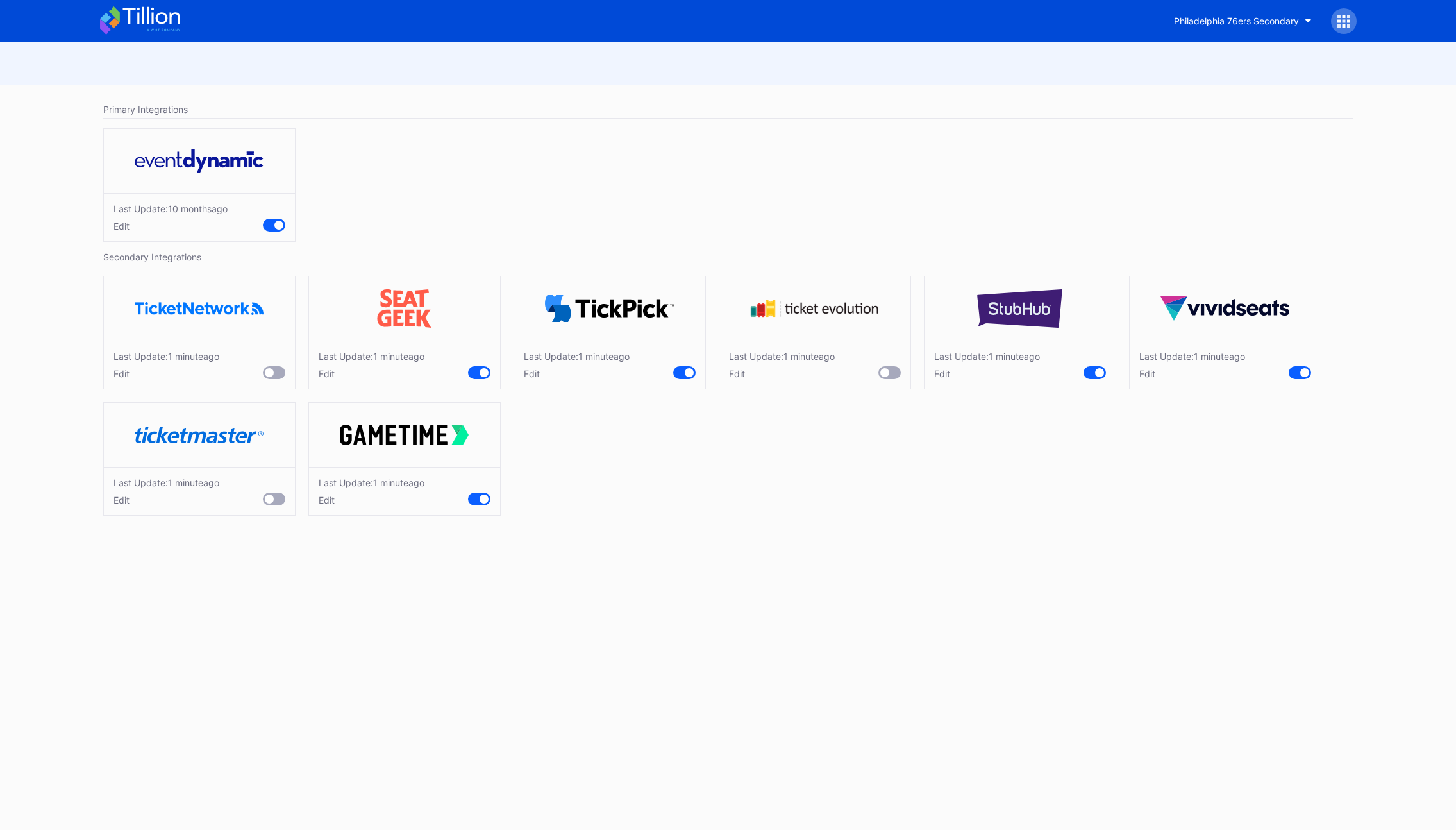
drag, startPoint x: 549, startPoint y: 182, endPoint x: 535, endPoint y: 164, distance: 22.8
click at [547, 178] on div "Last Update: [DATE] Edit" at bounding box center [728, 188] width 1263 height 133
click at [1284, 20] on div "Philadelphia 76ers Secondary" at bounding box center [1236, 21] width 125 height 11
type input "mets"
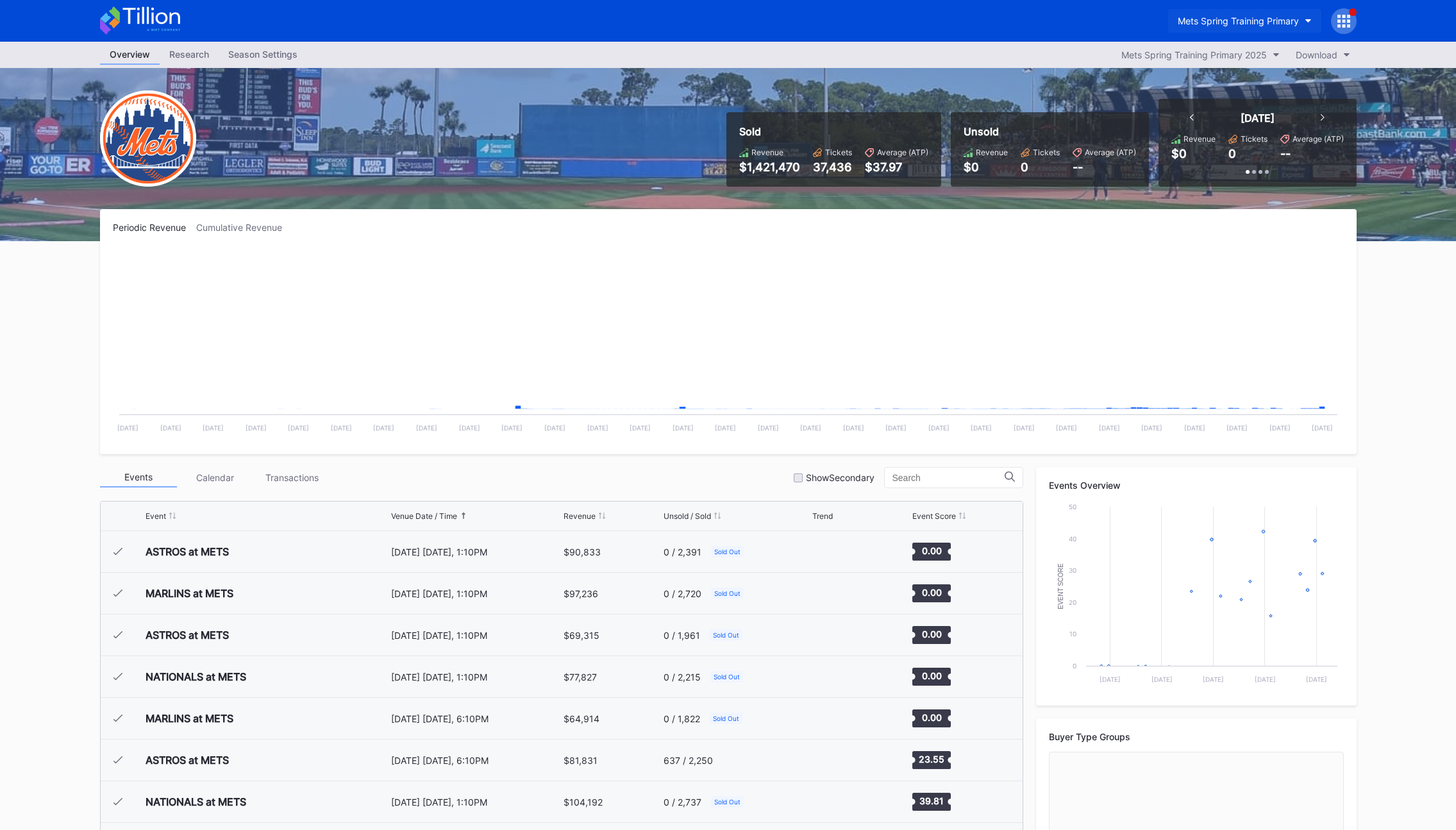
click at [1234, 22] on div "Mets Spring Training Primary" at bounding box center [1239, 21] width 122 height 11
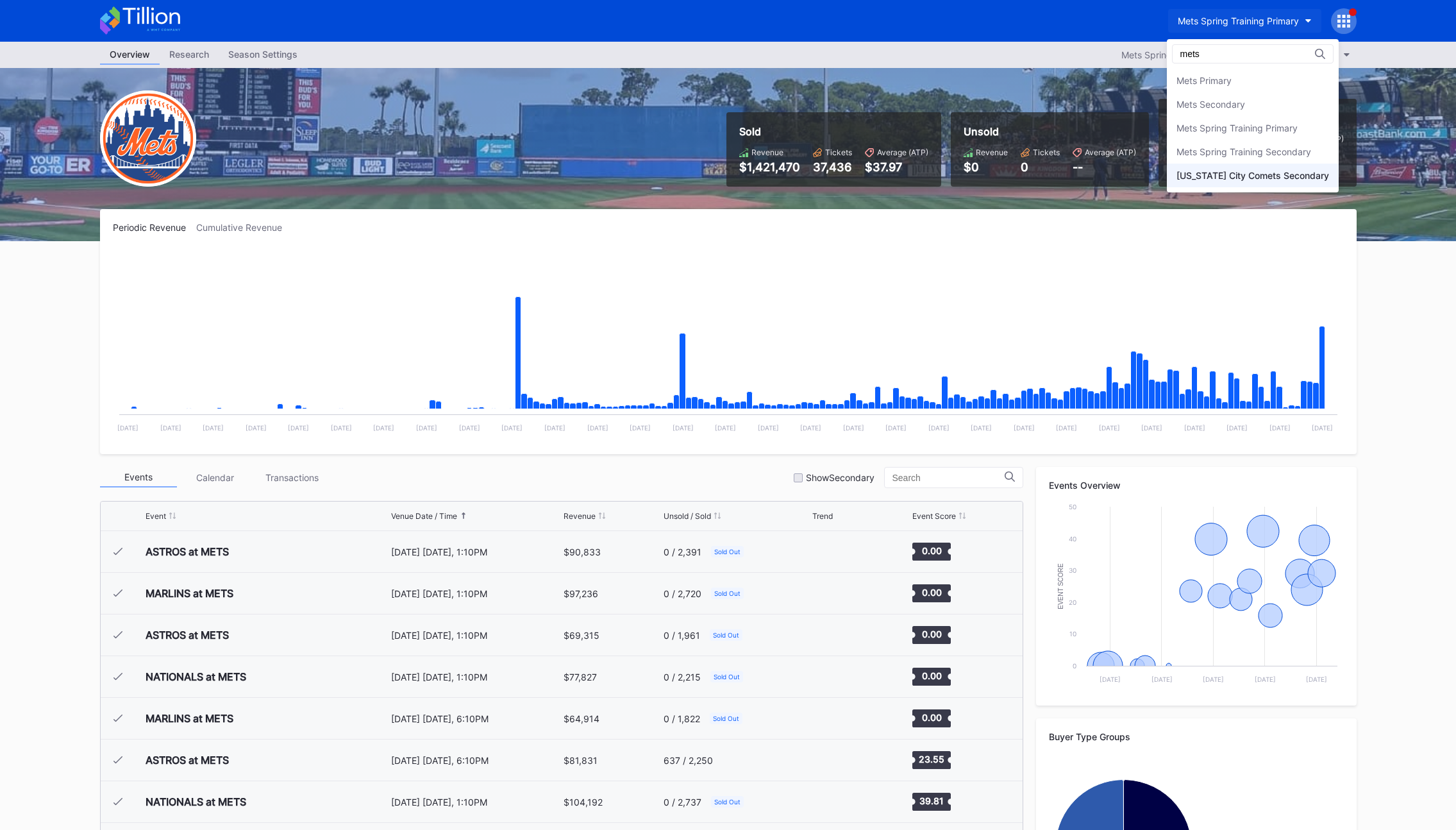
type input "mets"
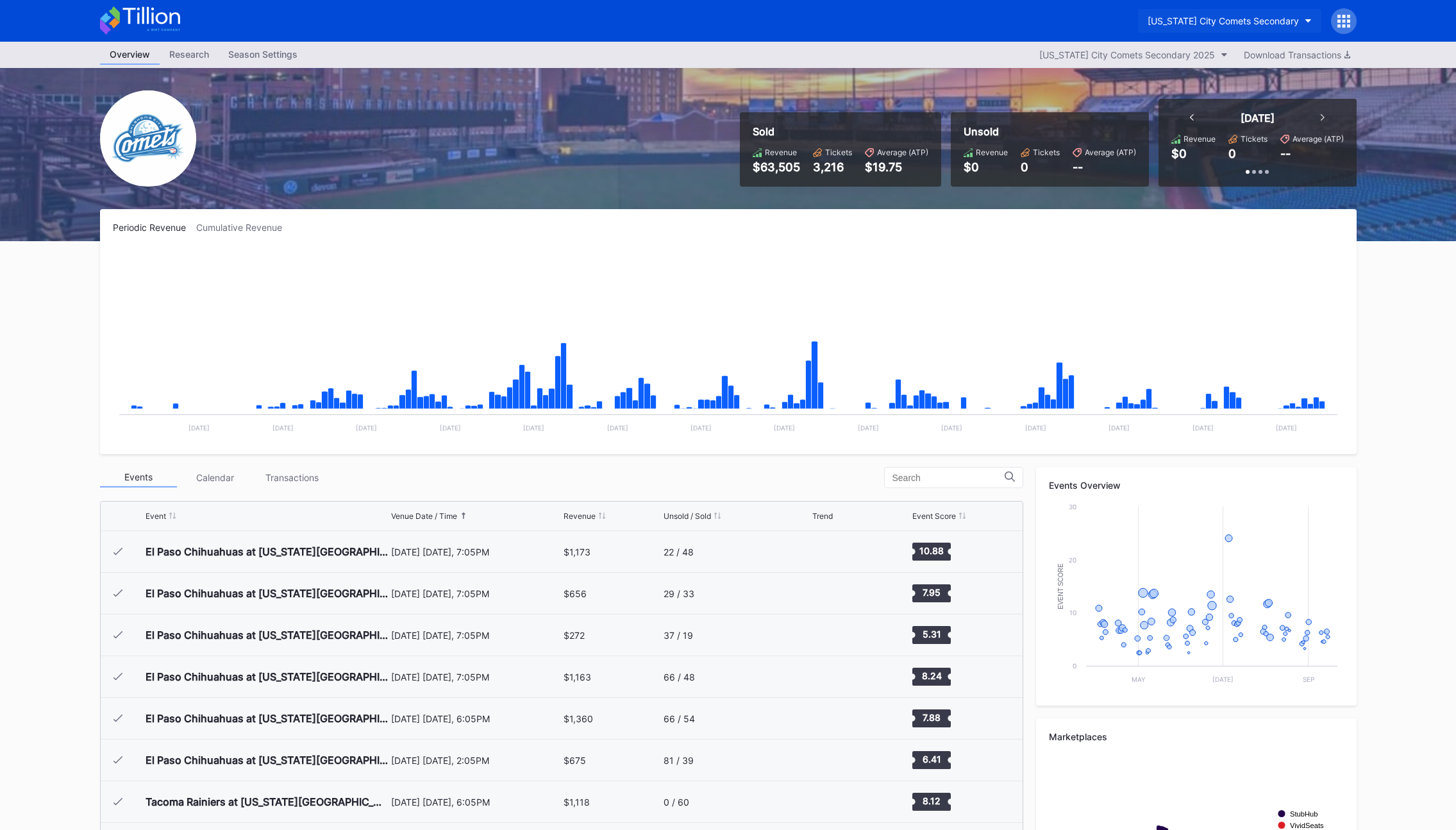
click at [1233, 21] on div "[US_STATE] City Comets Secondary" at bounding box center [1223, 21] width 152 height 11
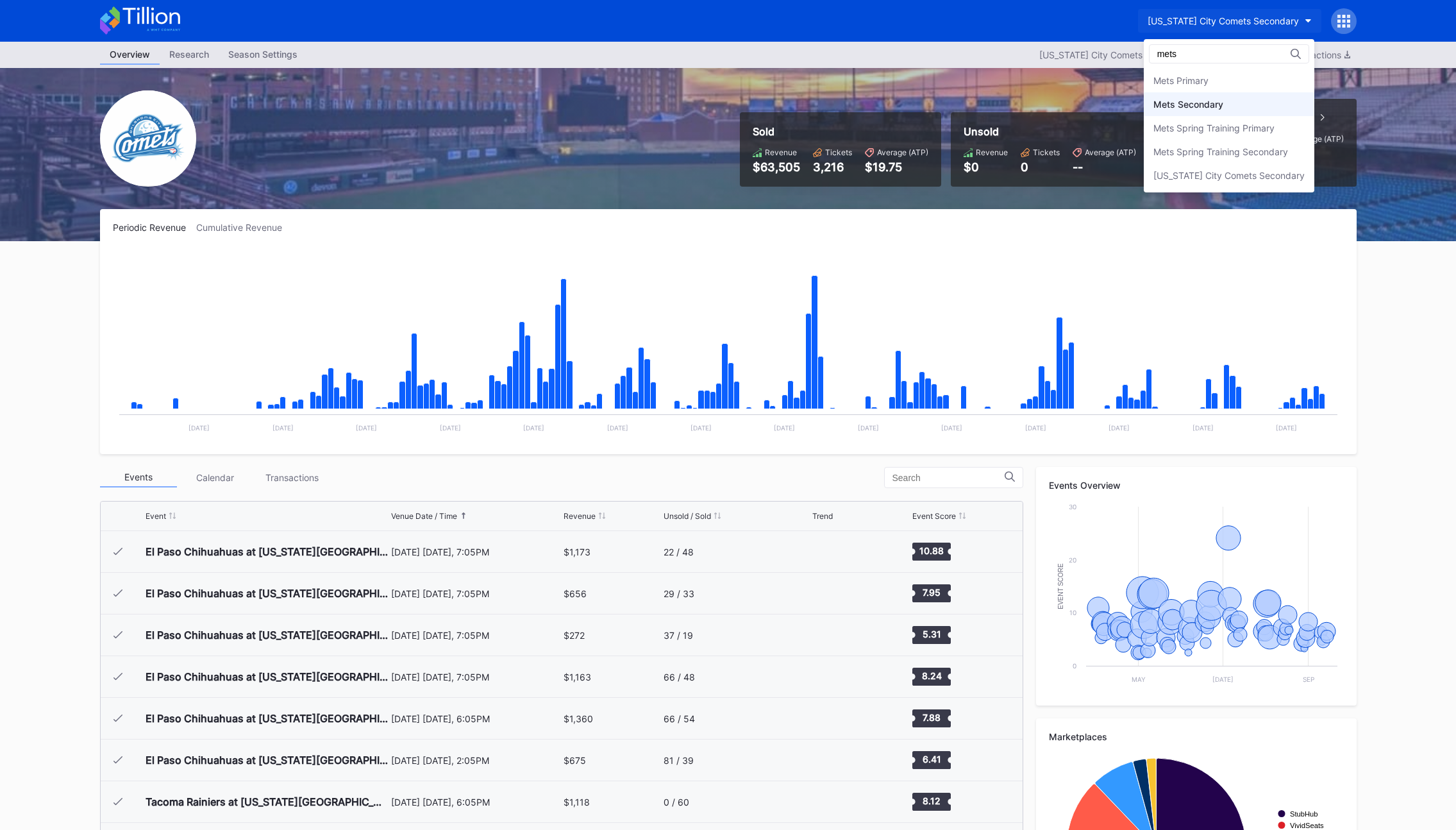
type input "mets"
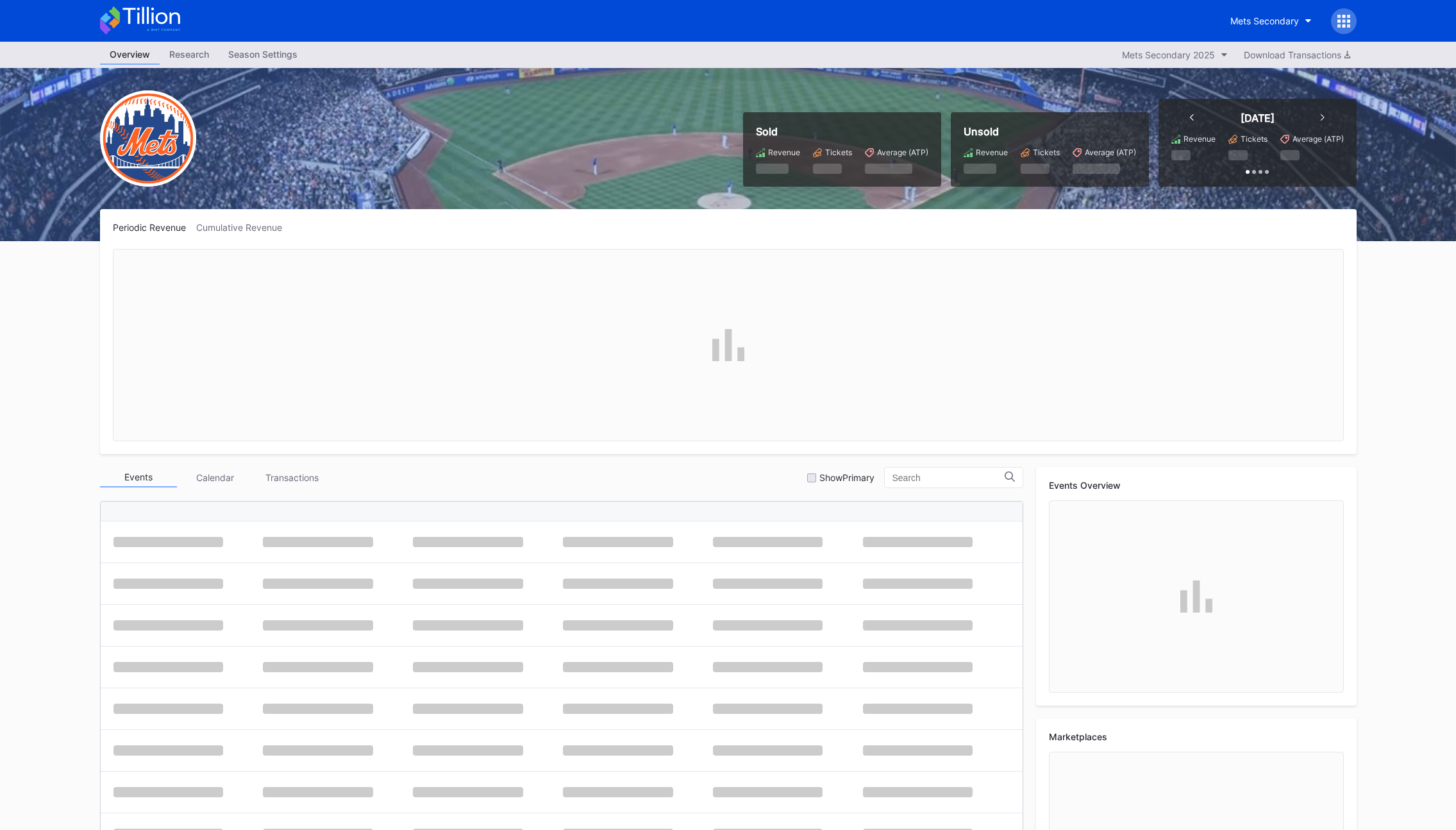
scroll to position [3249, 0]
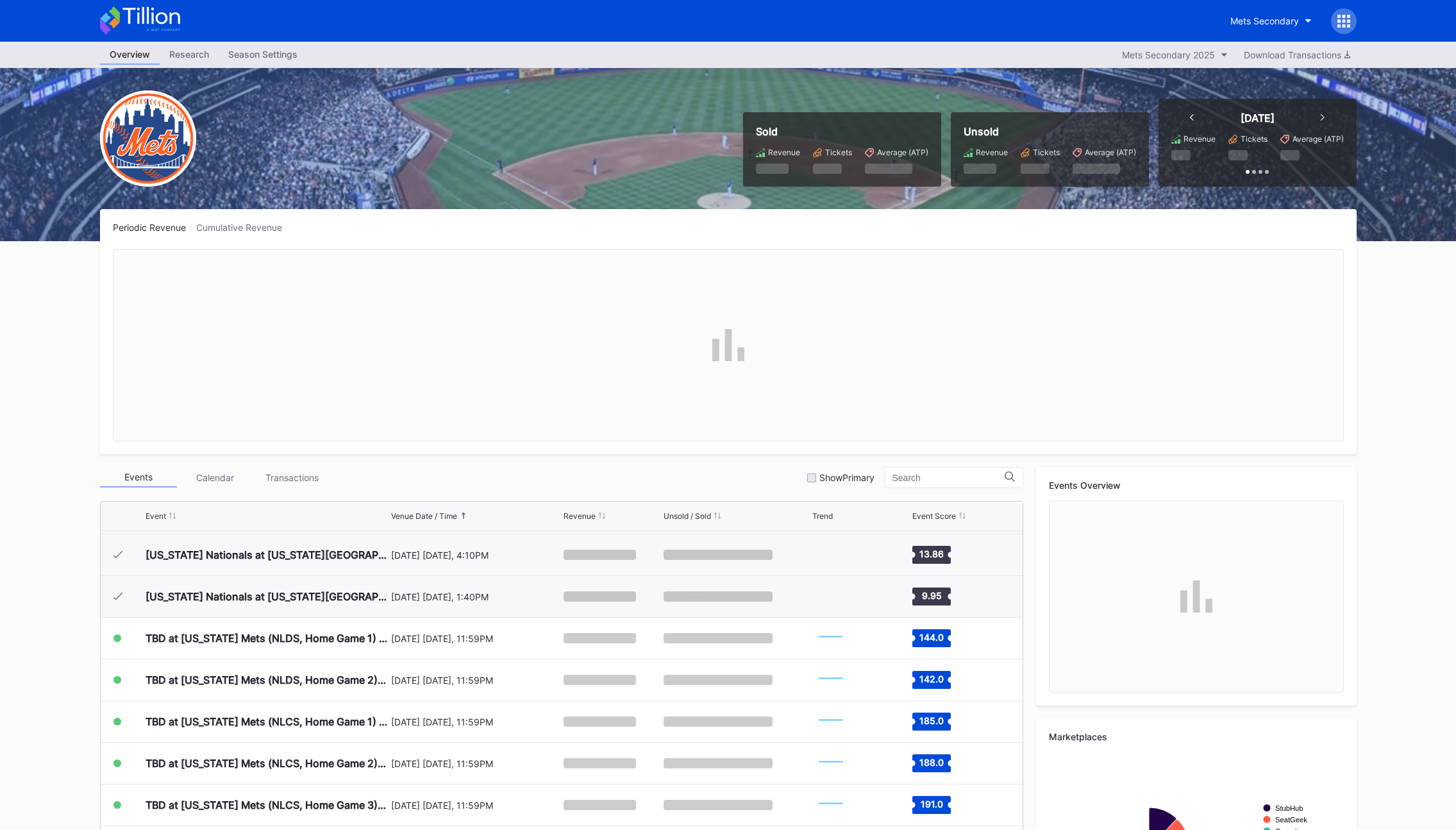
click at [1347, 26] on icon at bounding box center [1348, 26] width 3 height 3
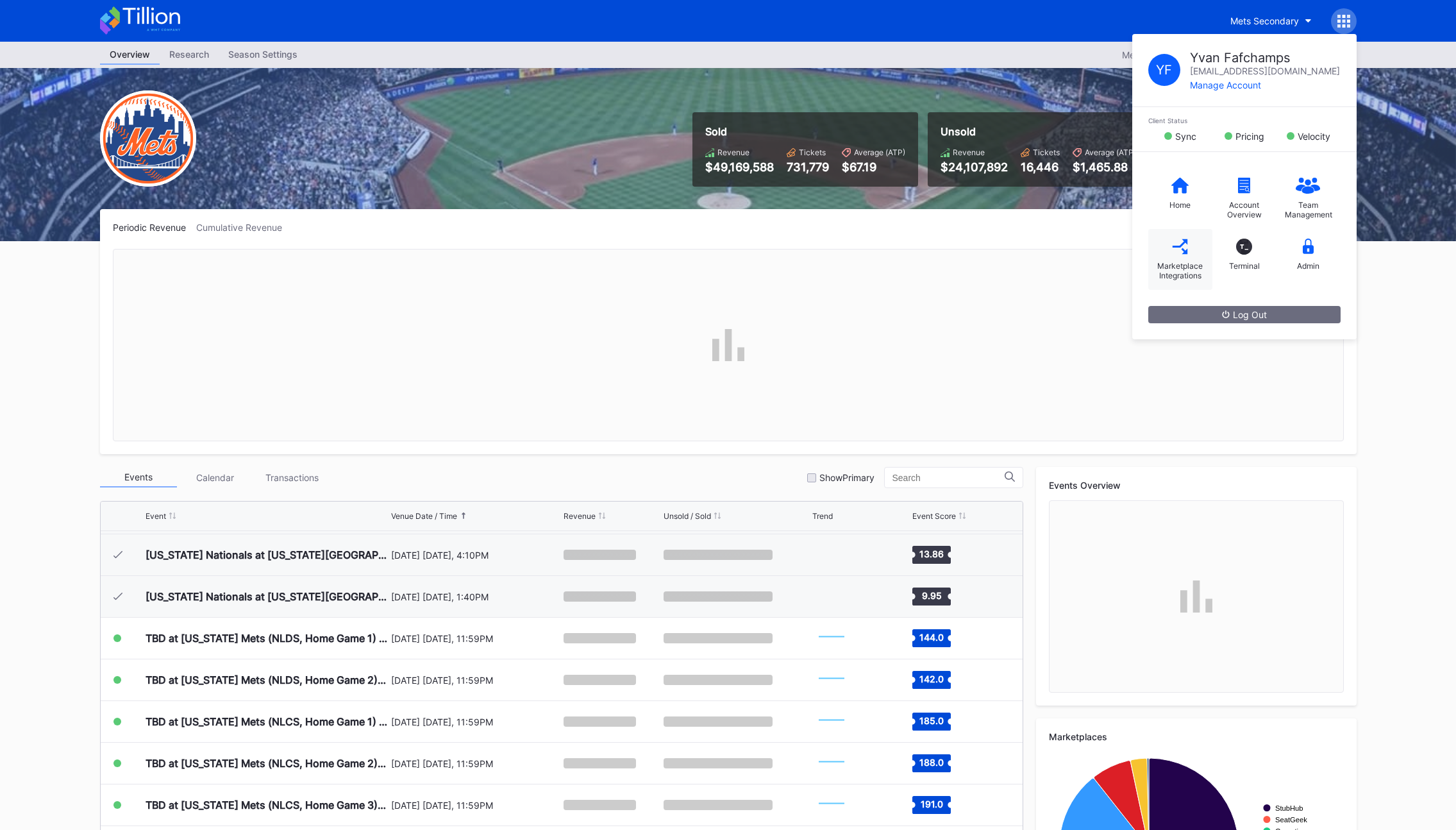
click at [1168, 256] on div "Marketplace Integrations" at bounding box center [1180, 259] width 64 height 61
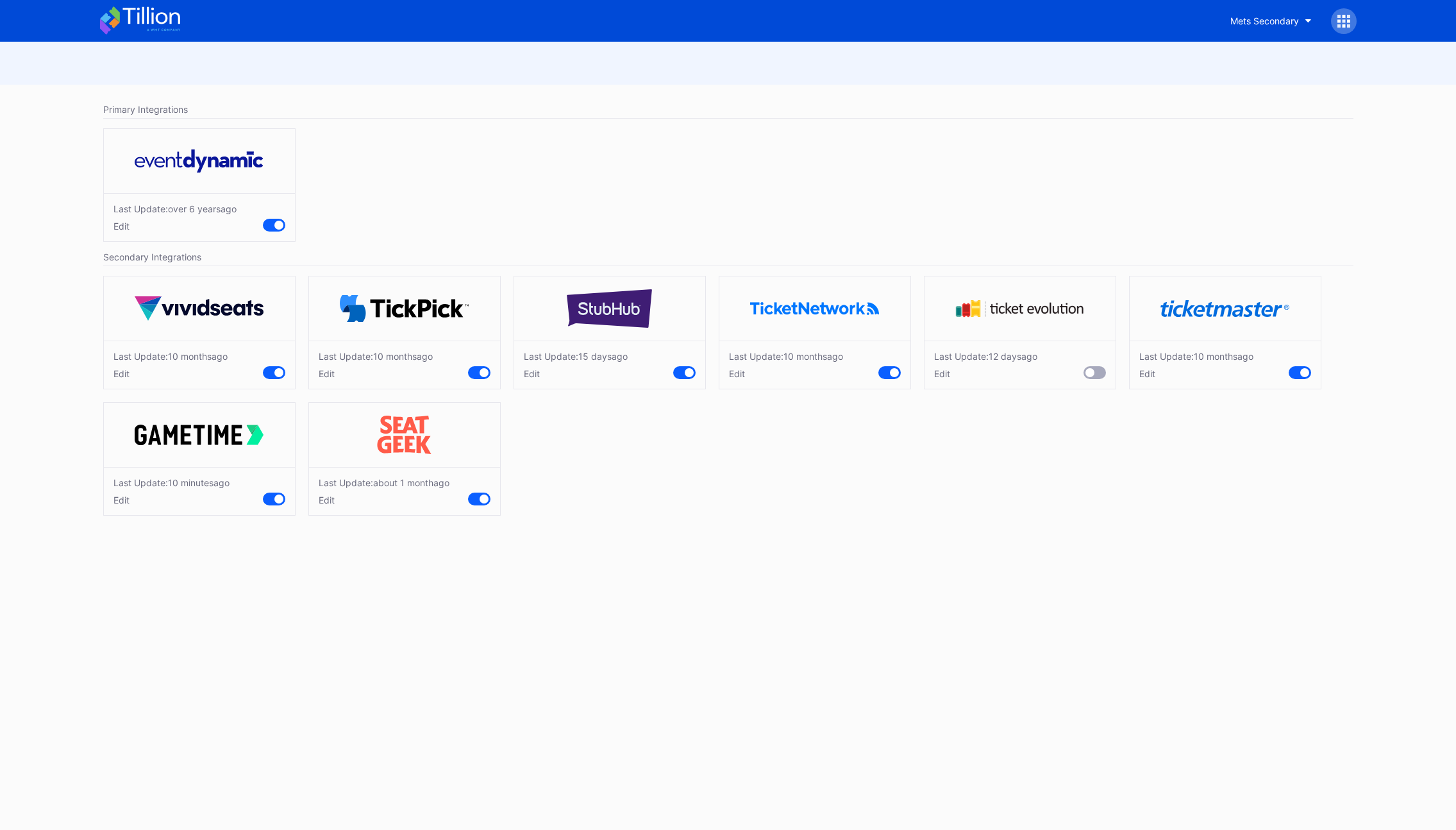
click at [538, 376] on div "Edit" at bounding box center [575, 374] width 104 height 11
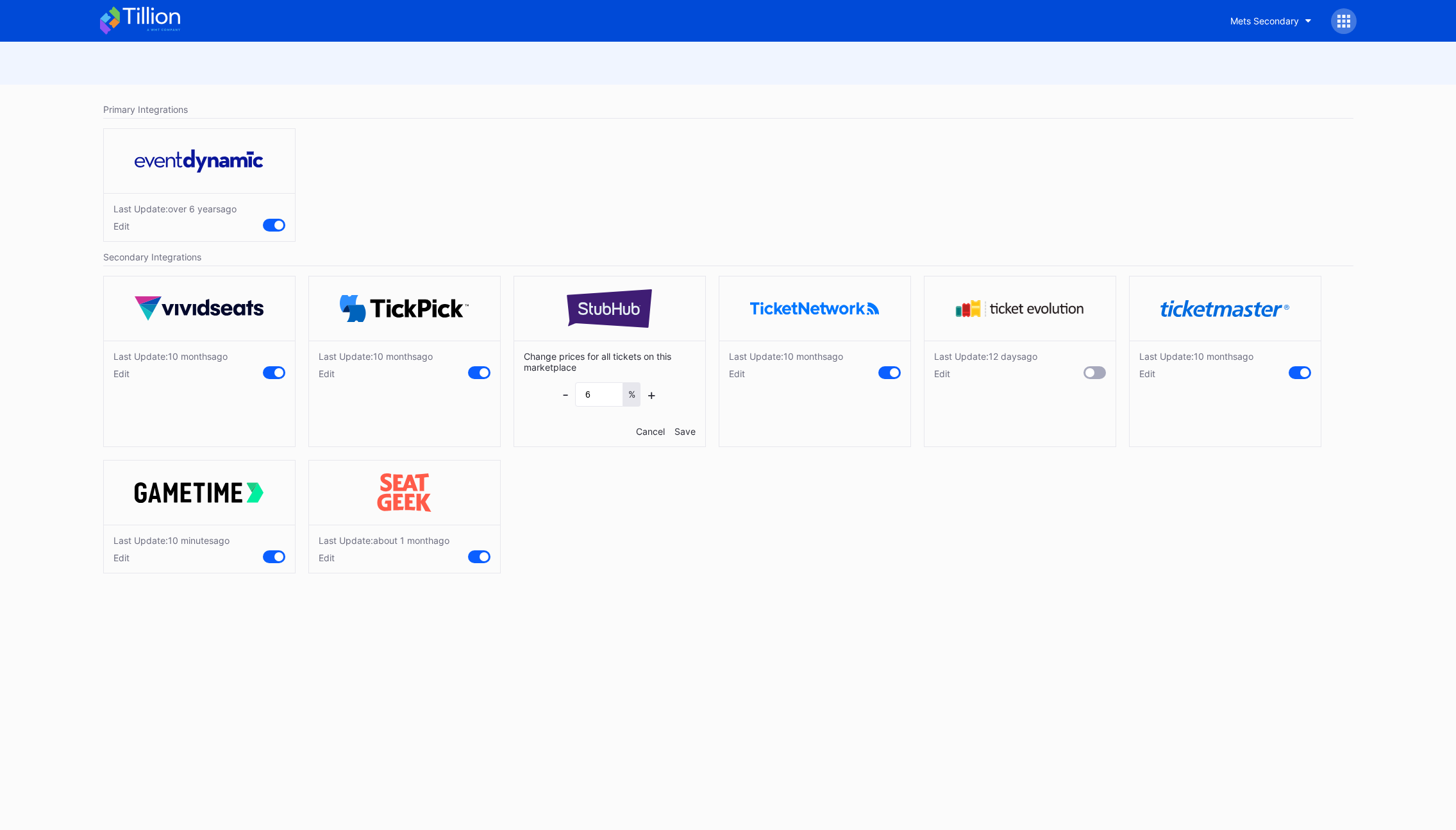
click at [642, 431] on div "Cancel" at bounding box center [650, 432] width 29 height 11
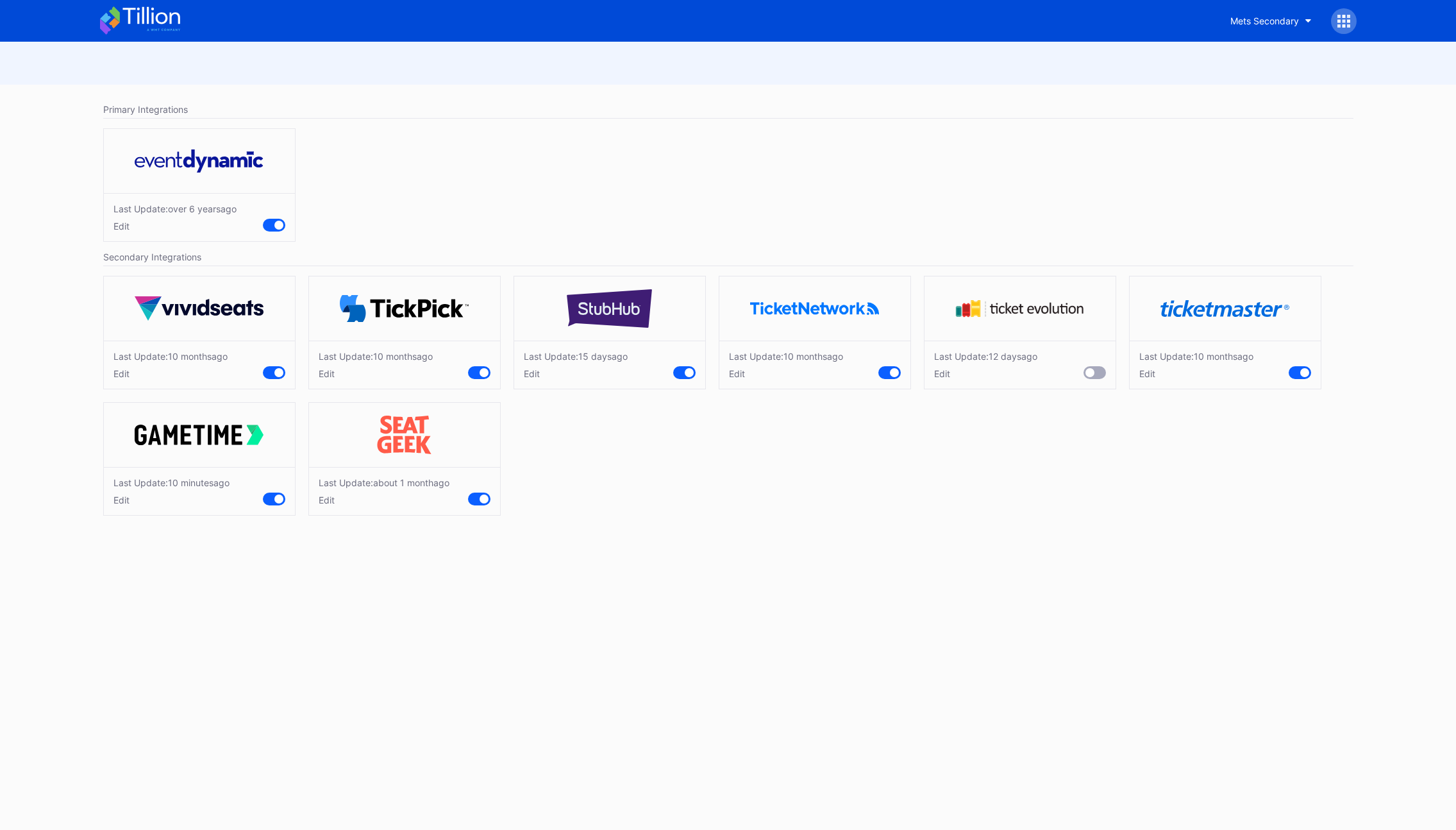
click at [938, 378] on div "Edit" at bounding box center [986, 374] width 103 height 11
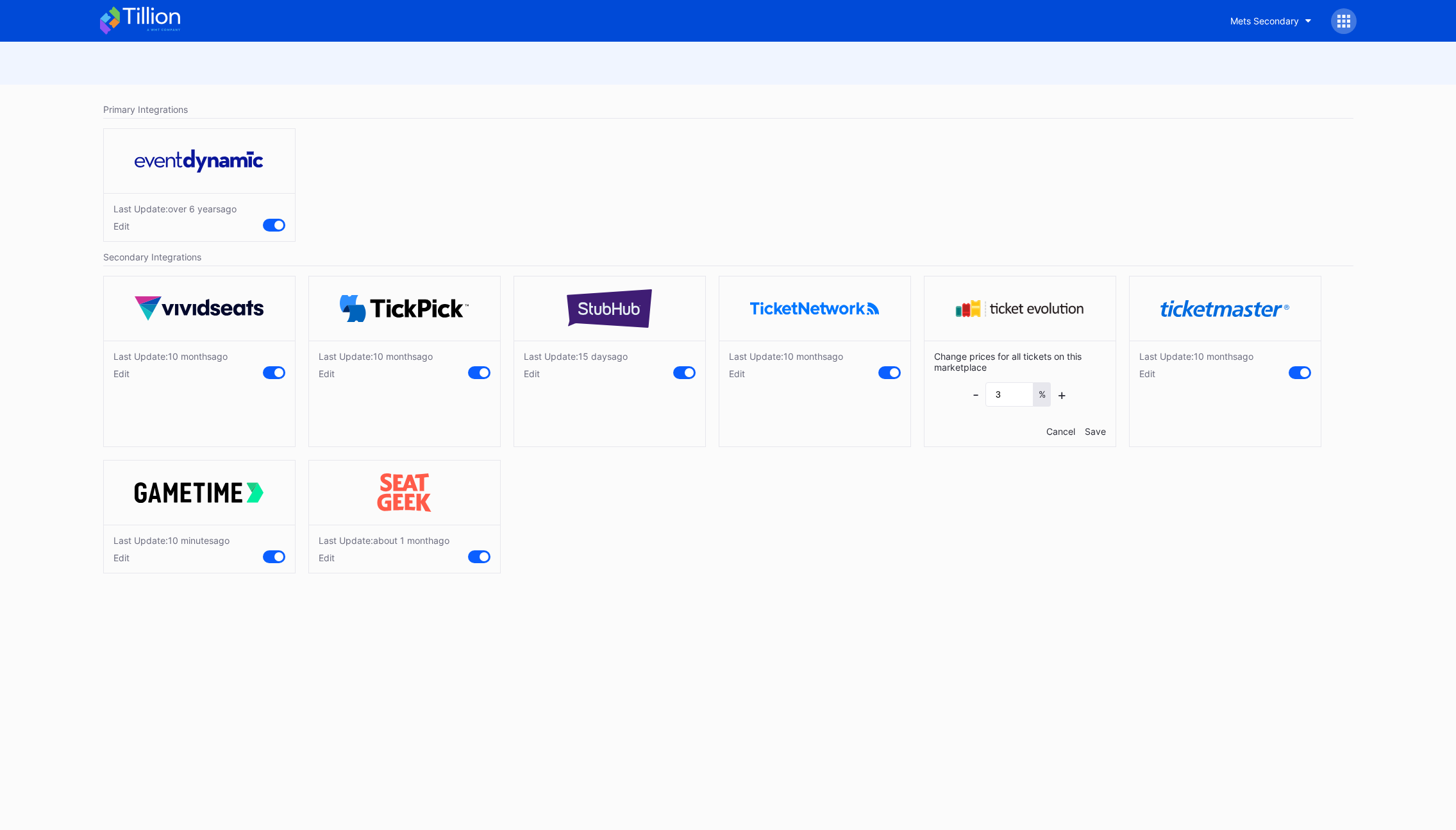
click at [1054, 433] on div "Cancel" at bounding box center [1060, 432] width 29 height 11
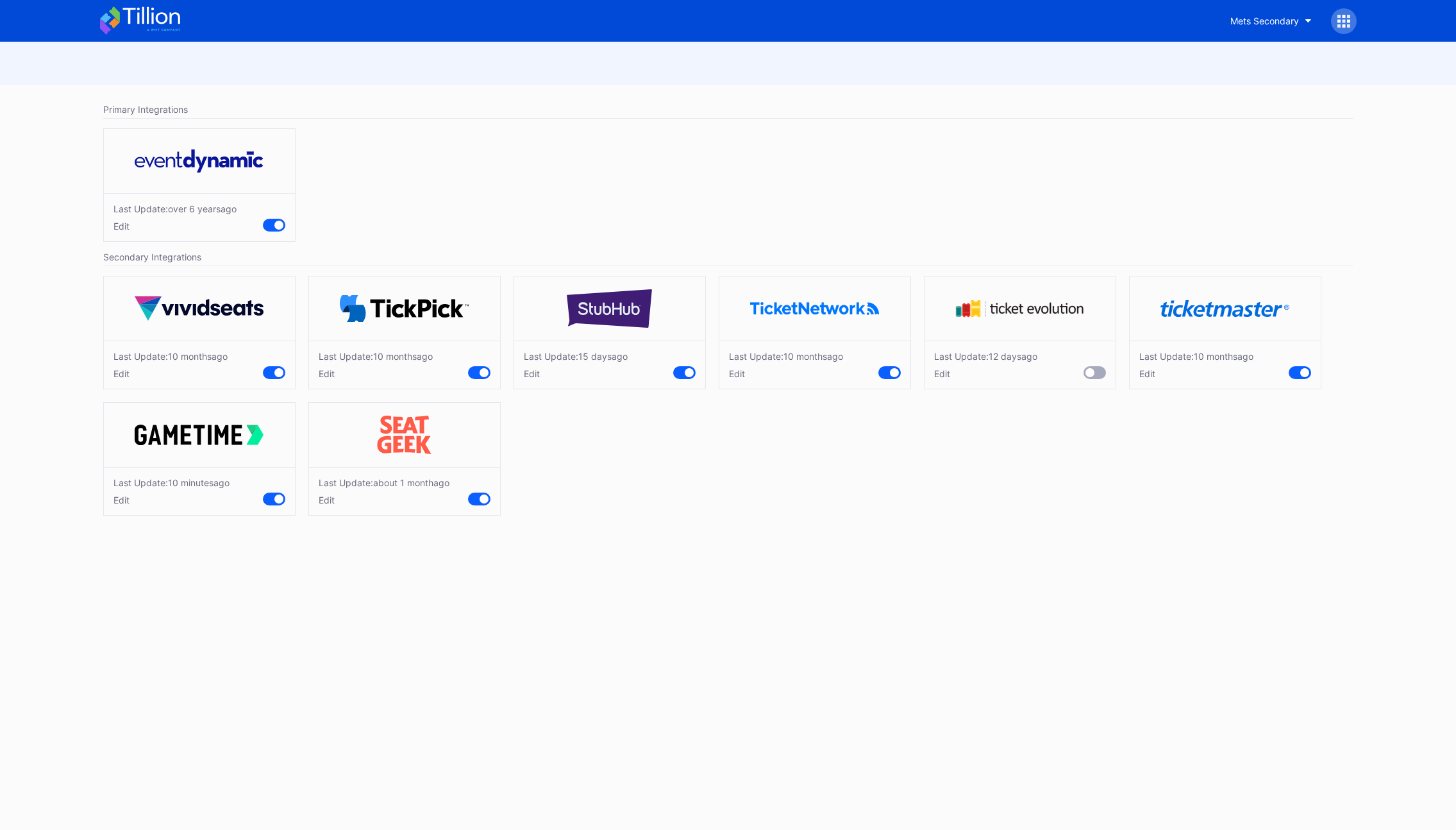
click at [120, 498] on div "Edit" at bounding box center [172, 500] width 116 height 11
drag, startPoint x: 238, startPoint y: 560, endPoint x: 264, endPoint y: 546, distance: 29.5
click at [238, 560] on div "Cancel" at bounding box center [240, 558] width 29 height 11
click at [330, 498] on div "Edit" at bounding box center [383, 500] width 131 height 11
click at [438, 559] on div "Cancel" at bounding box center [445, 558] width 29 height 11
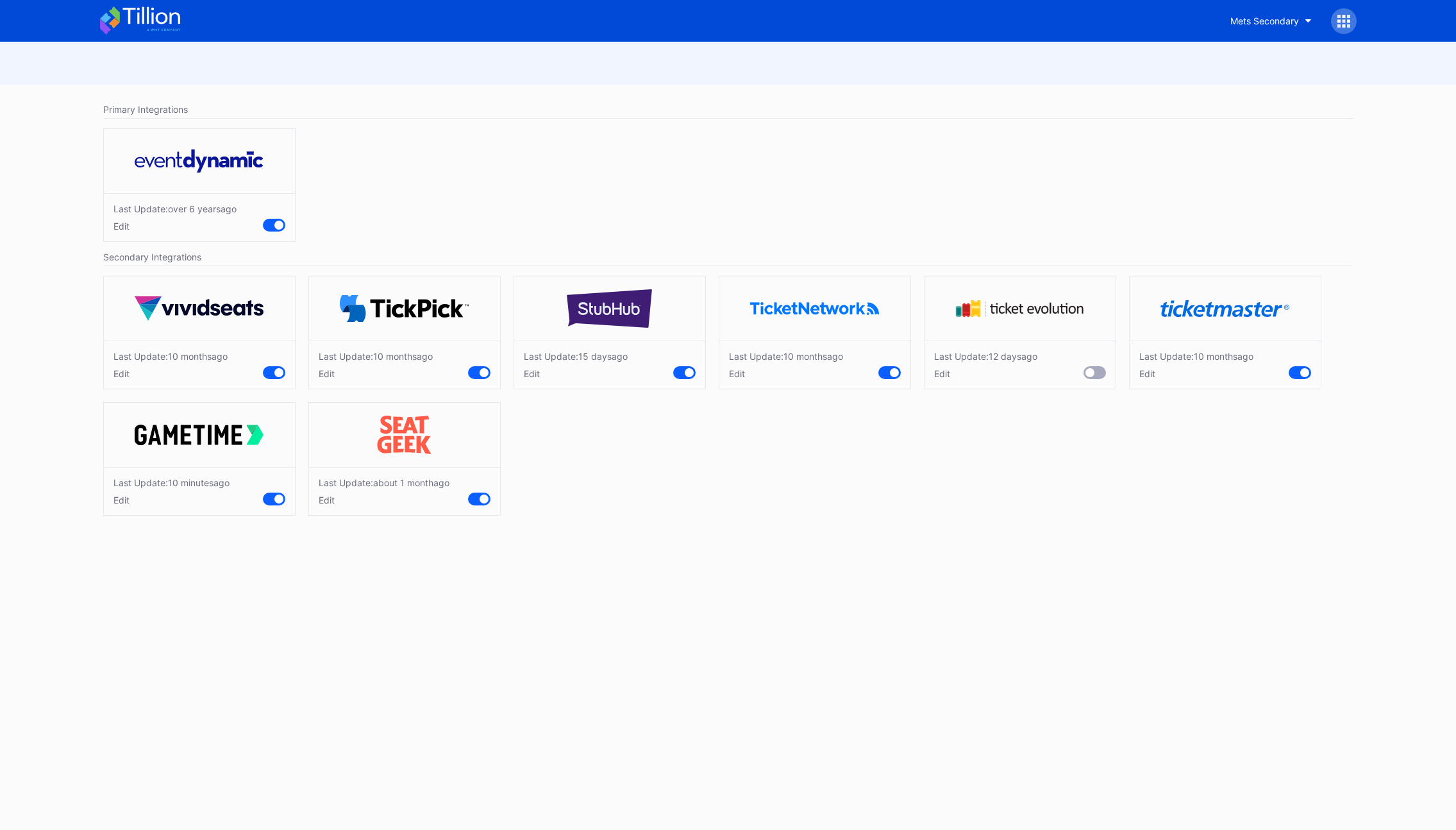
click at [529, 376] on div "Edit" at bounding box center [575, 374] width 104 height 11
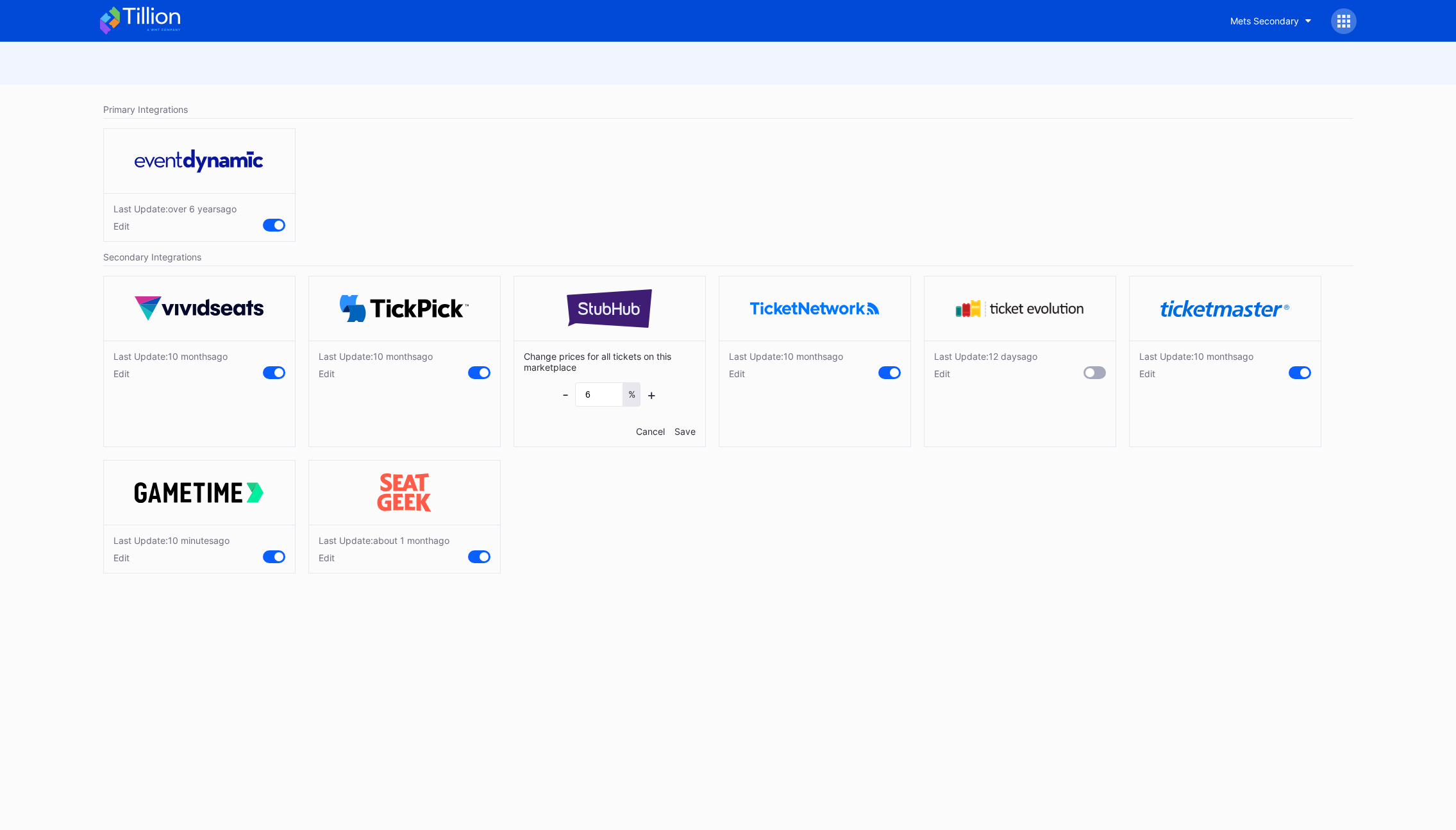
click at [647, 430] on div "Cancel" at bounding box center [650, 432] width 29 height 11
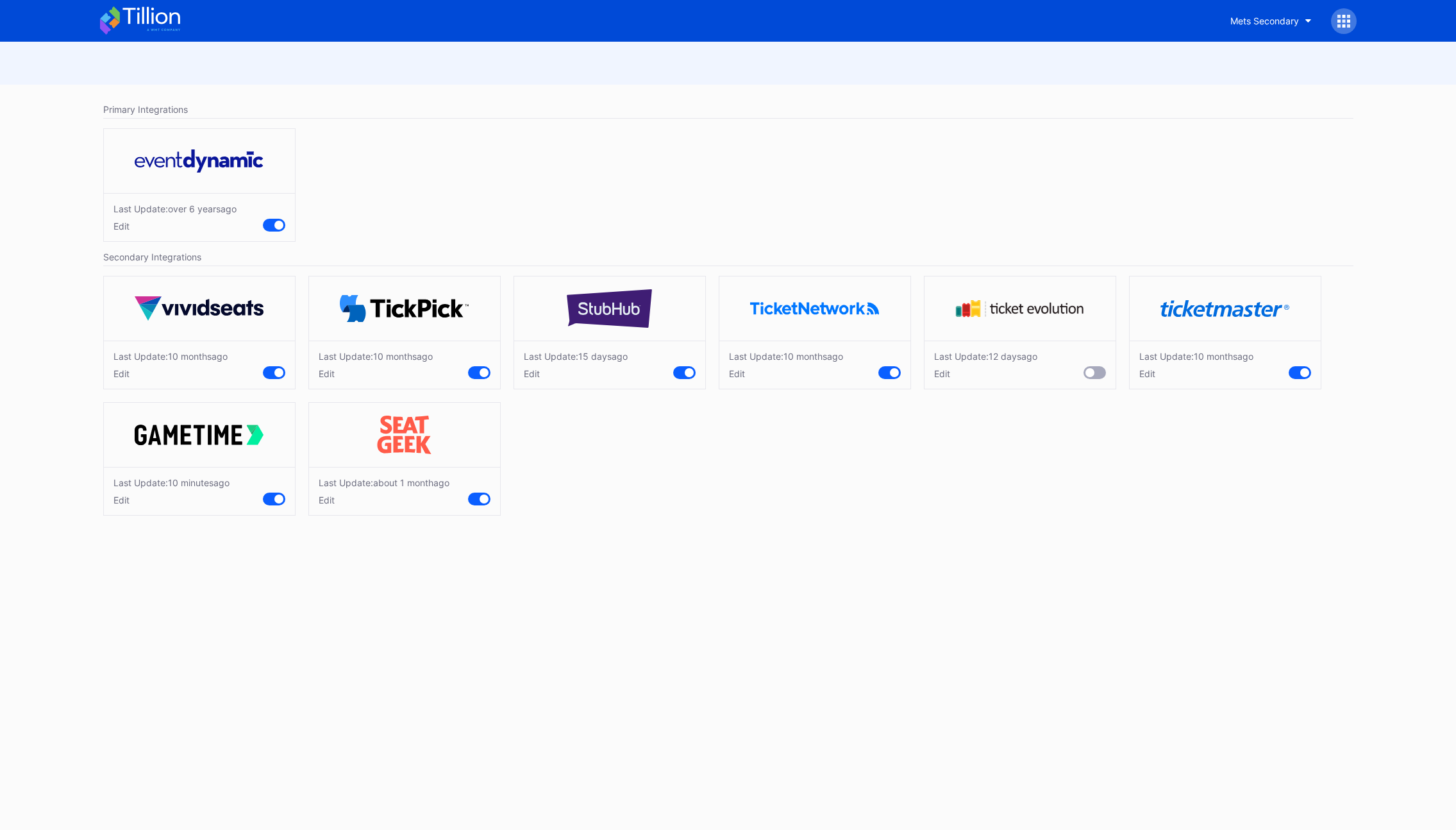
click at [319, 375] on div "Edit" at bounding box center [375, 374] width 114 height 11
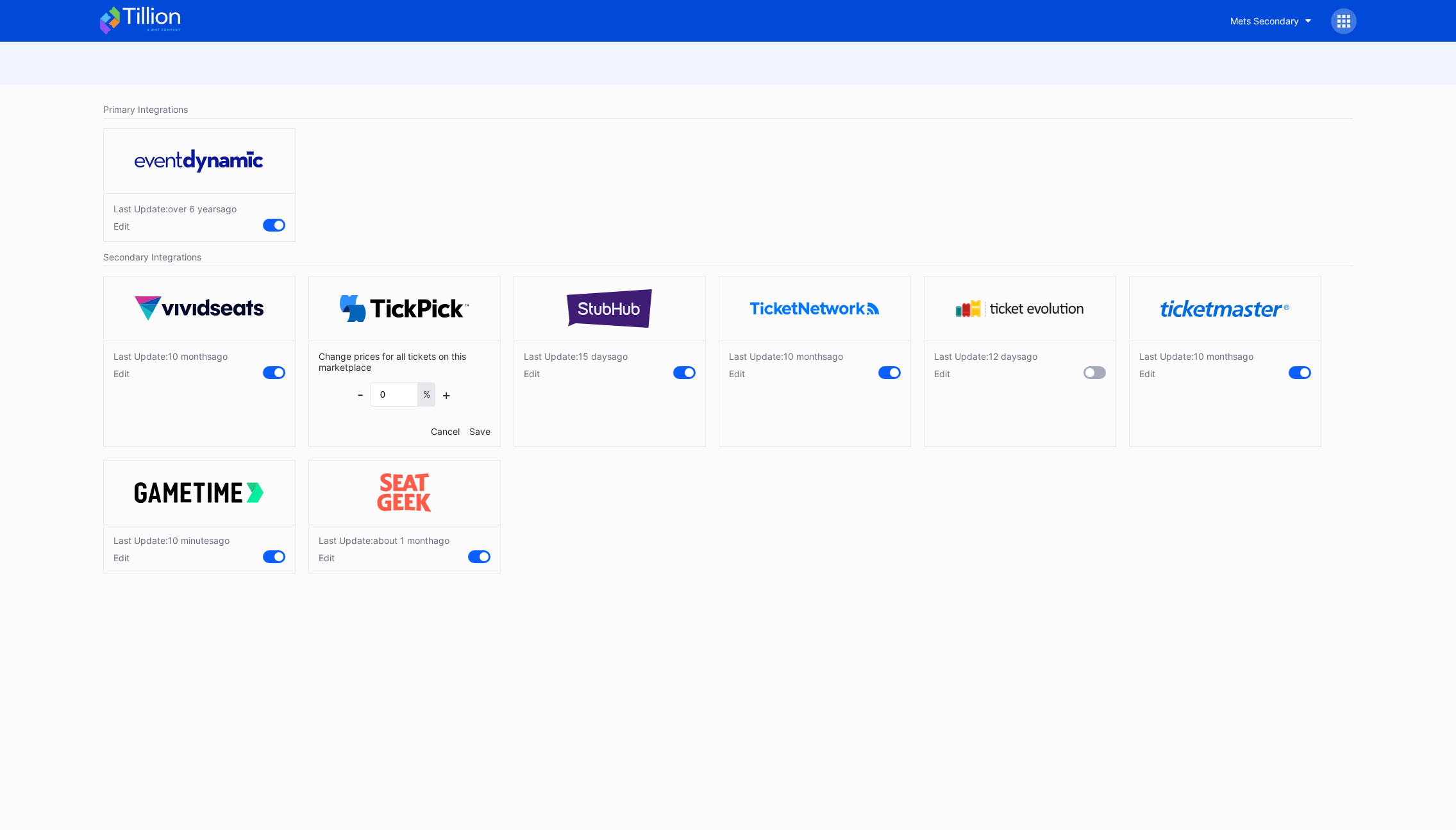
click at [441, 431] on div "Cancel" at bounding box center [445, 432] width 29 height 11
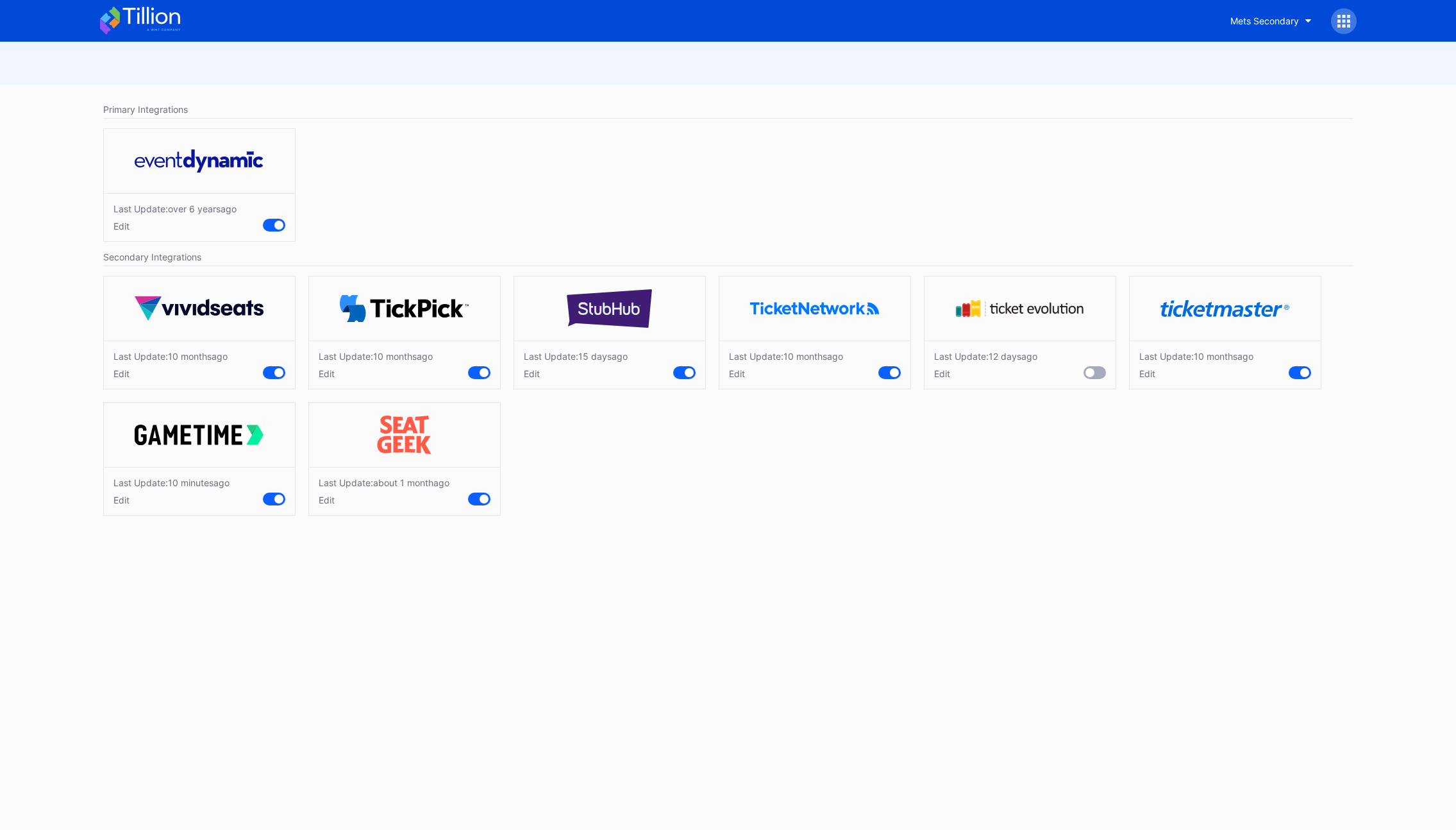
click at [934, 373] on div "Edit" at bounding box center [986, 374] width 103 height 11
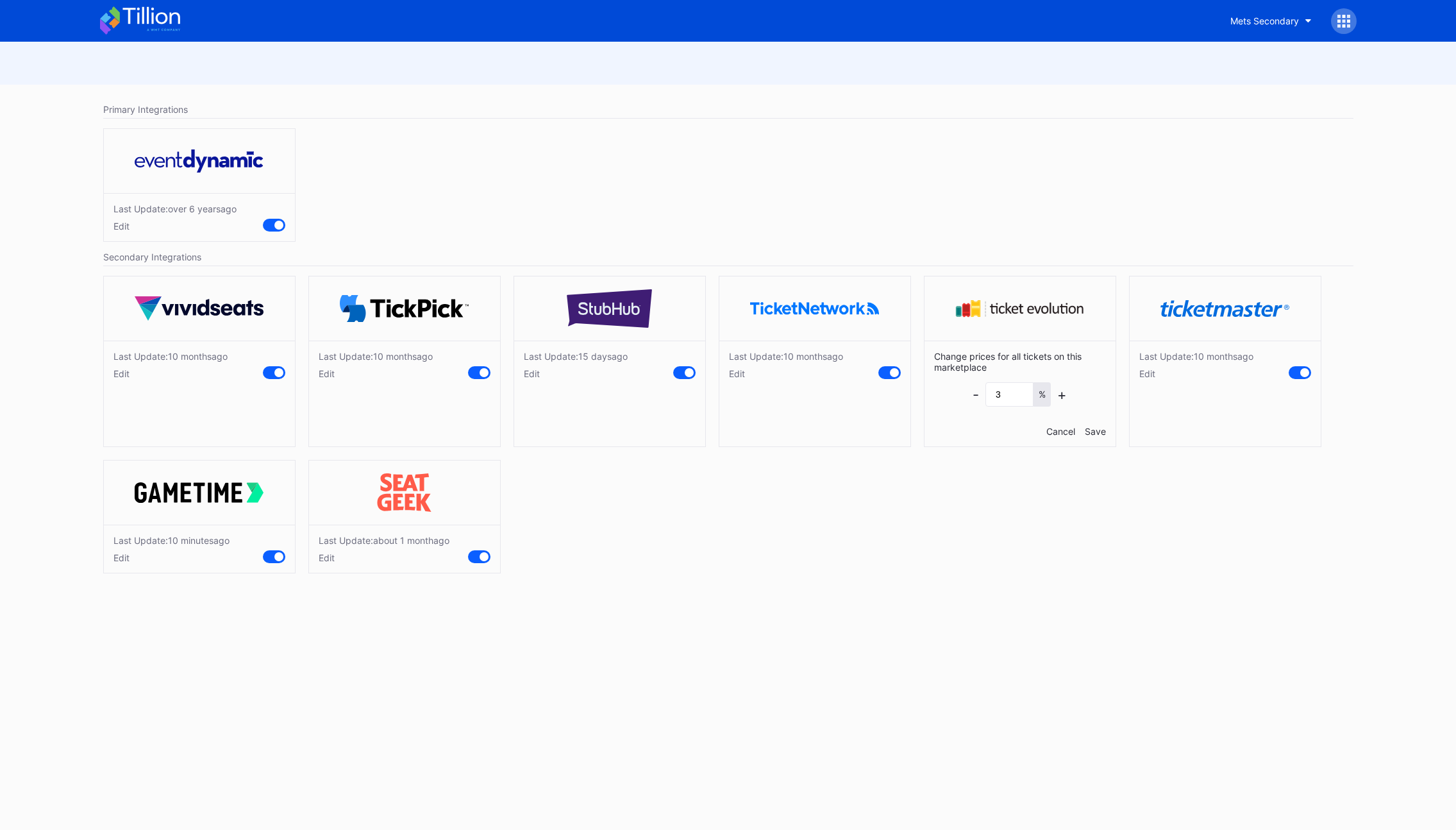
click at [1053, 431] on div "Cancel" at bounding box center [1060, 432] width 29 height 11
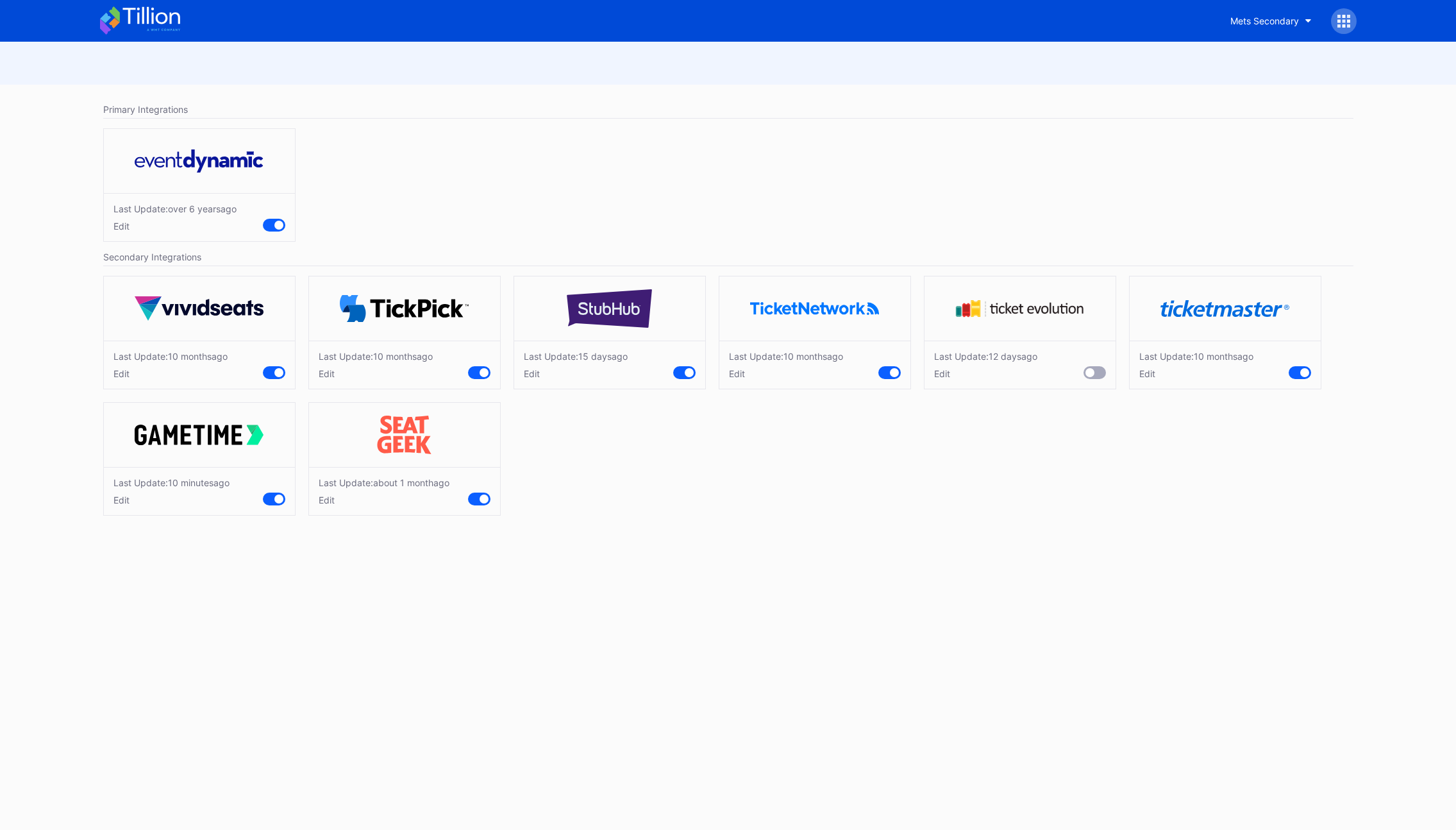
click at [859, 129] on div "Last Update: over [DATE] Edit" at bounding box center [728, 188] width 1263 height 133
click at [1305, 15] on button "Mets Secondary" at bounding box center [1271, 21] width 101 height 24
type input "usf"
click at [1271, 82] on div "USF Bulls Football Primary" at bounding box center [1284, 80] width 109 height 11
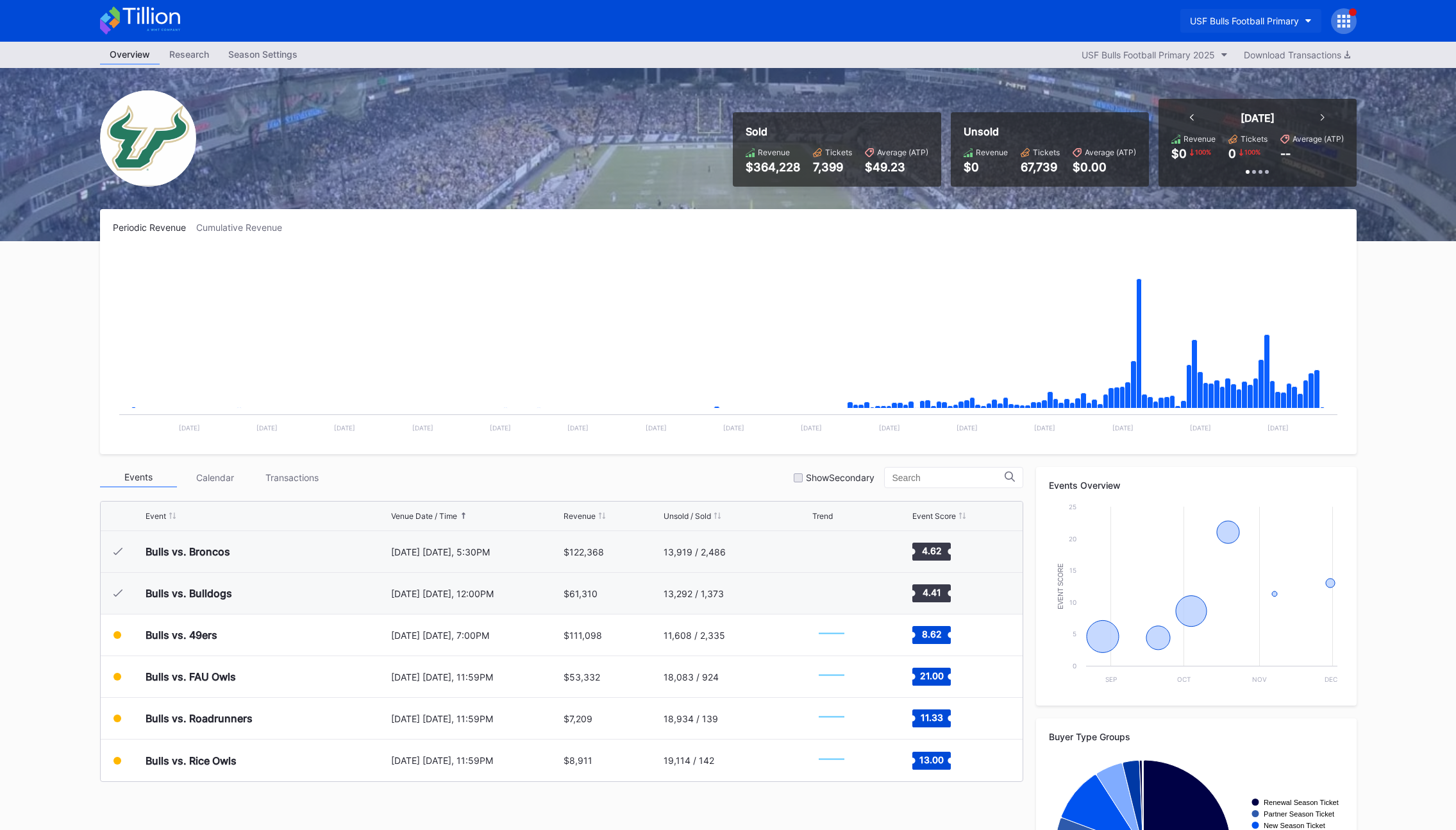
click at [1240, 22] on div "USF Bulls Football Primary" at bounding box center [1244, 21] width 109 height 11
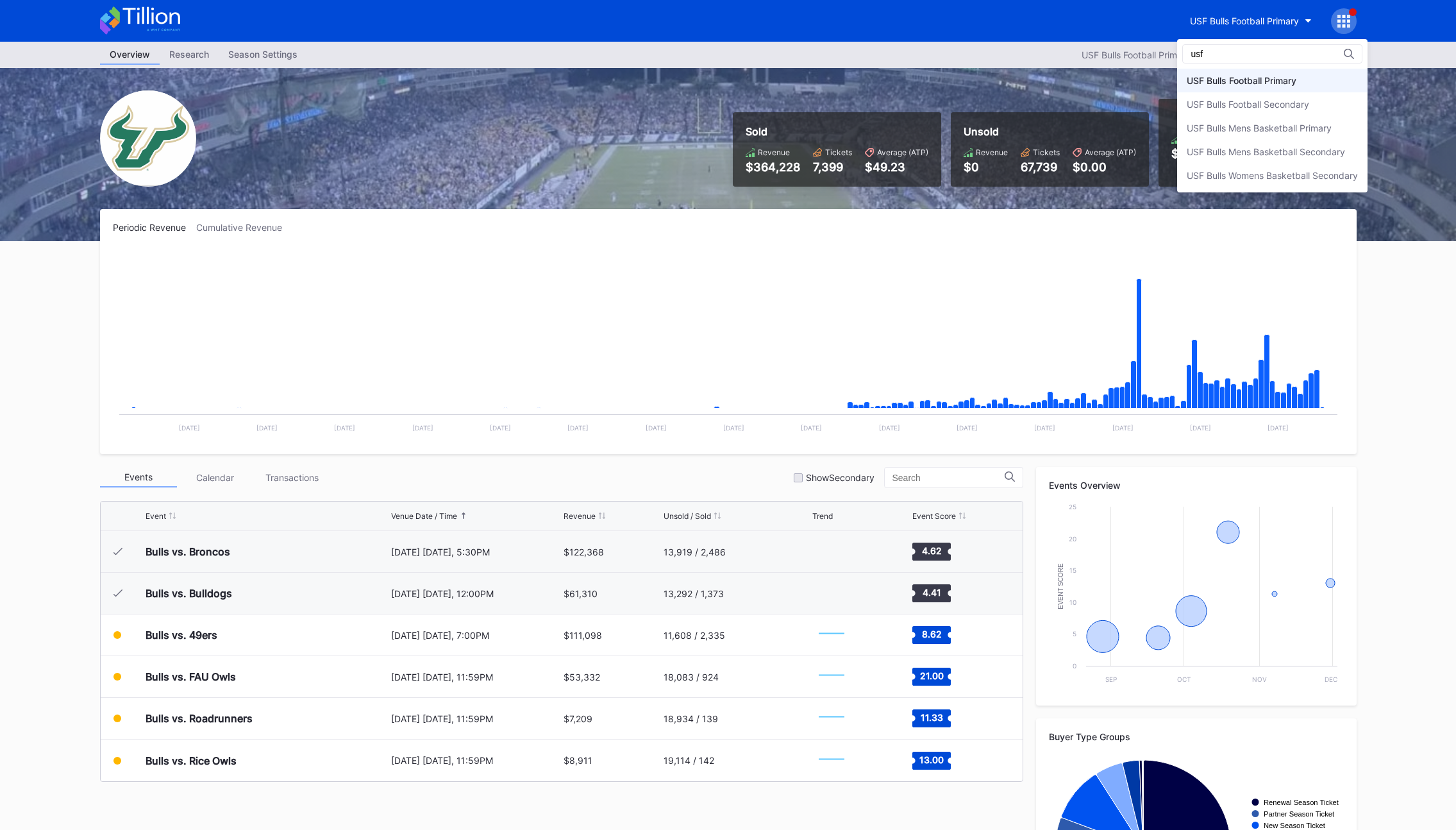
type input "usf"
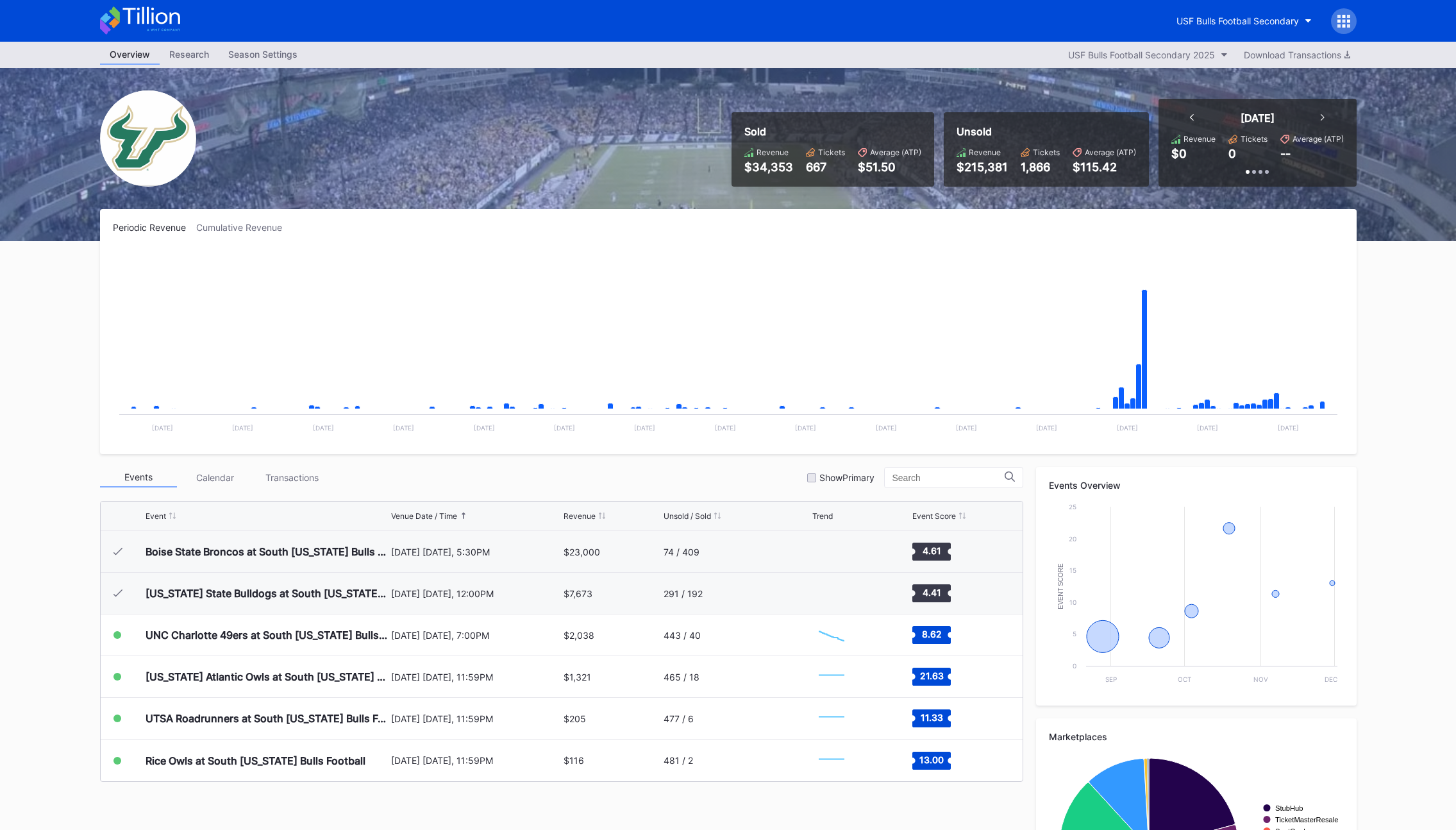
click at [516, 479] on div "Events Calendar Transactions Show Primary" at bounding box center [561, 477] width 923 height 21
click at [189, 48] on div "Research" at bounding box center [189, 54] width 59 height 19
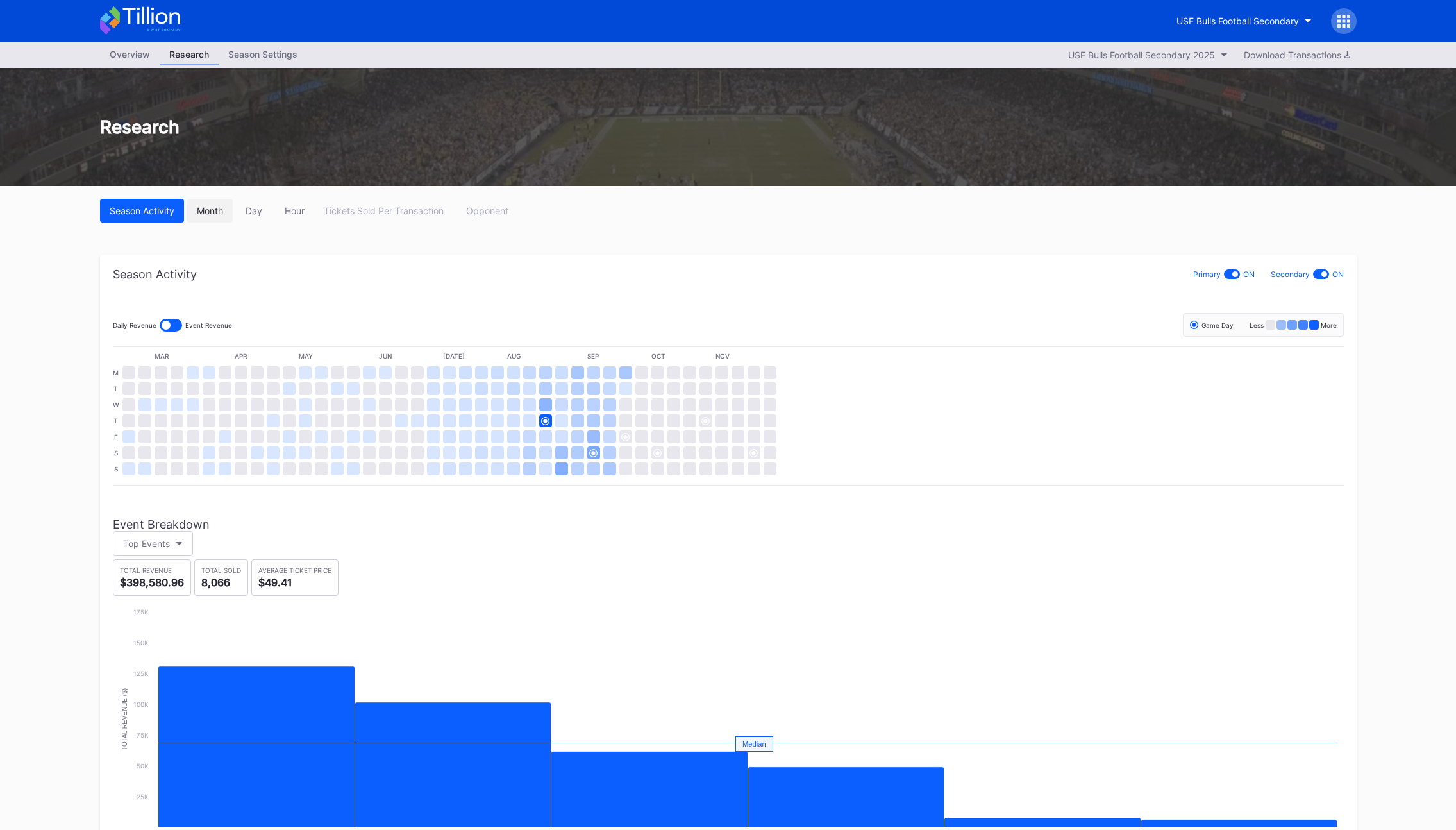
click at [208, 208] on div "Month" at bounding box center [210, 211] width 27 height 11
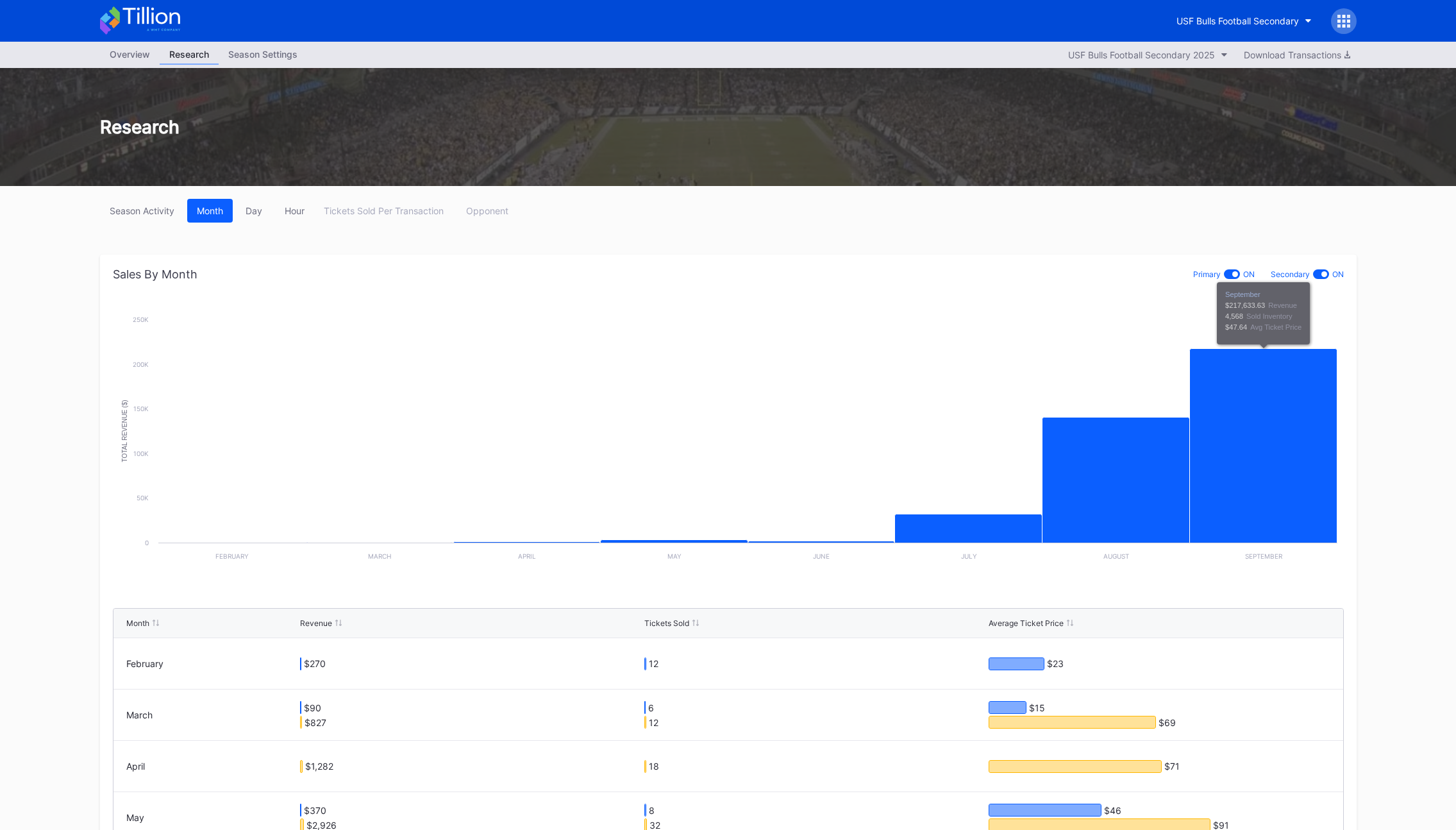
click at [1232, 271] on div at bounding box center [1232, 275] width 16 height 10
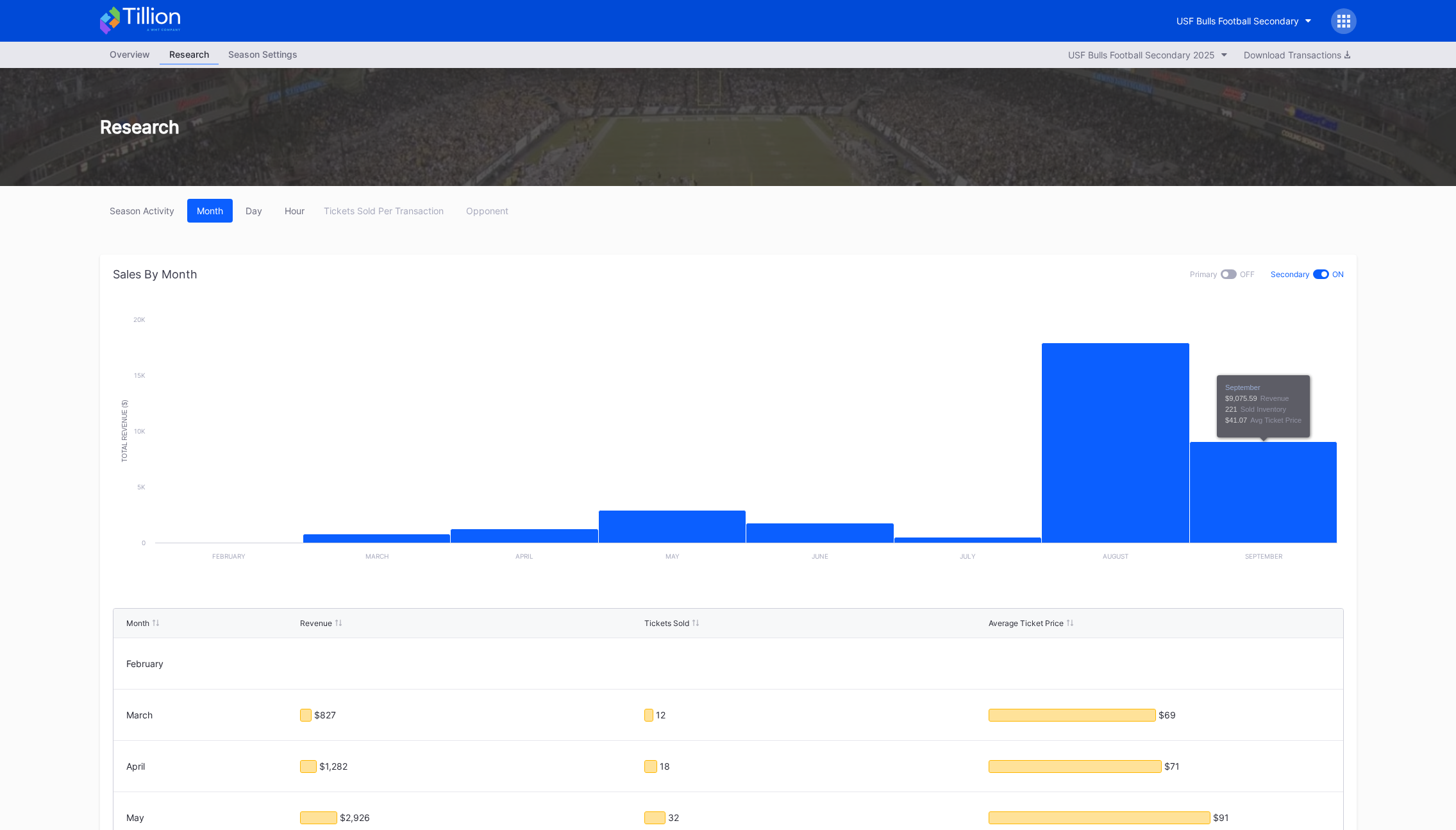
click at [1226, 272] on div at bounding box center [1226, 274] width 6 height 6
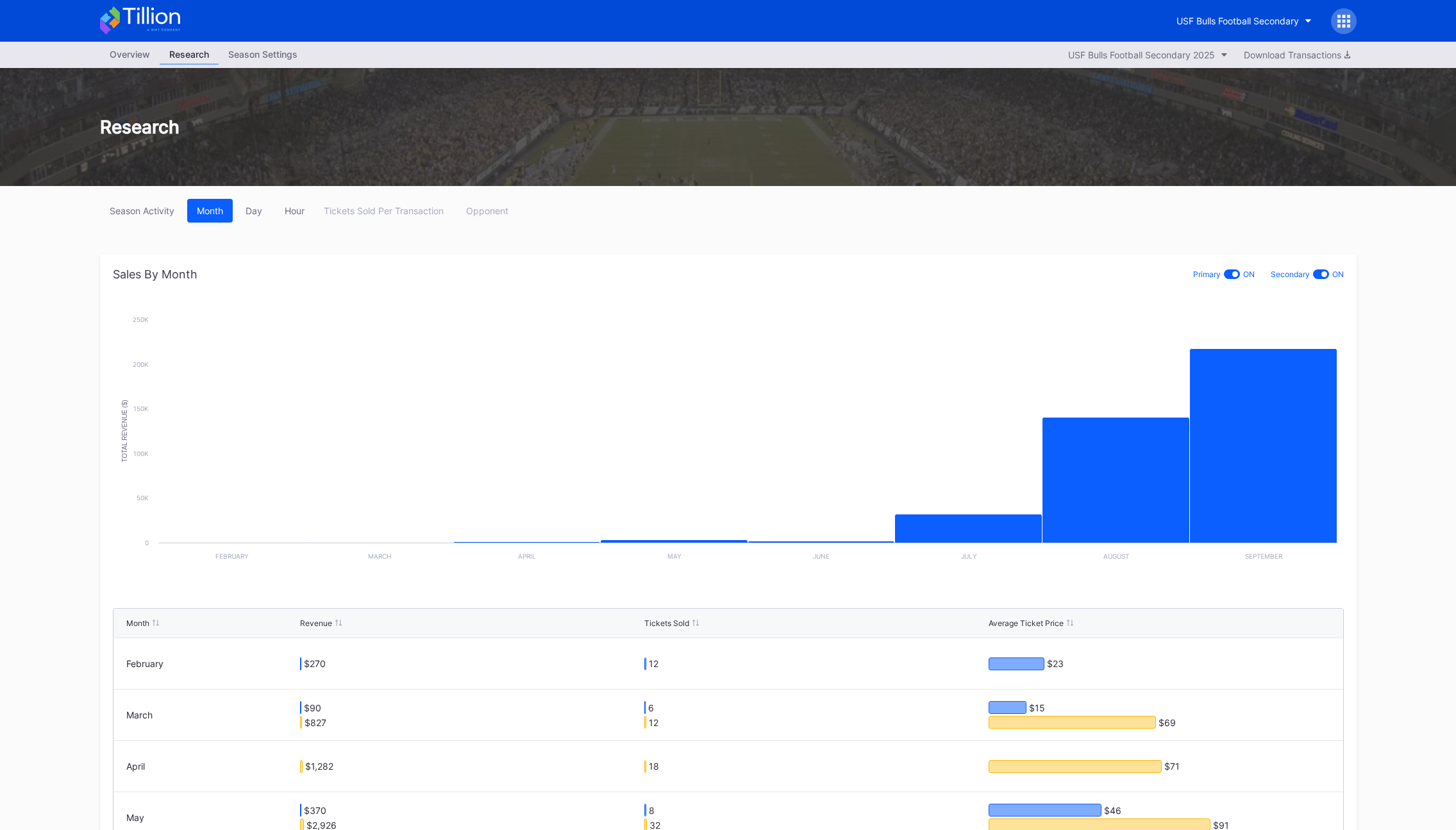
click at [1321, 275] on div at bounding box center [1324, 274] width 6 height 6
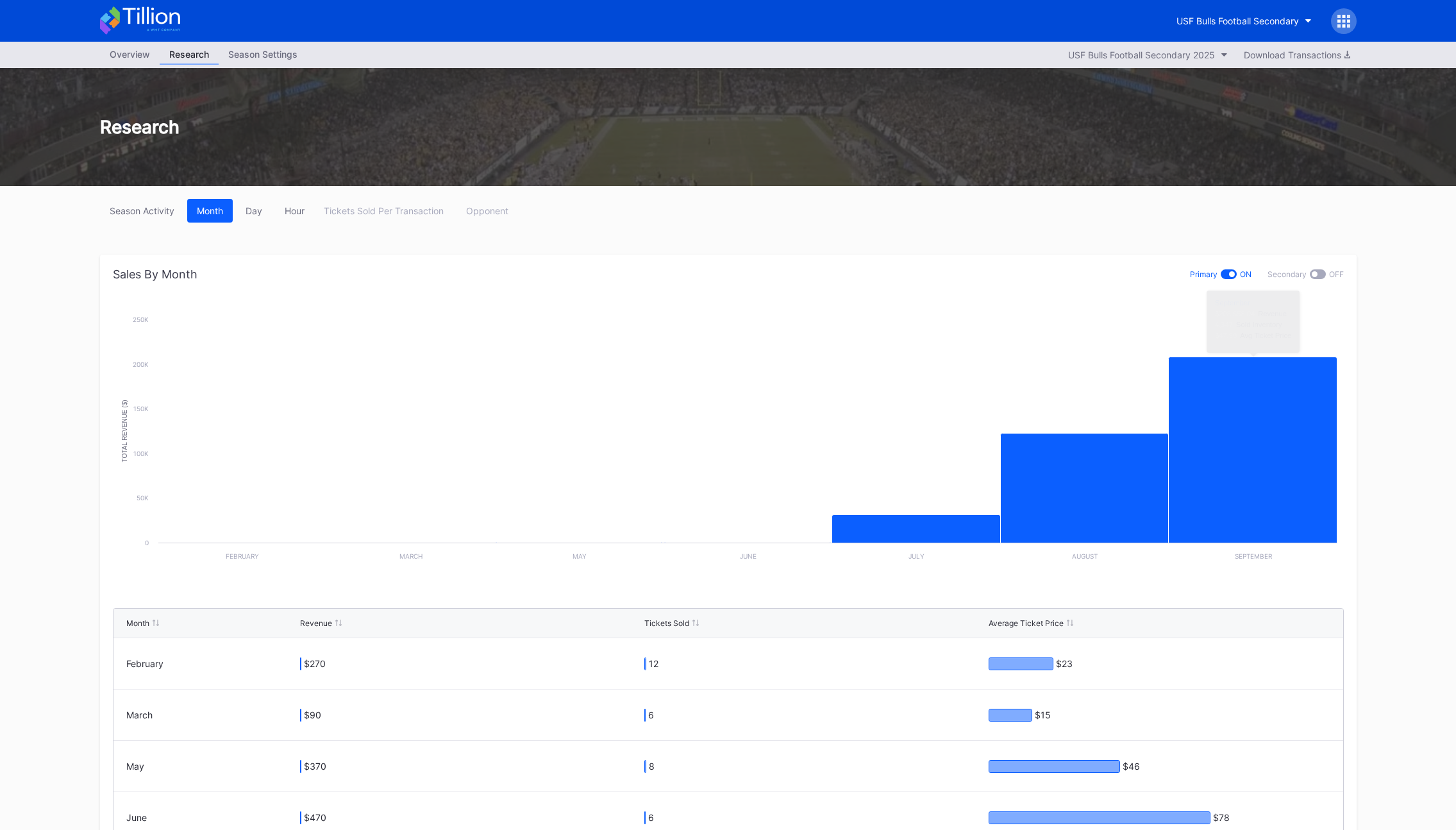
click at [1323, 272] on div at bounding box center [1318, 275] width 16 height 10
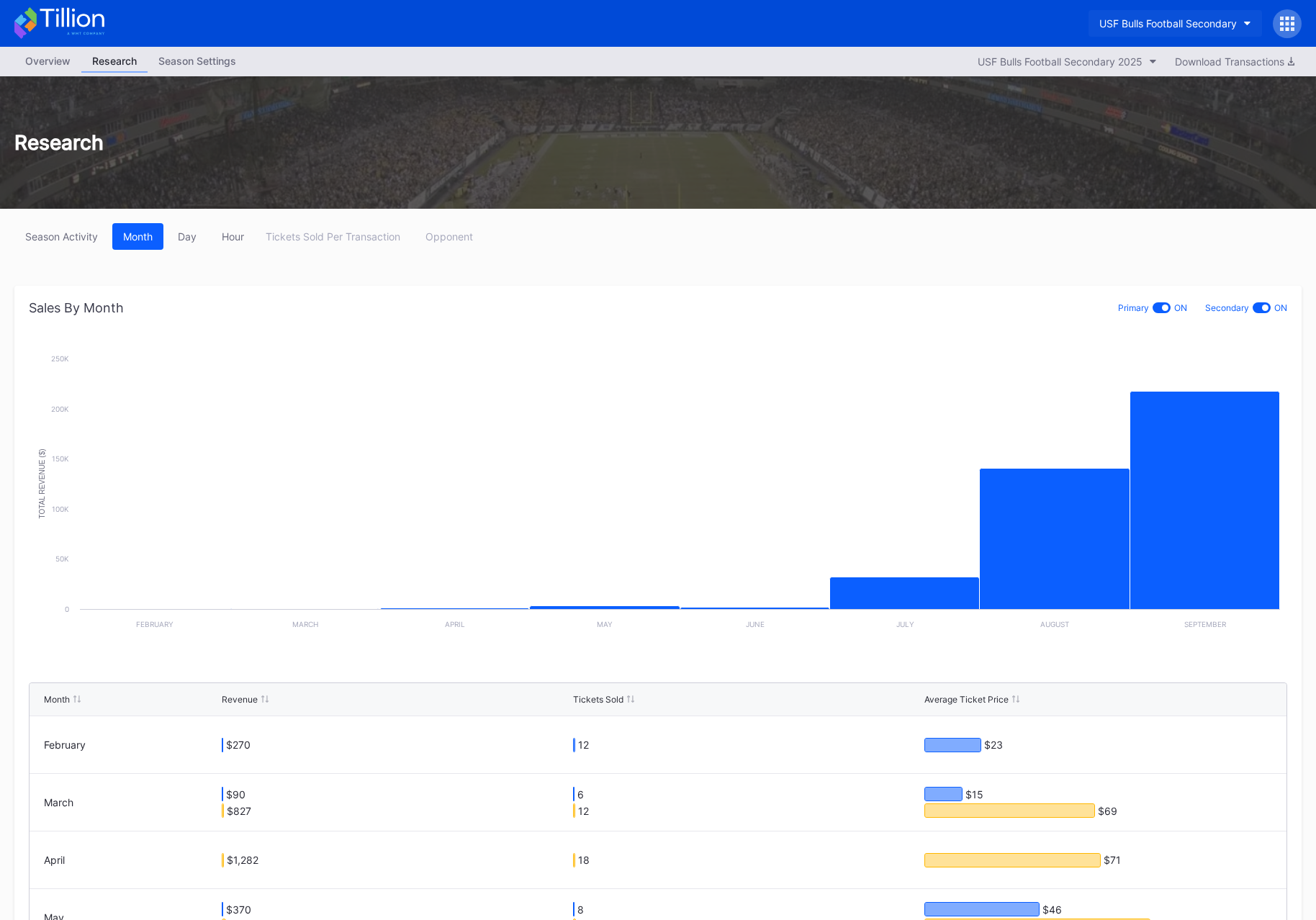
click at [1166, 22] on div "USF Bulls Football Secondary" at bounding box center [1168, 24] width 137 height 13
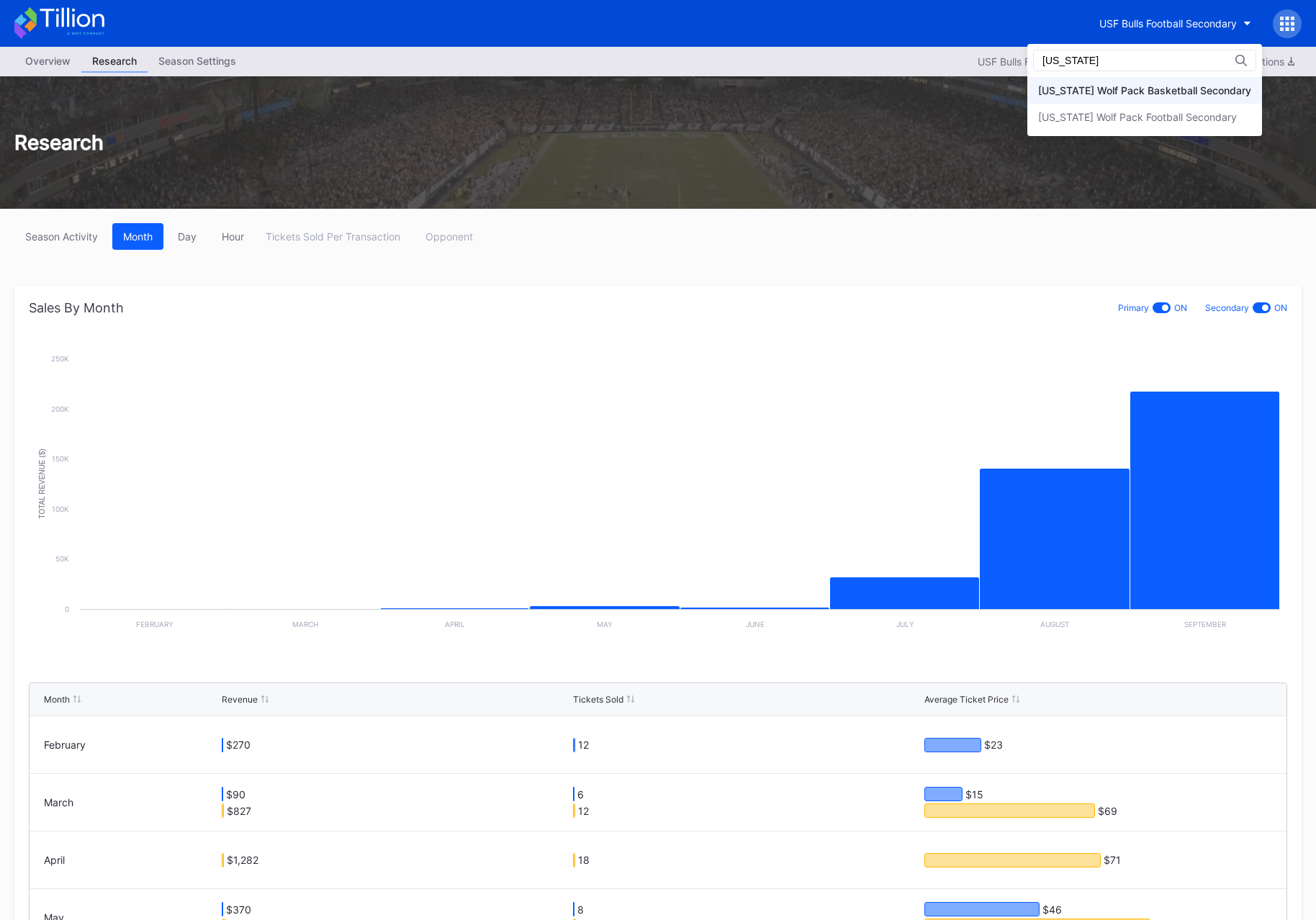
type input "[US_STATE]"
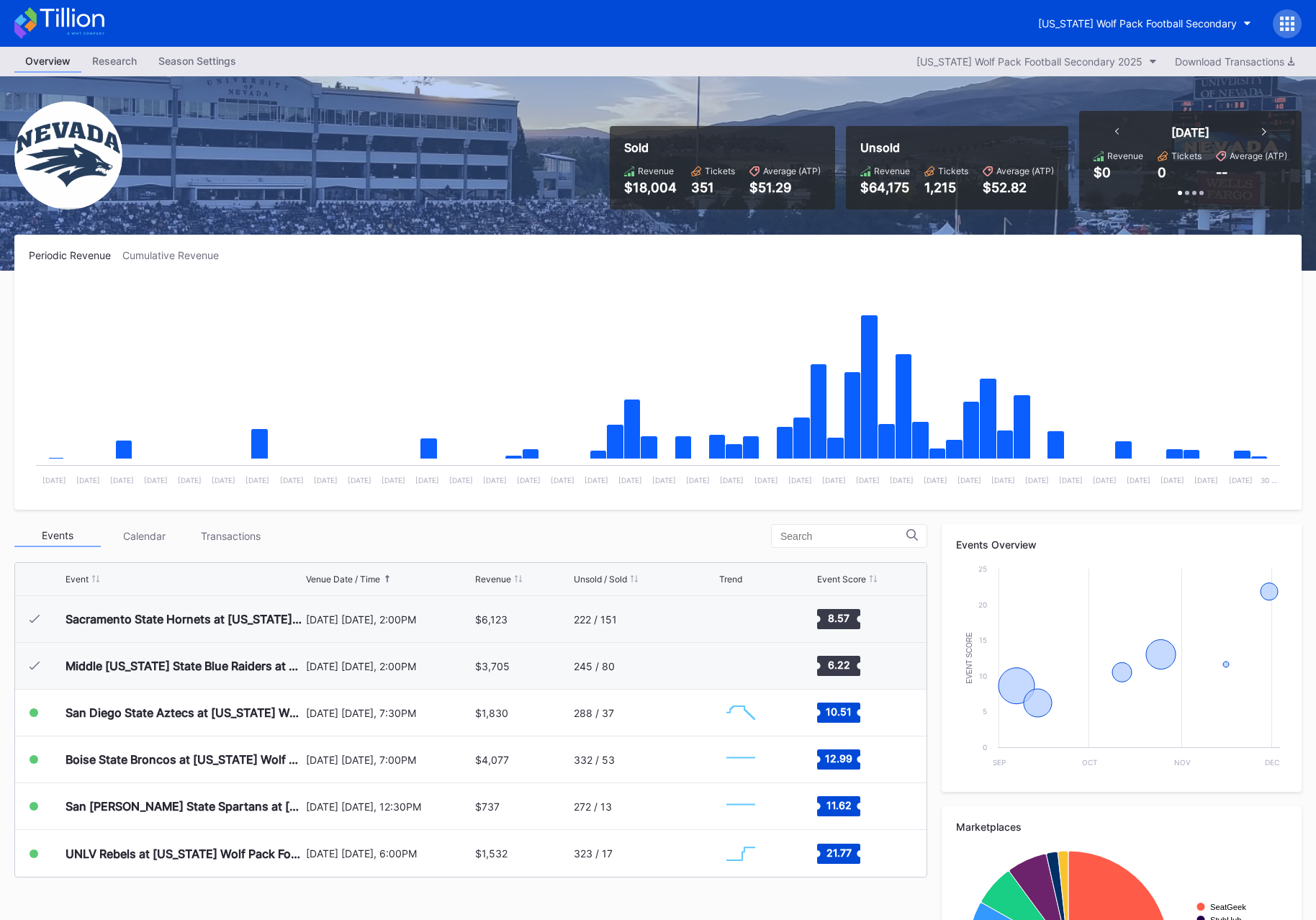
click at [121, 65] on div "Research" at bounding box center [115, 60] width 66 height 21
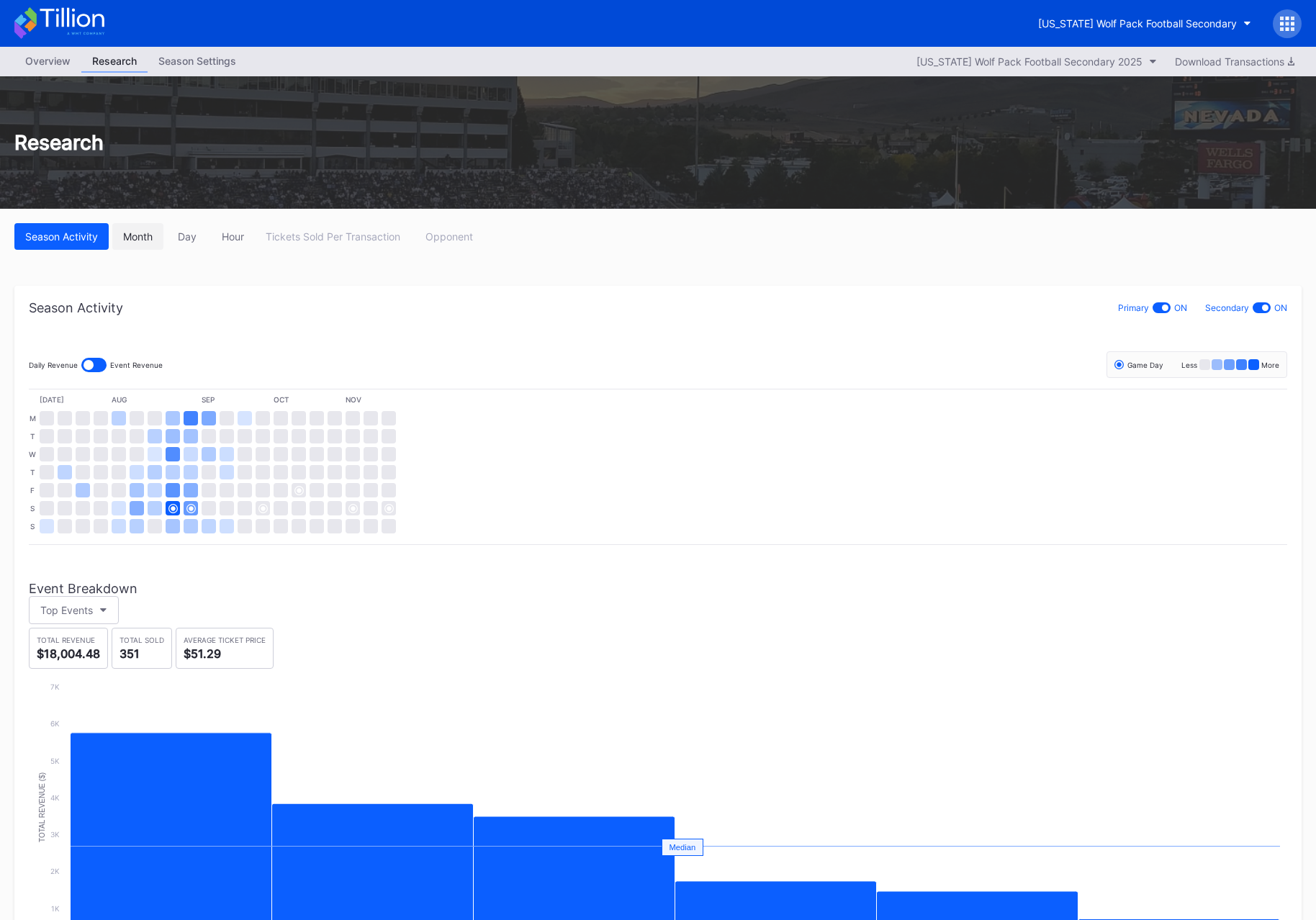
click at [138, 238] on div "Month" at bounding box center [138, 237] width 30 height 13
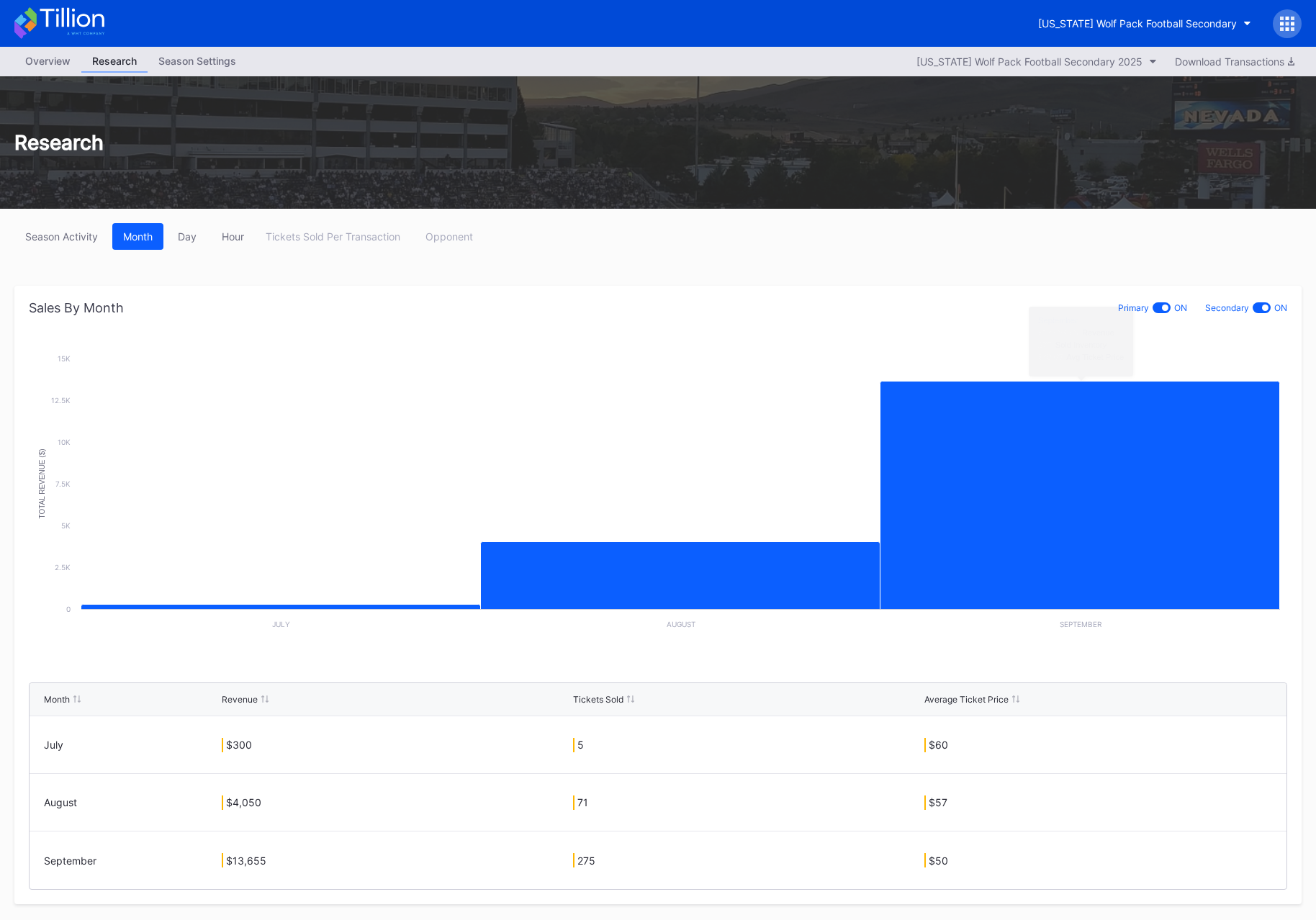
click at [1163, 308] on div at bounding box center [1165, 307] width 6 height 6
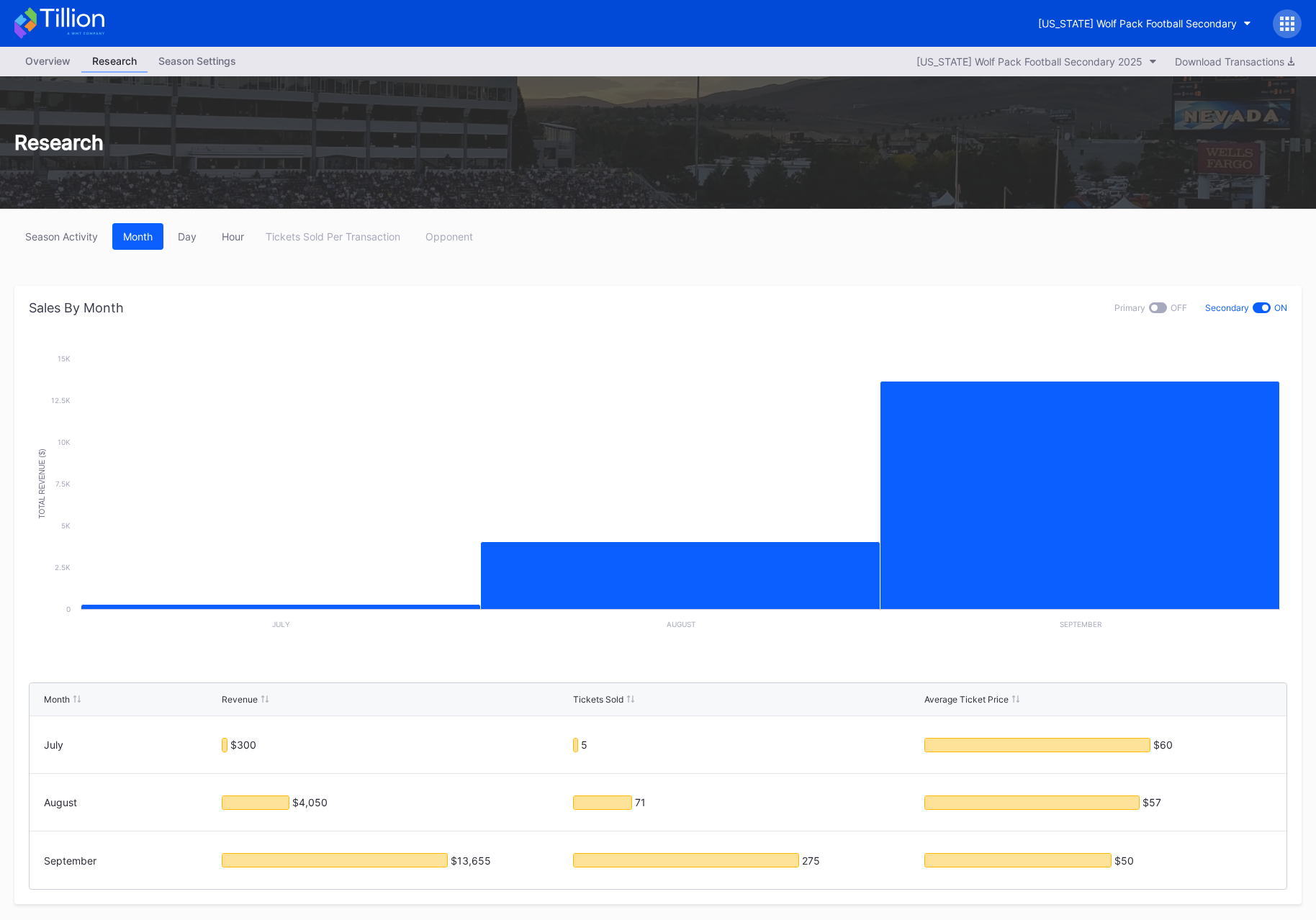
click at [63, 64] on div "Overview" at bounding box center [47, 60] width 67 height 21
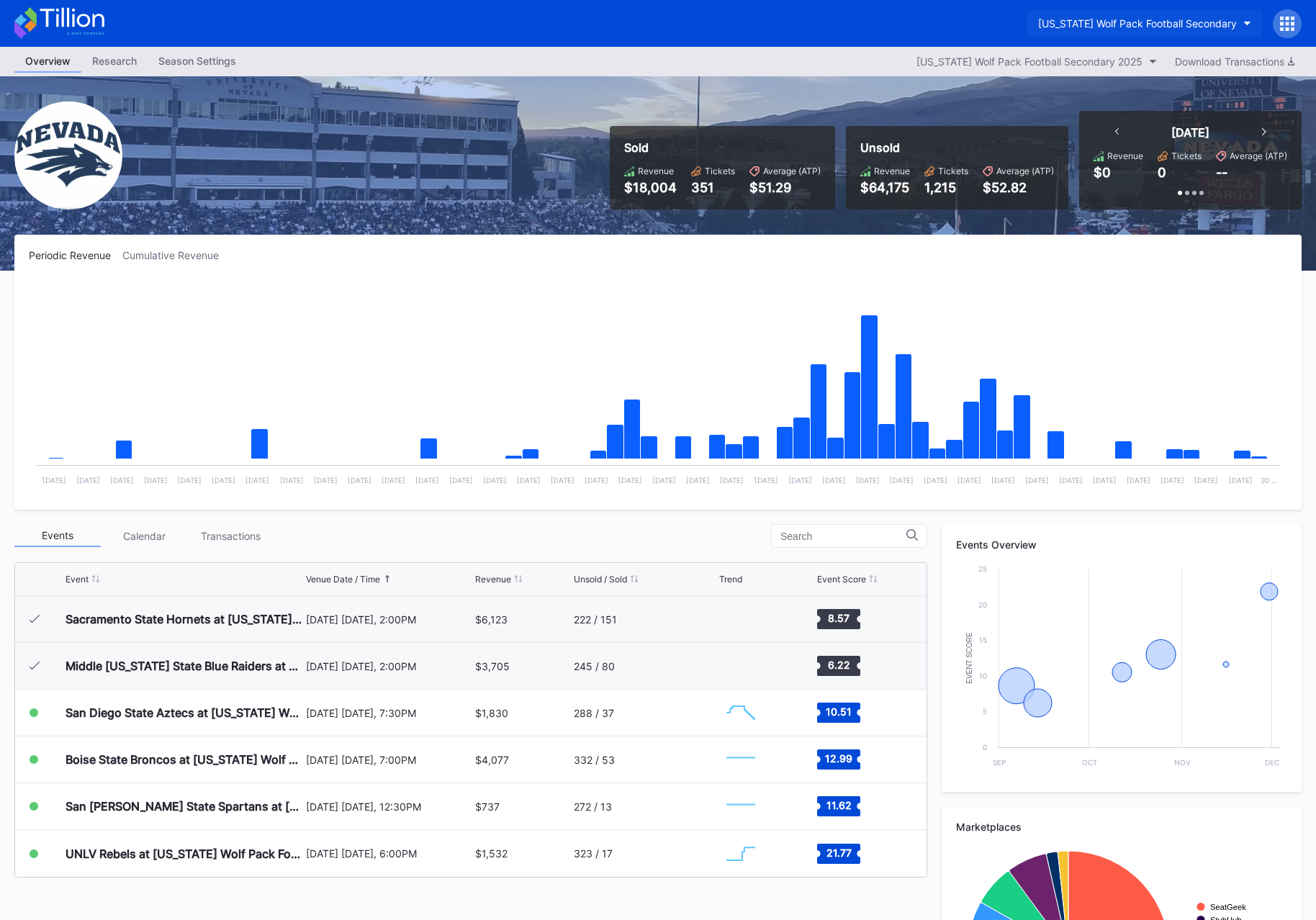
click at [1135, 26] on div "[US_STATE] Wolf Pack Football Secondary" at bounding box center [1137, 24] width 198 height 13
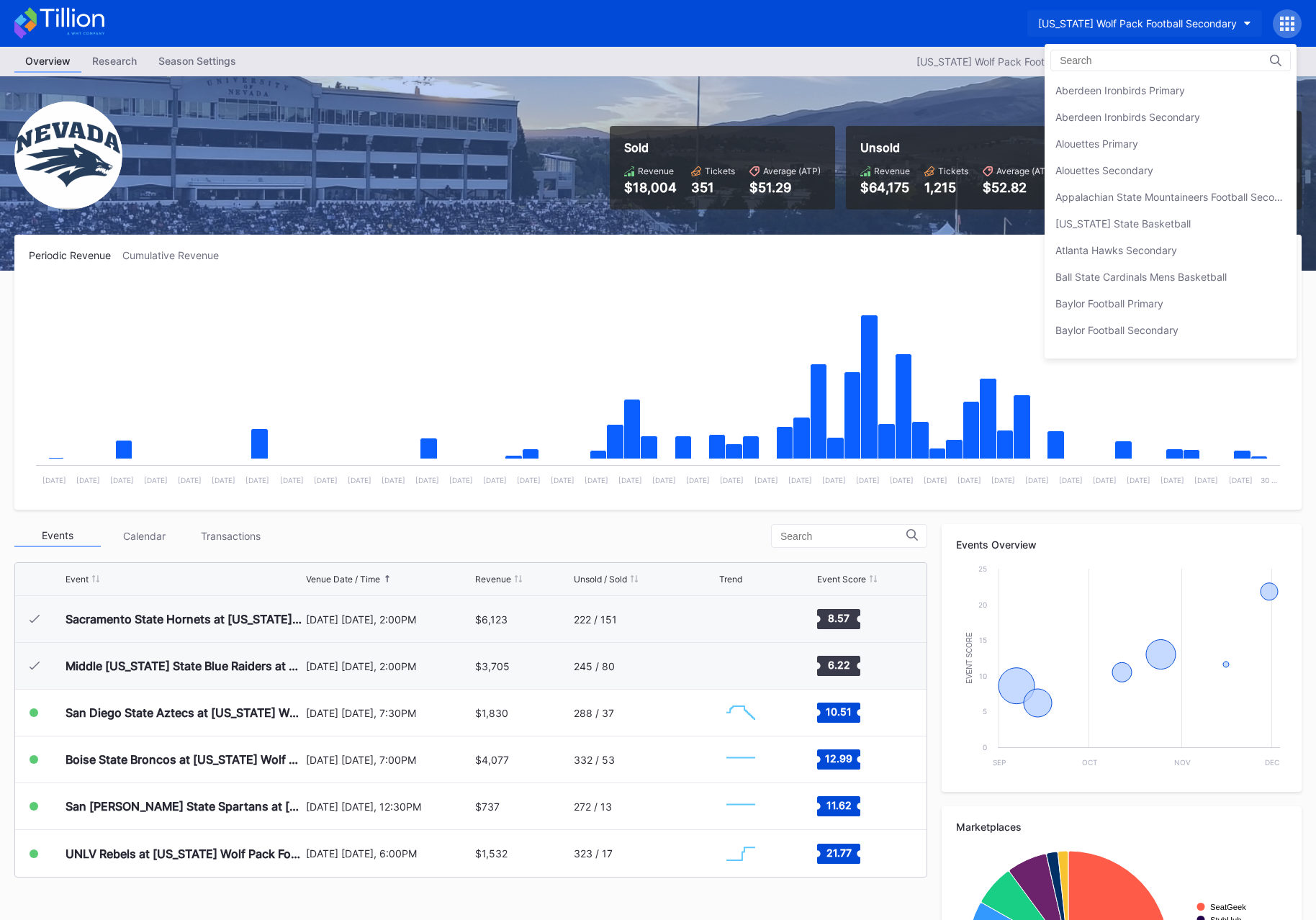
scroll to position [2744, 0]
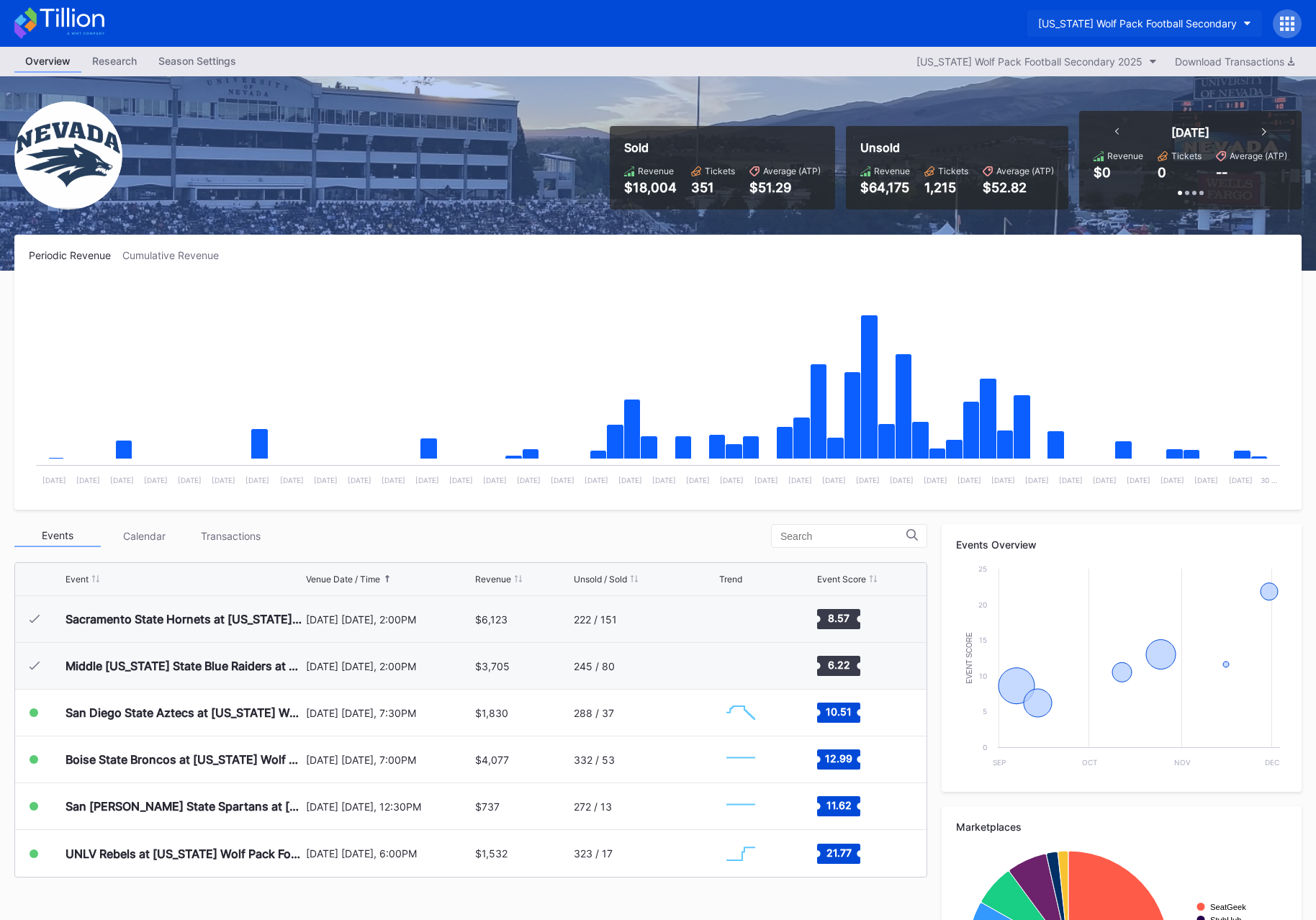
click at [1122, 21] on div "[US_STATE] Wolf Pack Football Secondary" at bounding box center [1137, 24] width 198 height 13
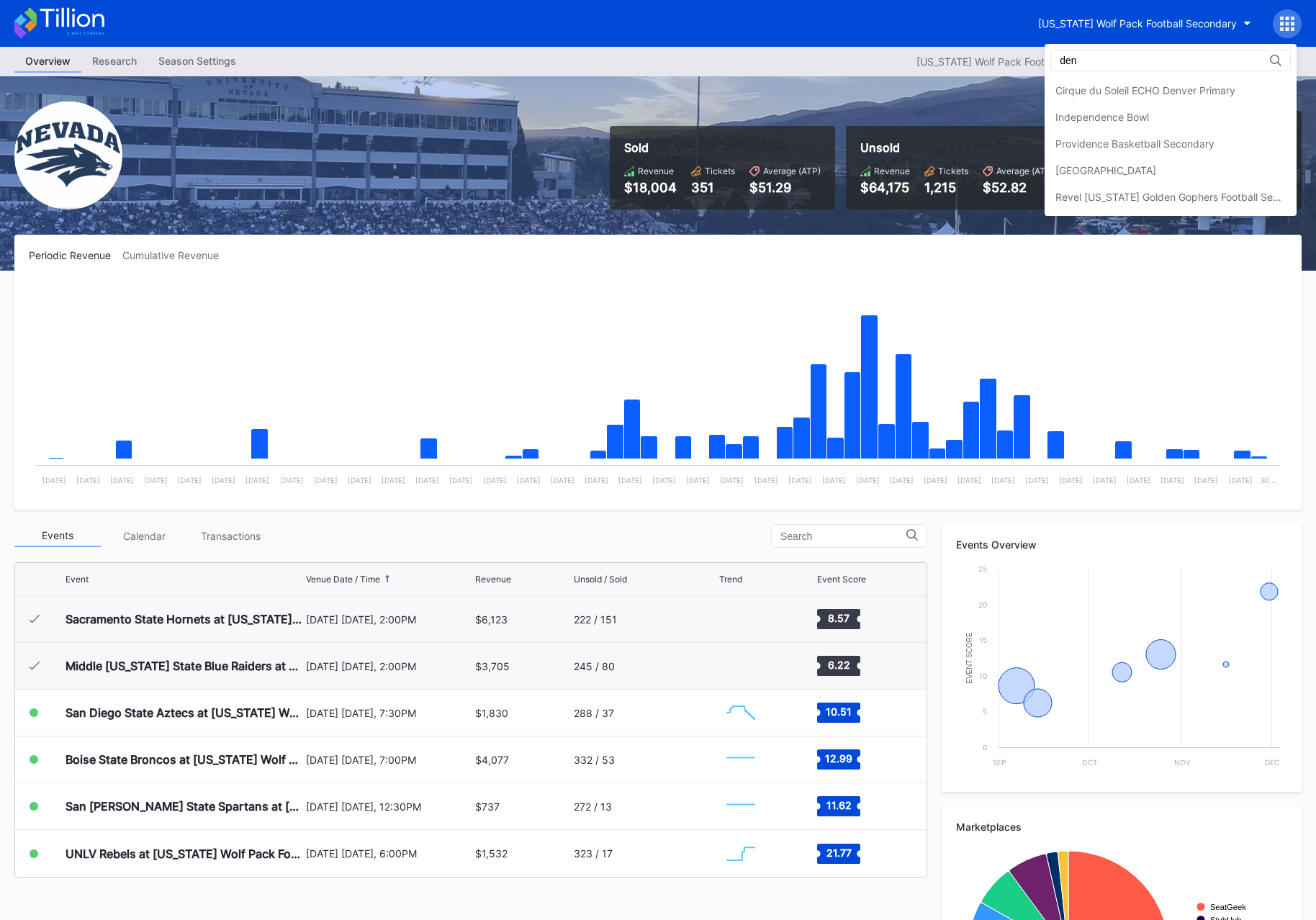
scroll to position [0, 0]
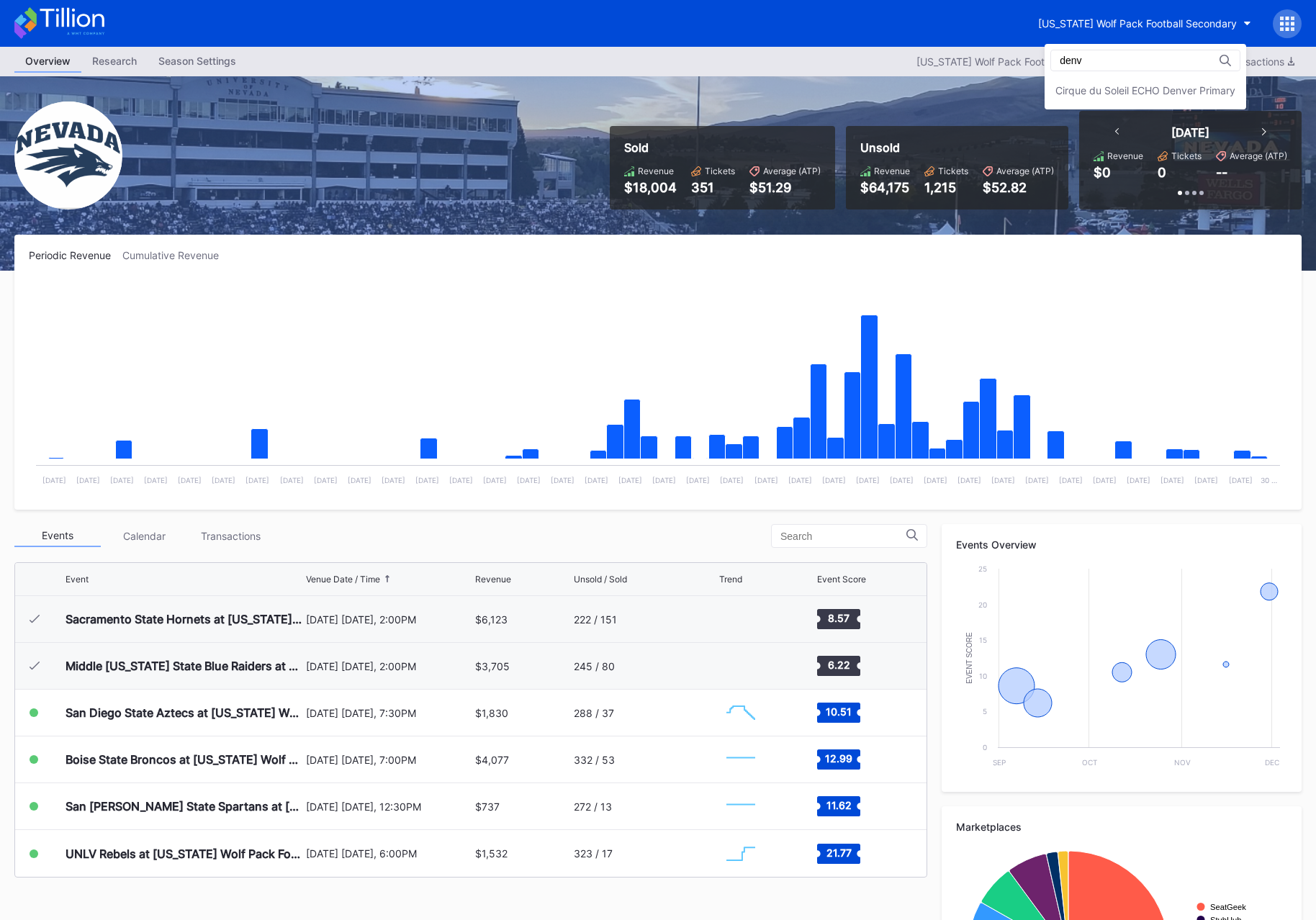
type input "denv"
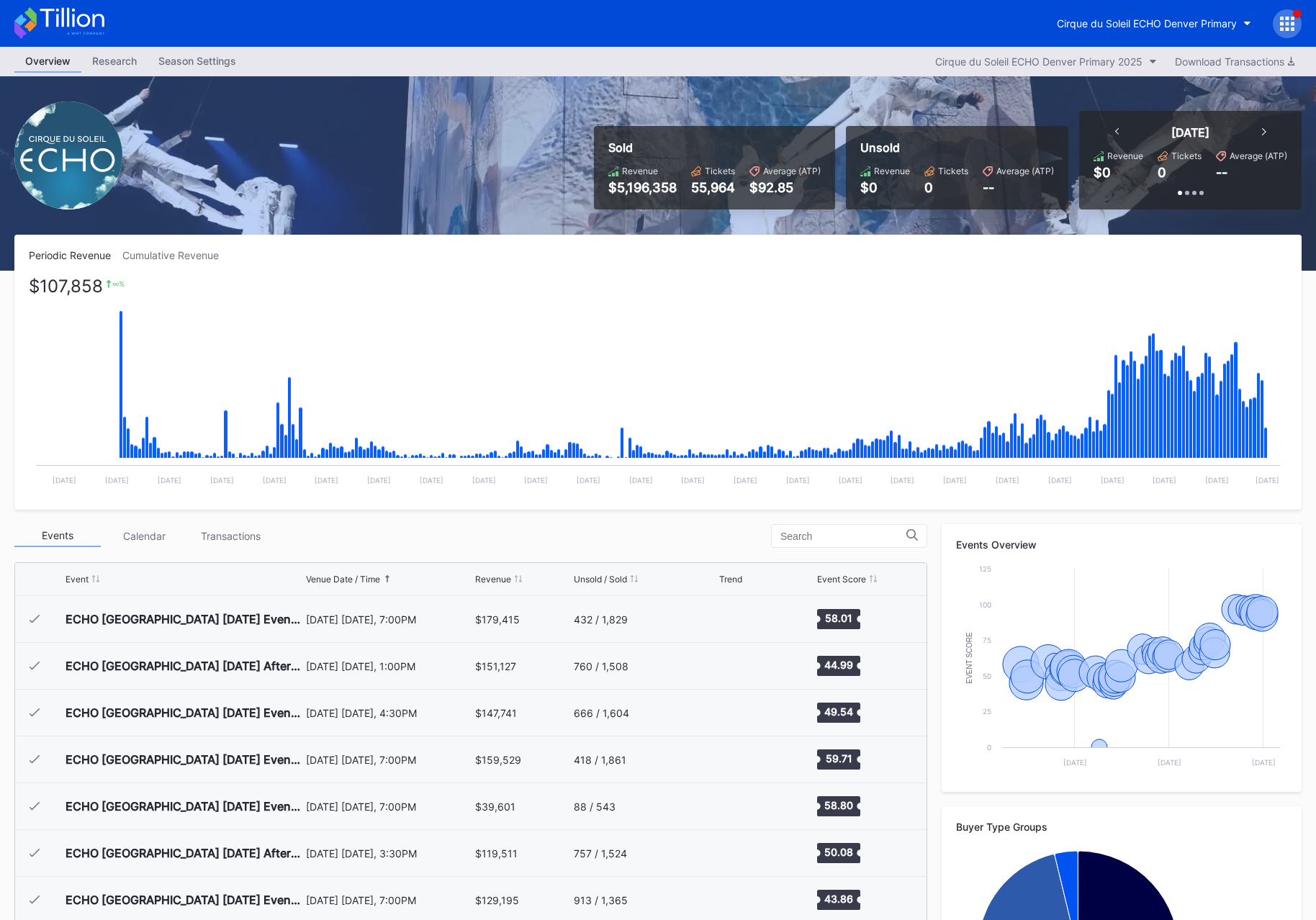
click at [151, 251] on div "Cumulative Revenue" at bounding box center [176, 256] width 108 height 13
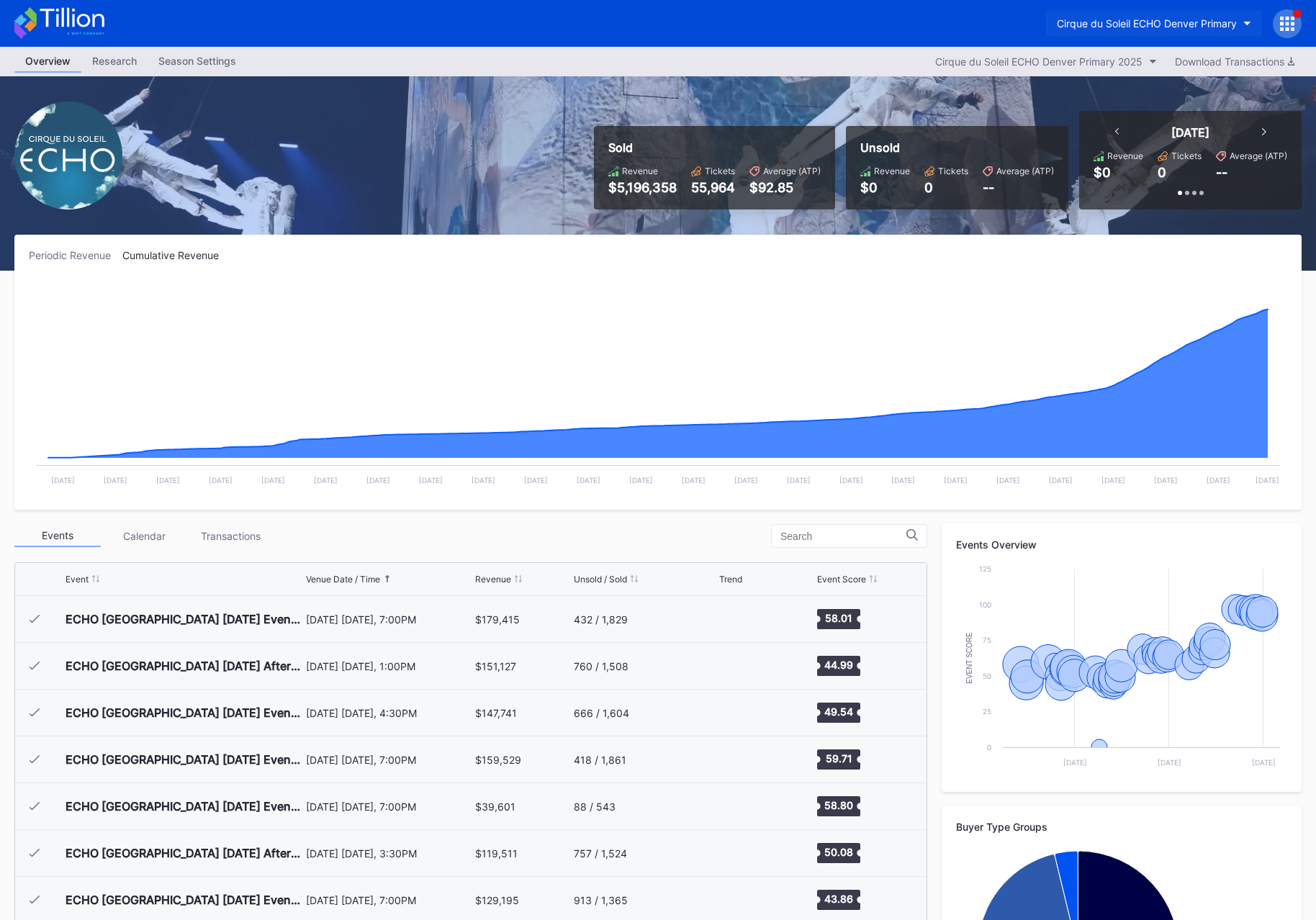
click at [1078, 25] on div "Cirque du Soleil ECHO Denver Primary" at bounding box center [1147, 24] width 180 height 13
type input "seatt"
click at [1104, 88] on div "Cirque du Soleil ECHO Seattle Primary" at bounding box center [1144, 90] width 180 height 13
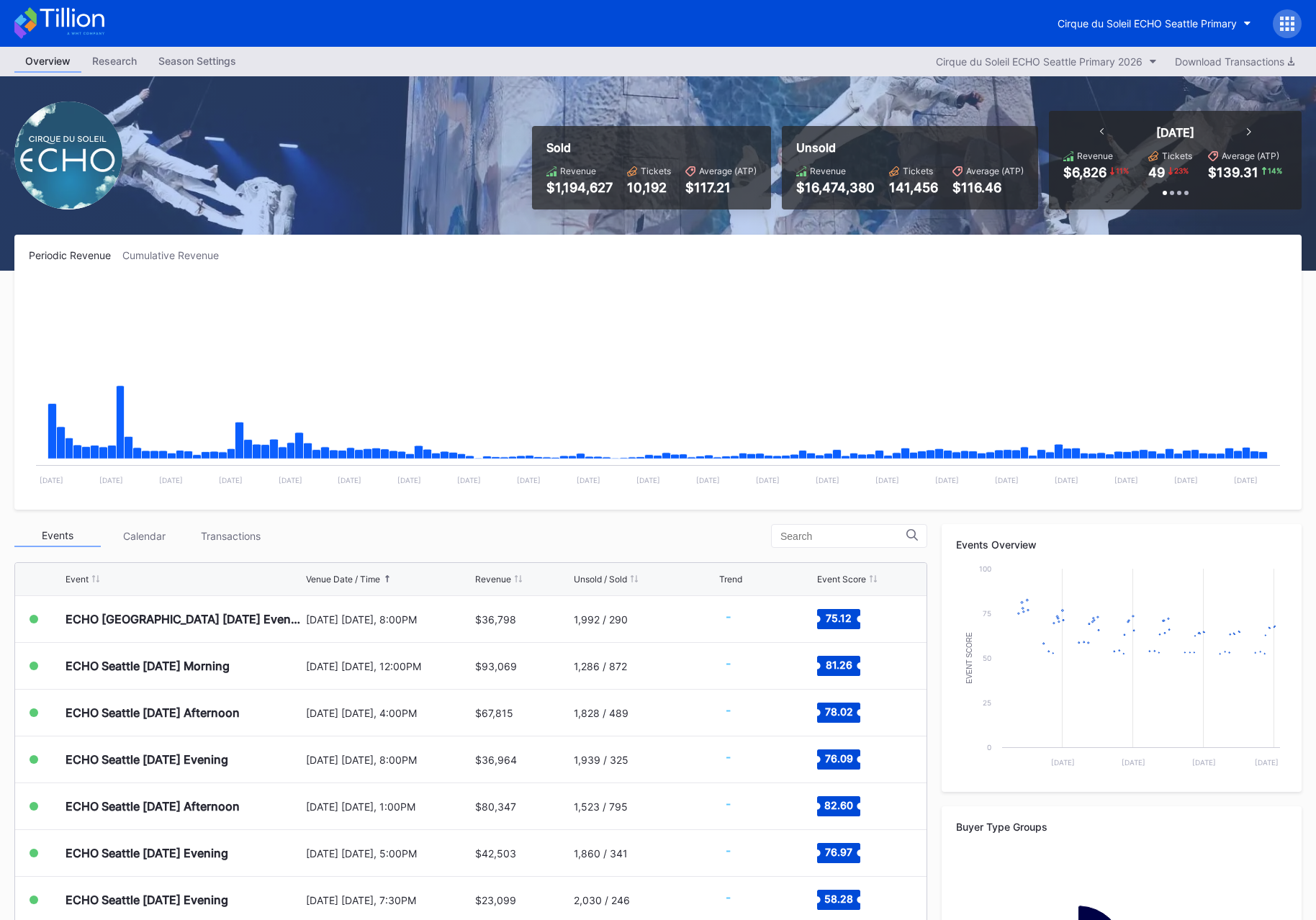
click at [156, 251] on div "Cumulative Revenue" at bounding box center [176, 256] width 108 height 13
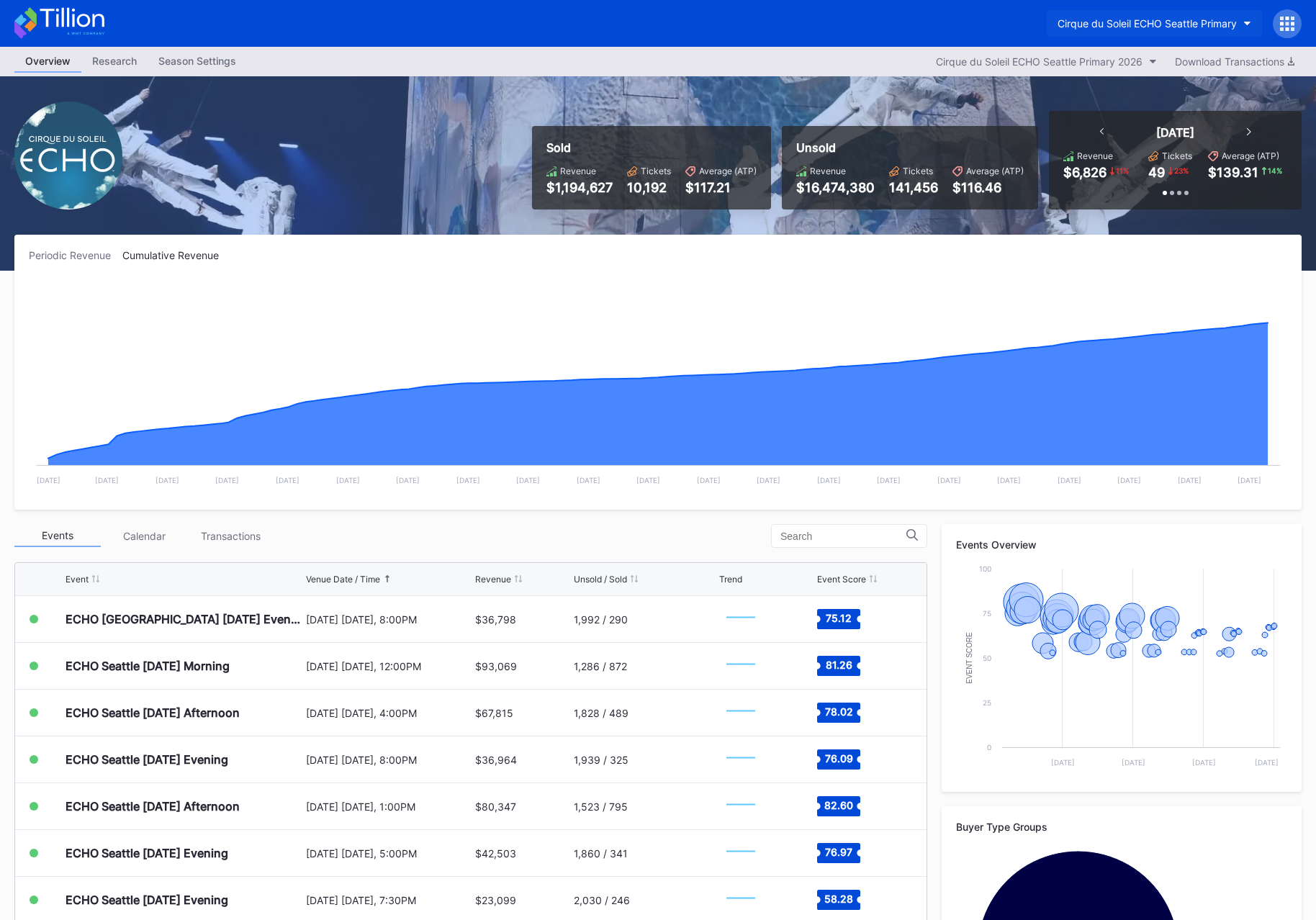
click at [1146, 17] on div "Cirque du Soleil ECHO Seattle Primary" at bounding box center [1147, 24] width 180 height 13
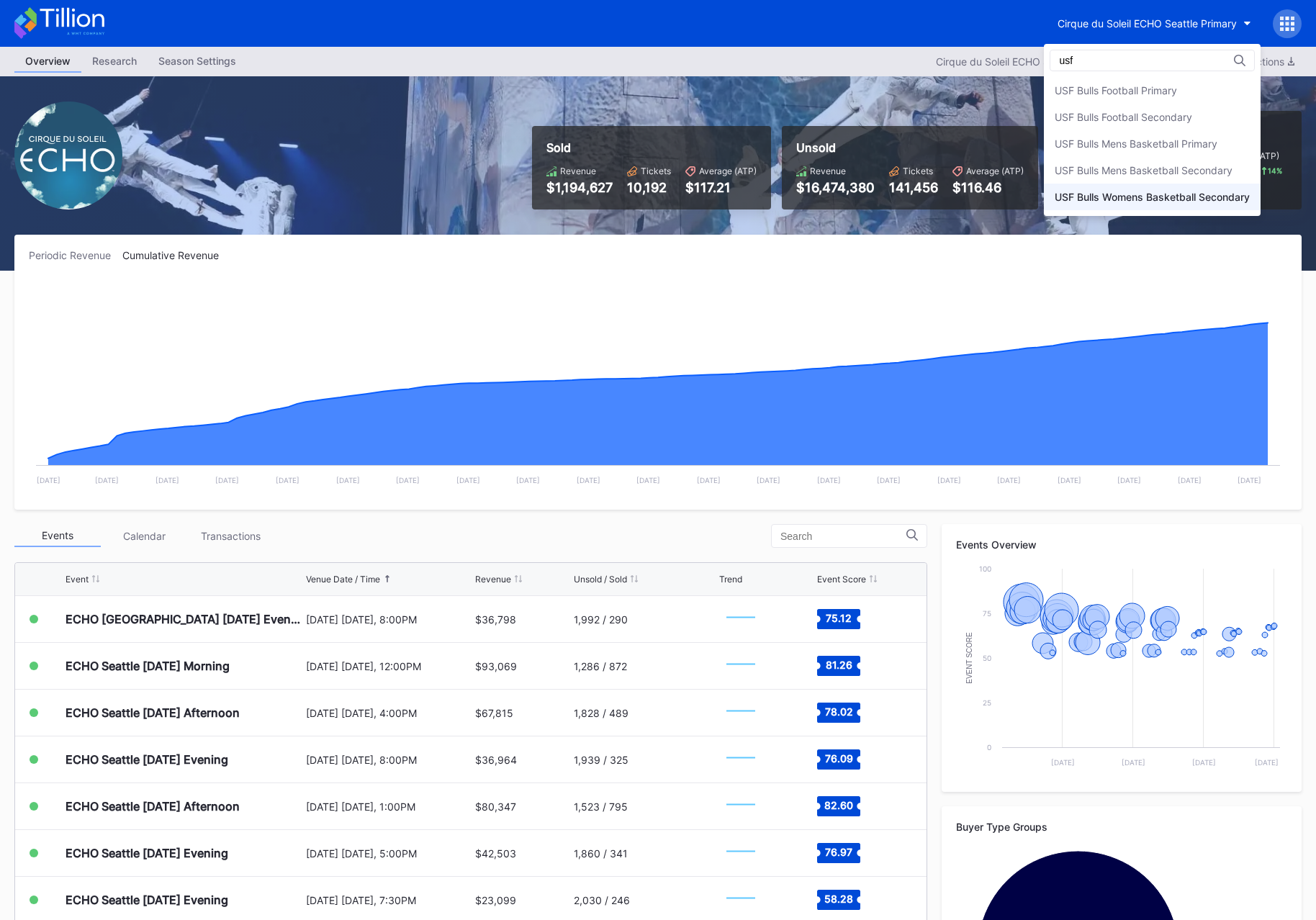
type input "usf"
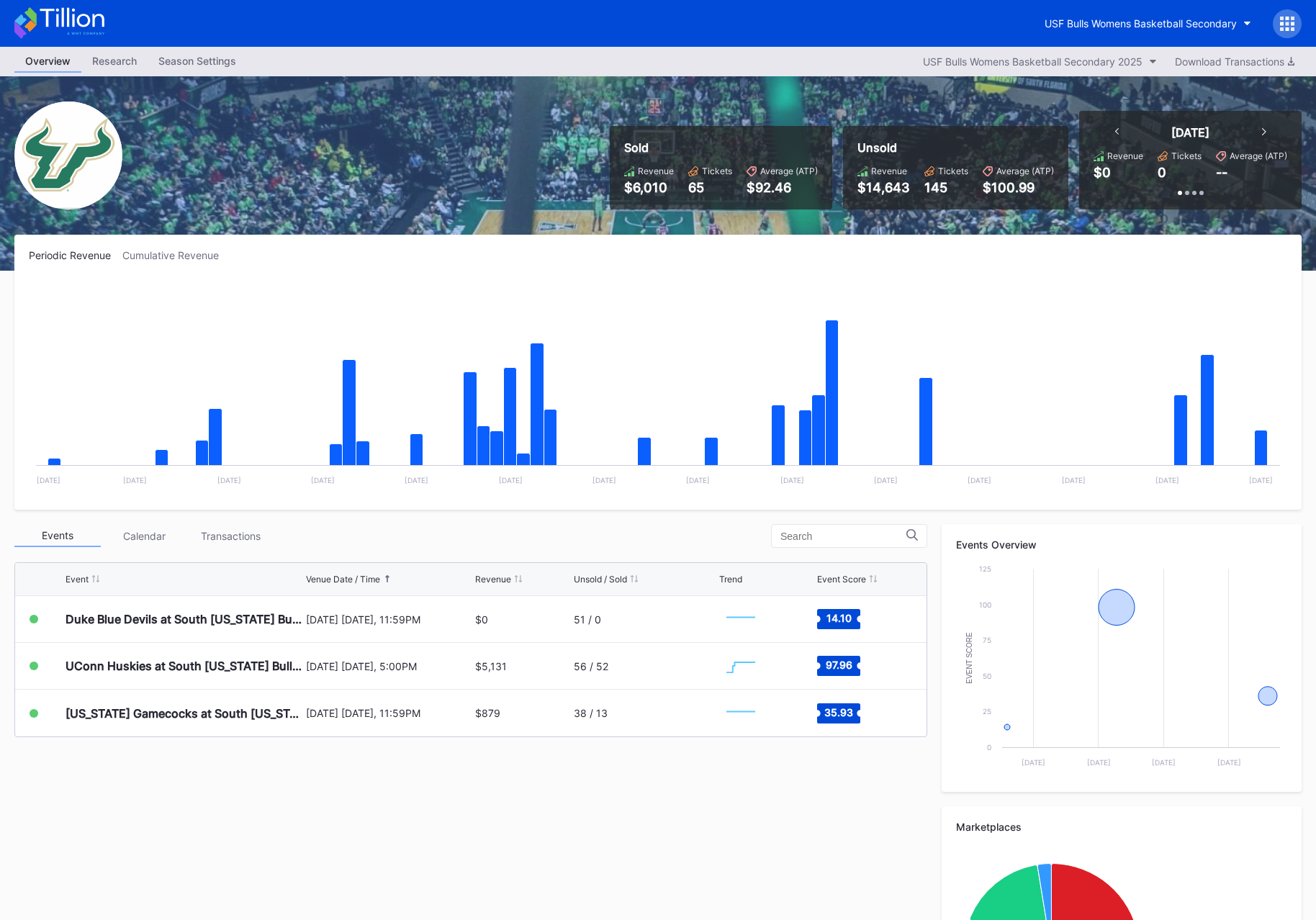
click at [187, 242] on div "Periodic Revenue Cumulative Revenue Created with Highcharts 11.2.0 Chart title …" at bounding box center [658, 372] width 1288 height 275
click at [184, 249] on div "Cumulative Revenue" at bounding box center [176, 256] width 108 height 13
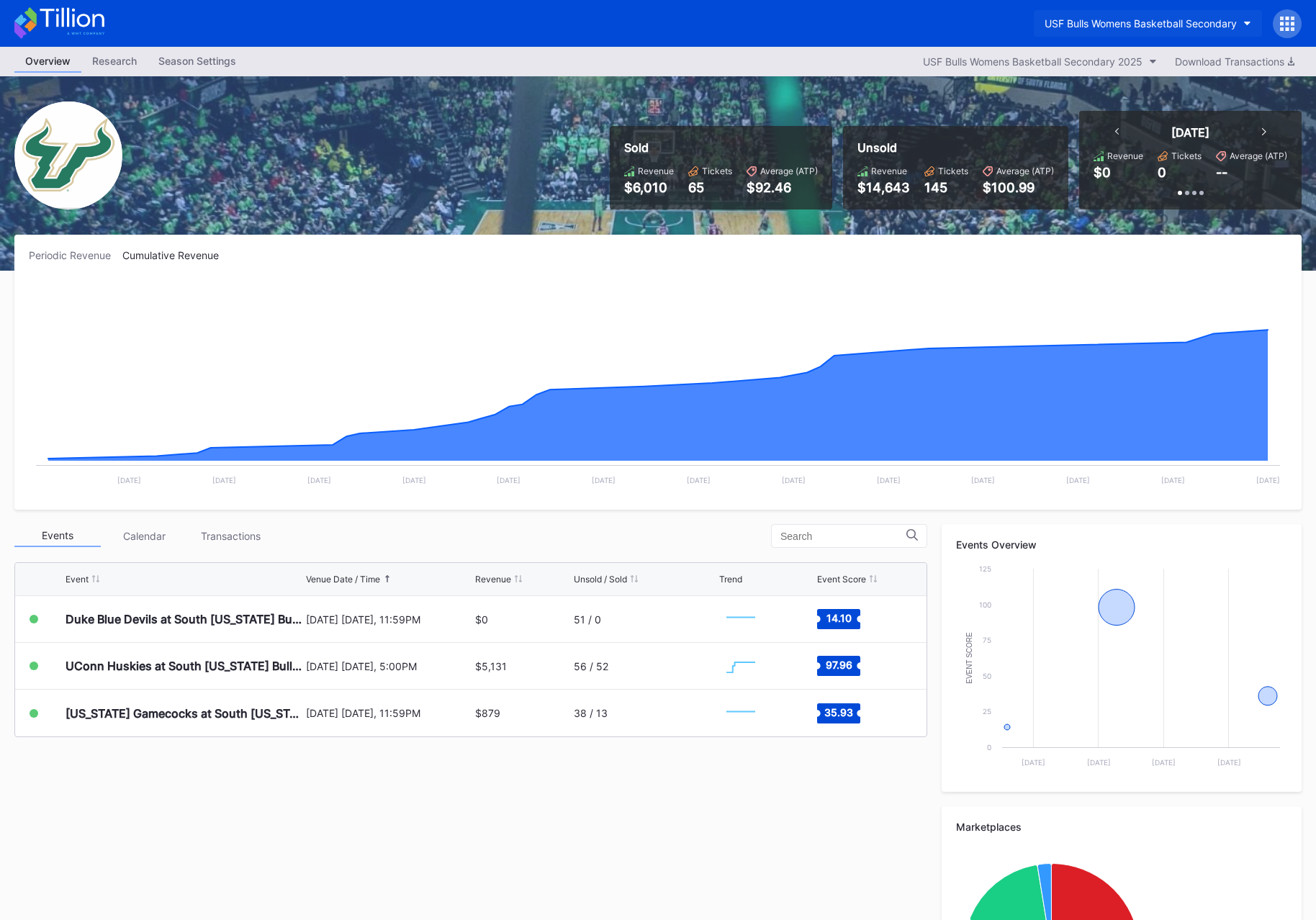
click at [1082, 18] on div "USF Bulls Womens Basketball Secondary" at bounding box center [1140, 24] width 192 height 13
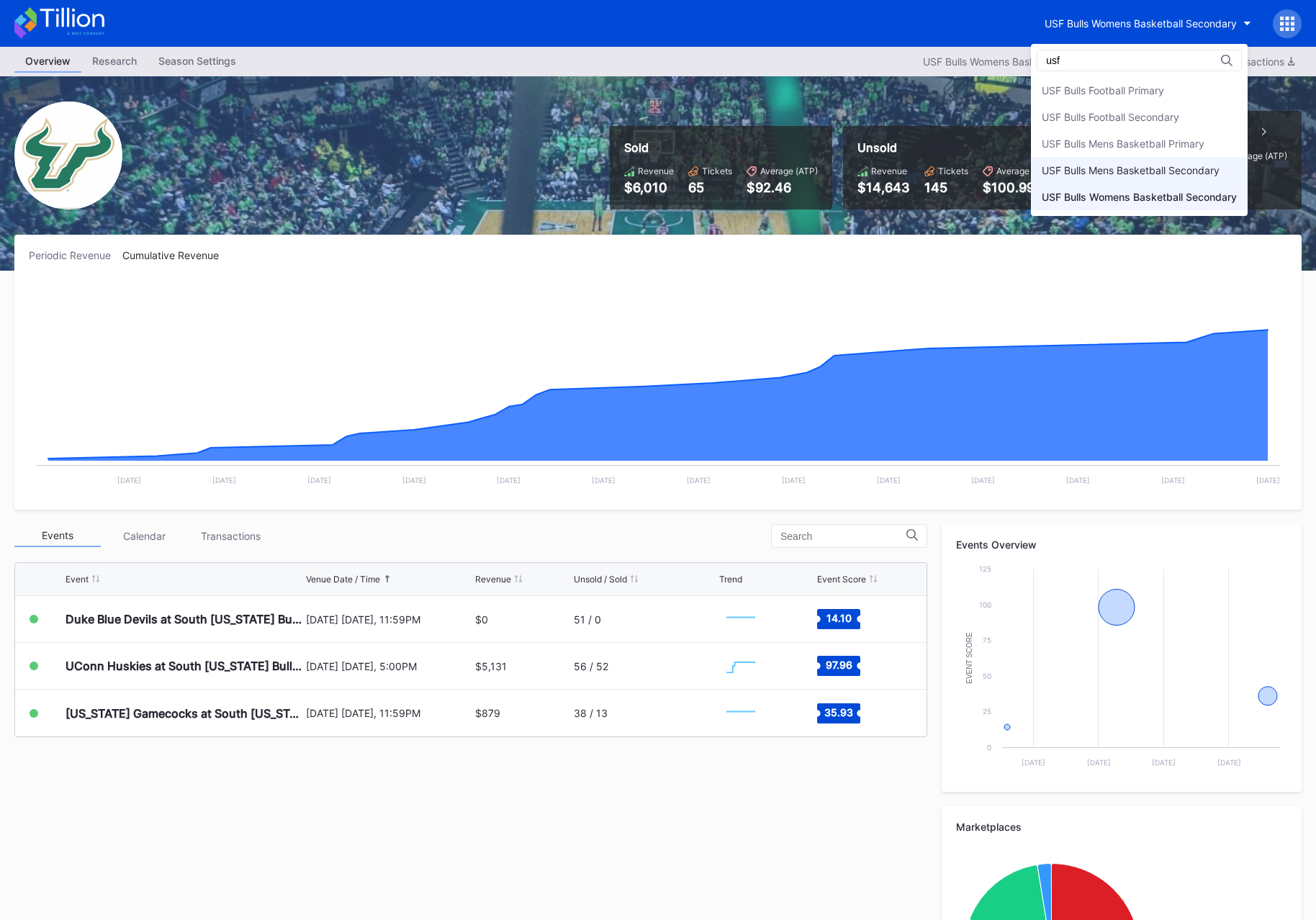
type input "usf"
click at [1128, 162] on div "USF Bulls Mens Basketball Secondary" at bounding box center [1140, 170] width 216 height 27
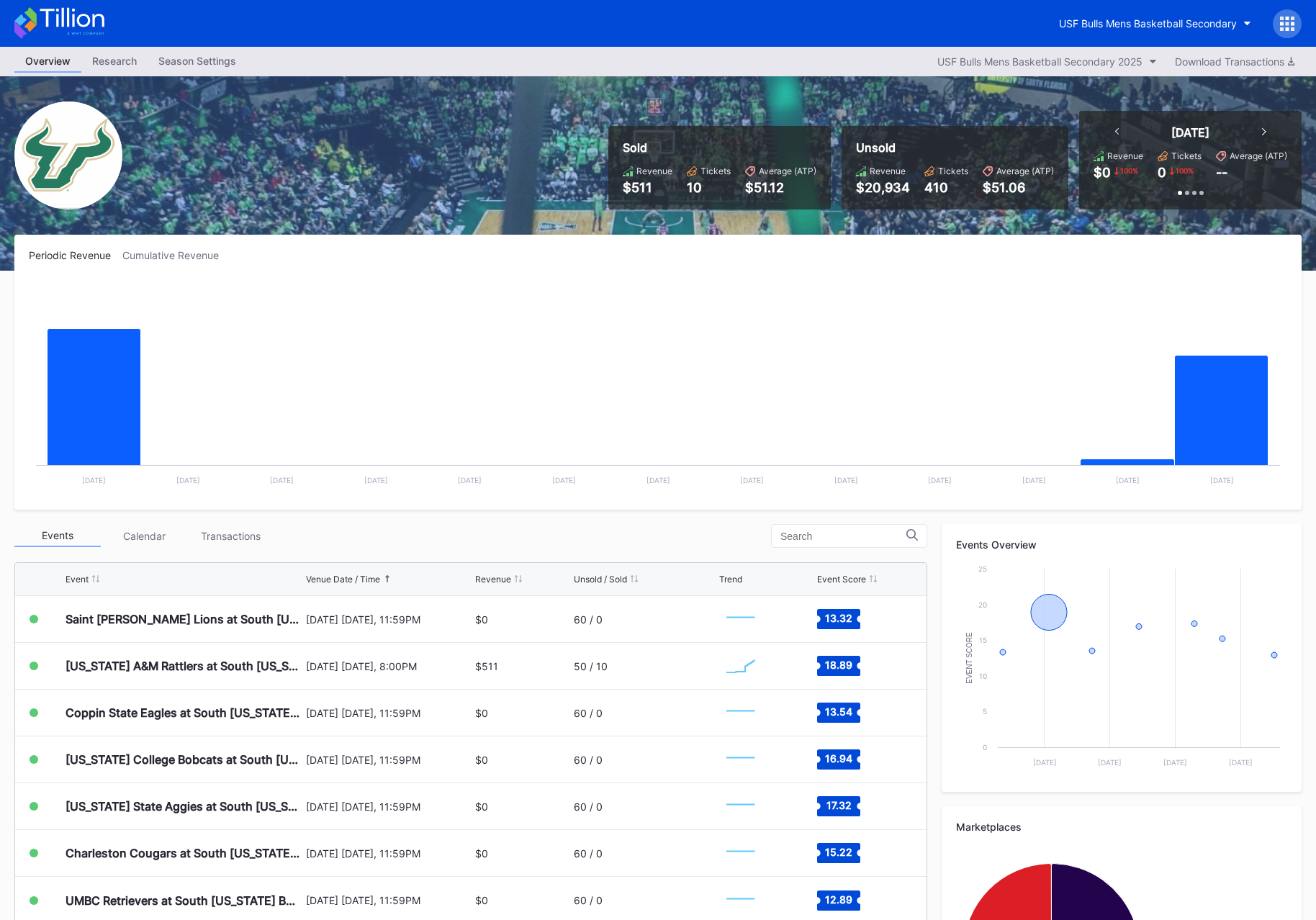
click at [198, 256] on div "Cumulative Revenue" at bounding box center [176, 256] width 108 height 13
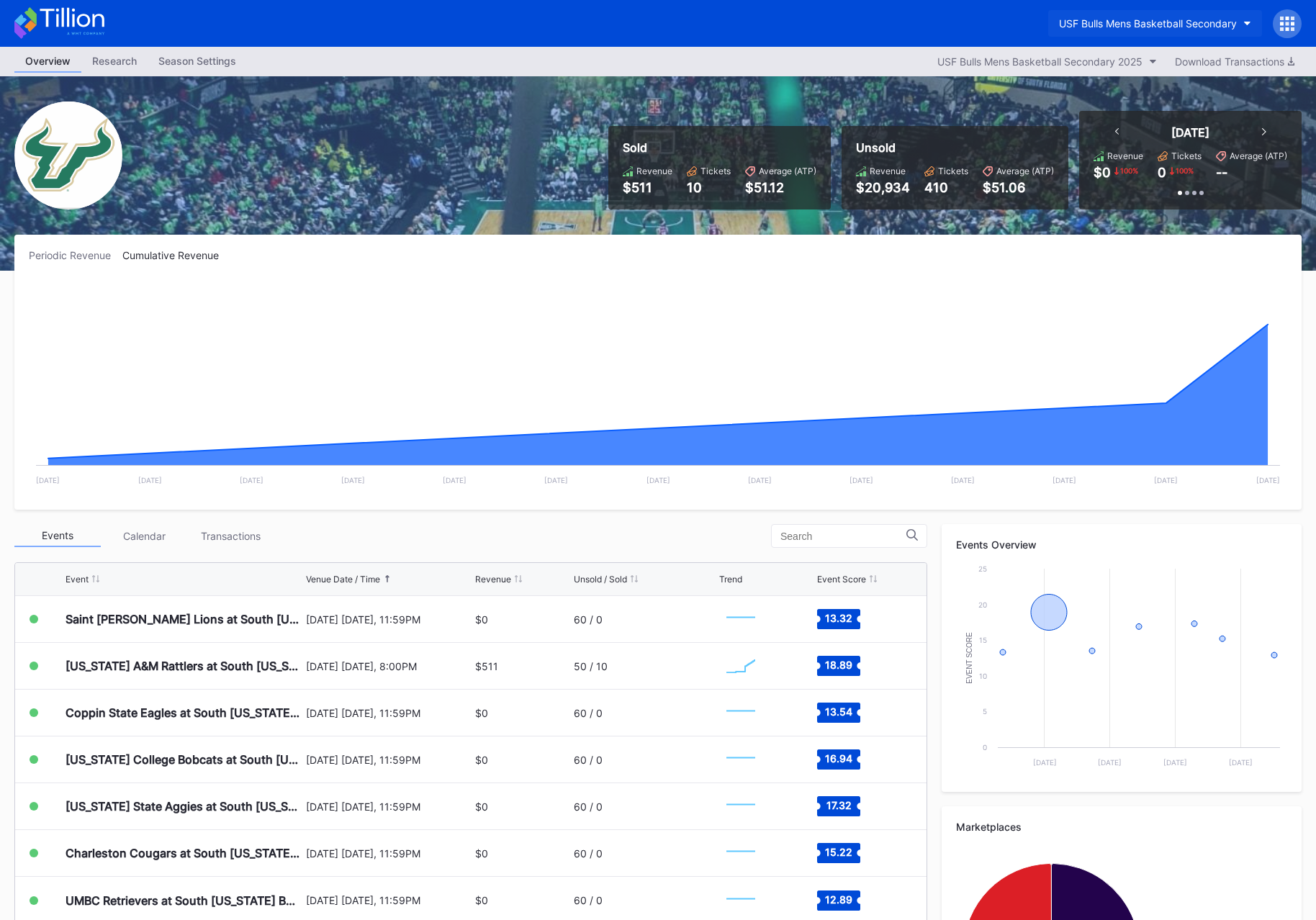
click at [1128, 25] on div "USF Bulls Mens Basketball Secondary" at bounding box center [1148, 24] width 178 height 13
type input "revel peach"
